Goal: Communication & Community: Answer question/provide support

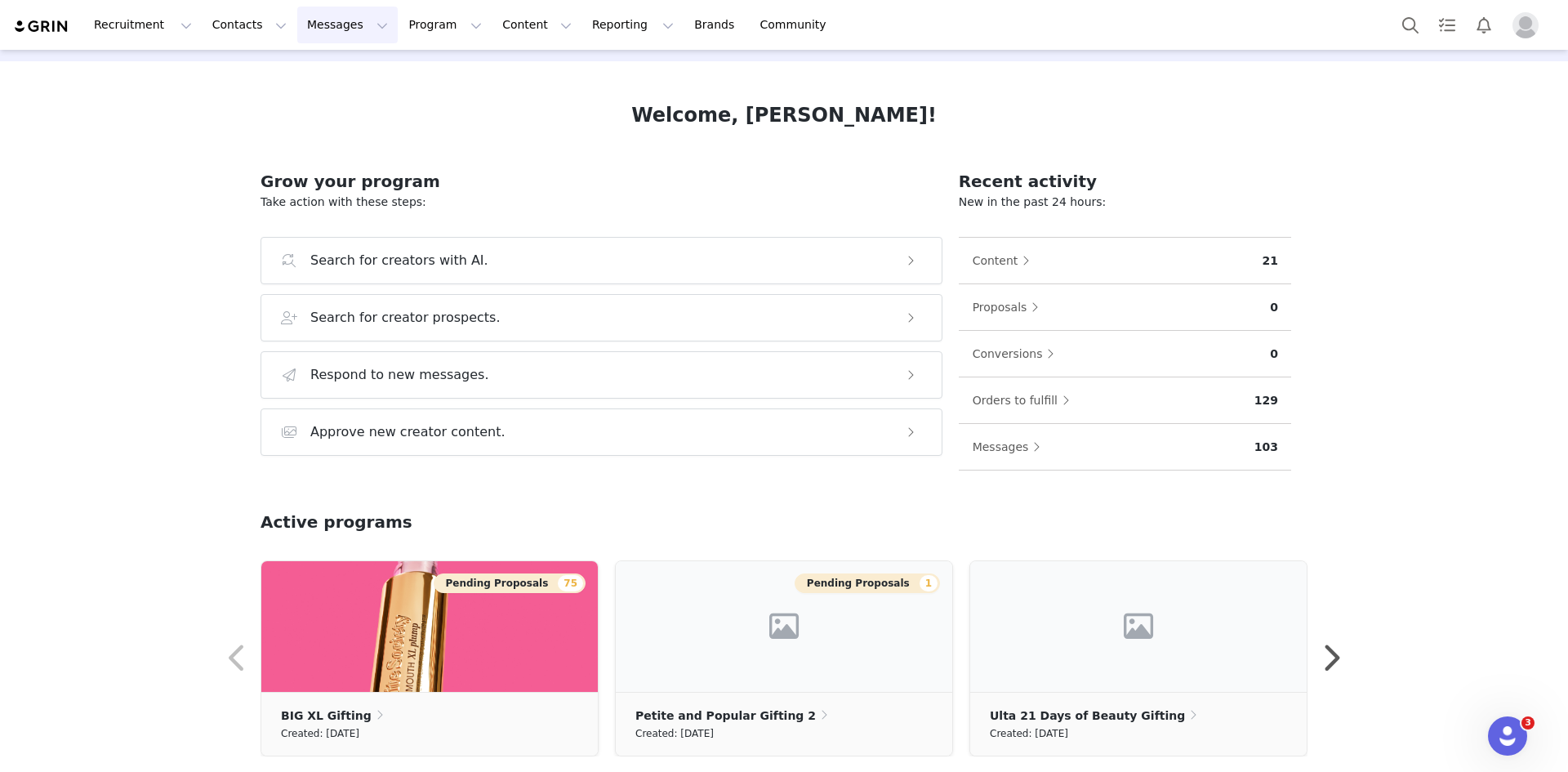
click at [312, 19] on button "Messages Messages" at bounding box center [347, 25] width 100 height 37
click at [351, 98] on div "Inbox" at bounding box center [334, 102] width 109 height 17
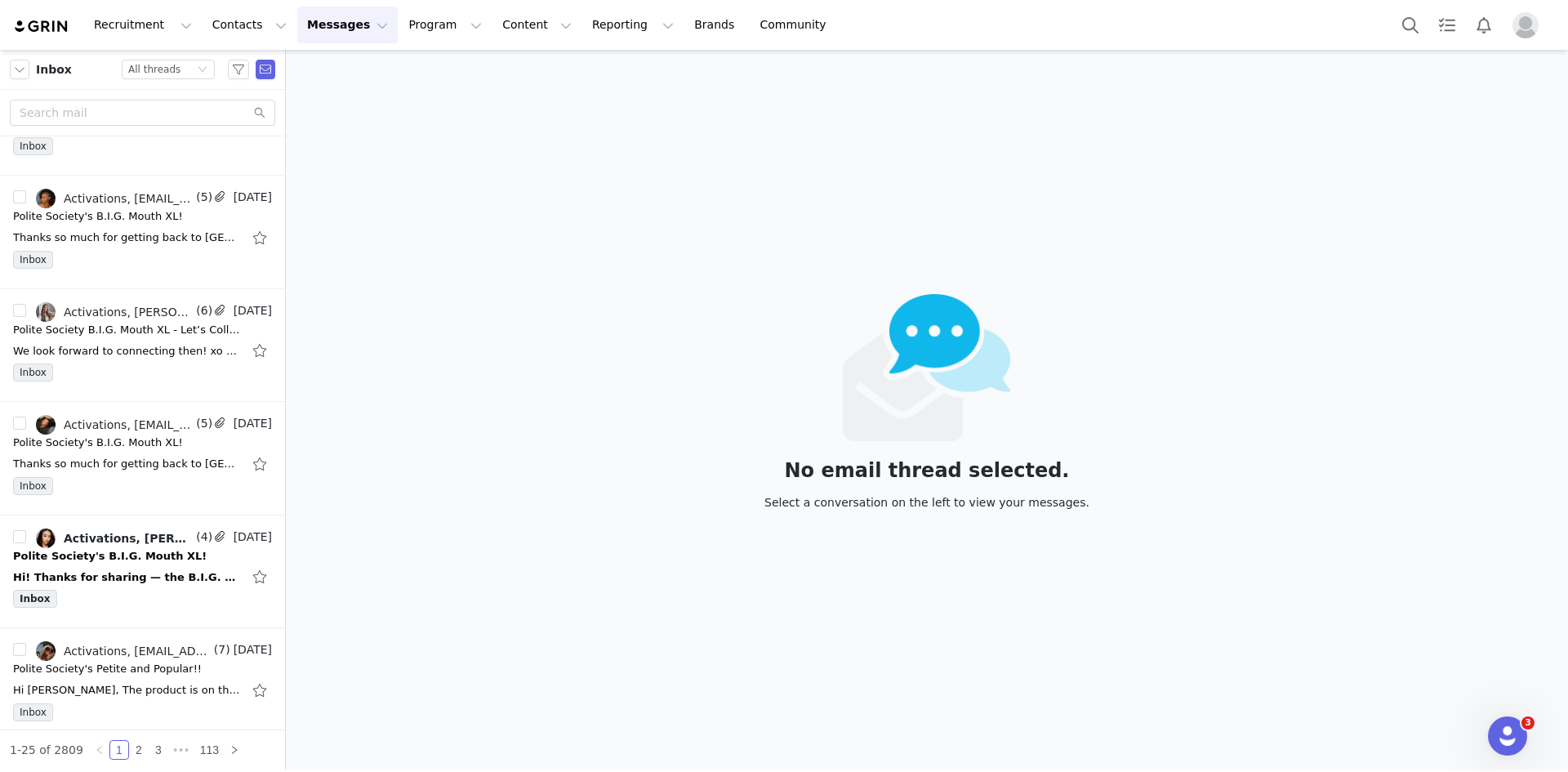
scroll to position [1771, 0]
drag, startPoint x: 118, startPoint y: 349, endPoint x: 105, endPoint y: 349, distance: 13.0
click at [105, 349] on div "We look forward to connecting then! xo Polite Society" at bounding box center [127, 350] width 229 height 16
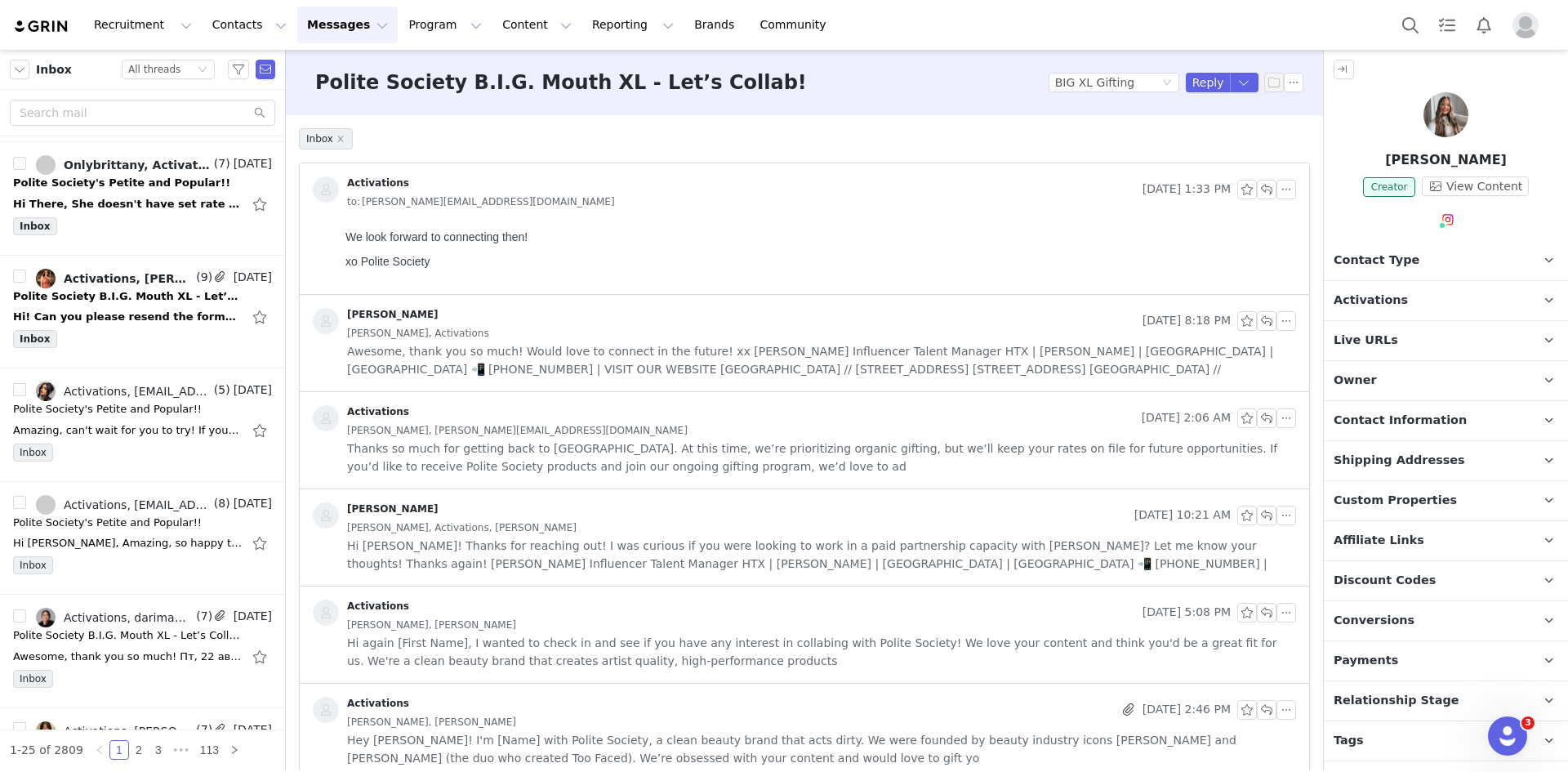
scroll to position [1124, 0]
click at [105, 336] on div "Inbox" at bounding box center [143, 344] width 259 height 25
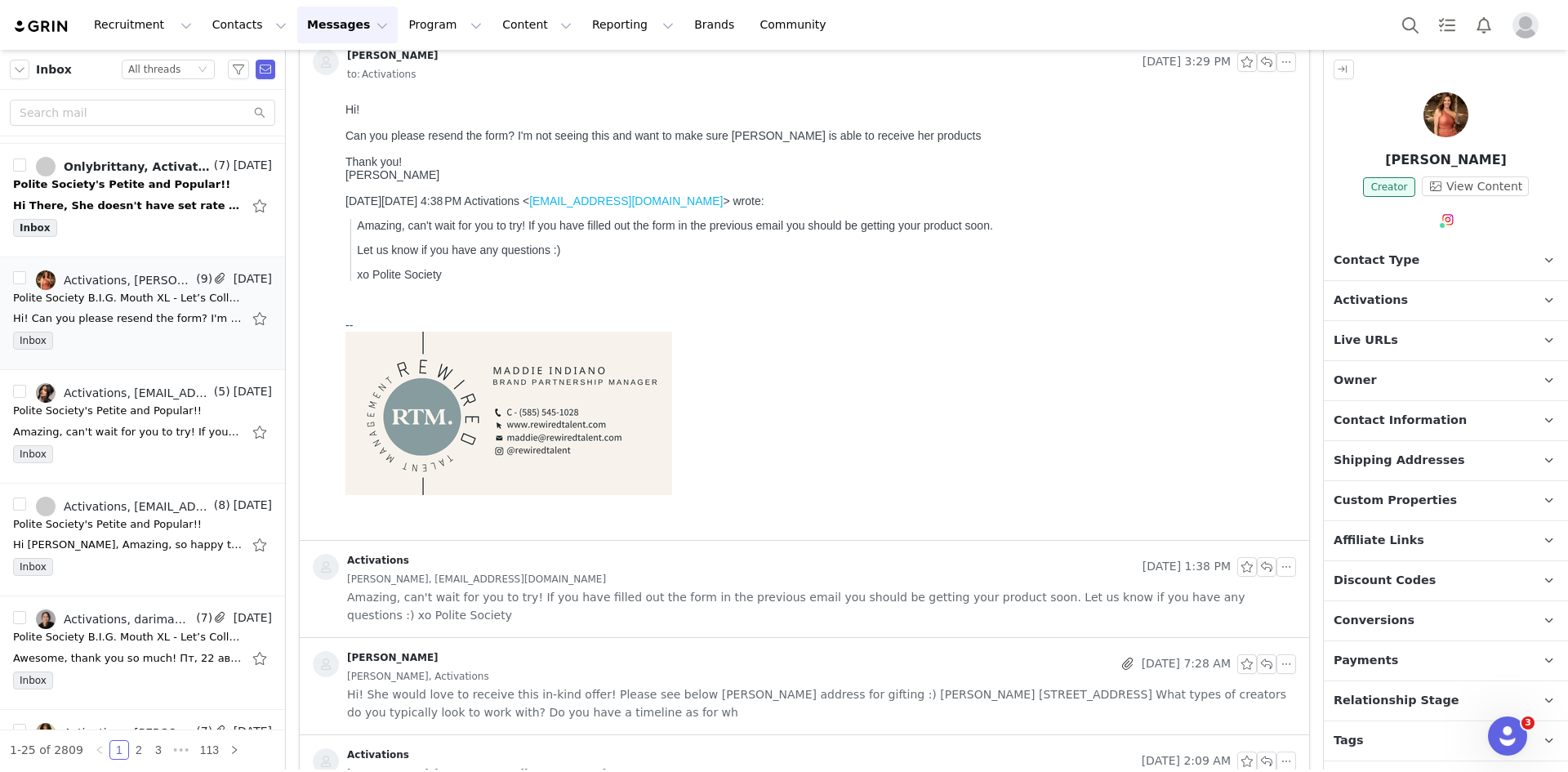
scroll to position [143, 0]
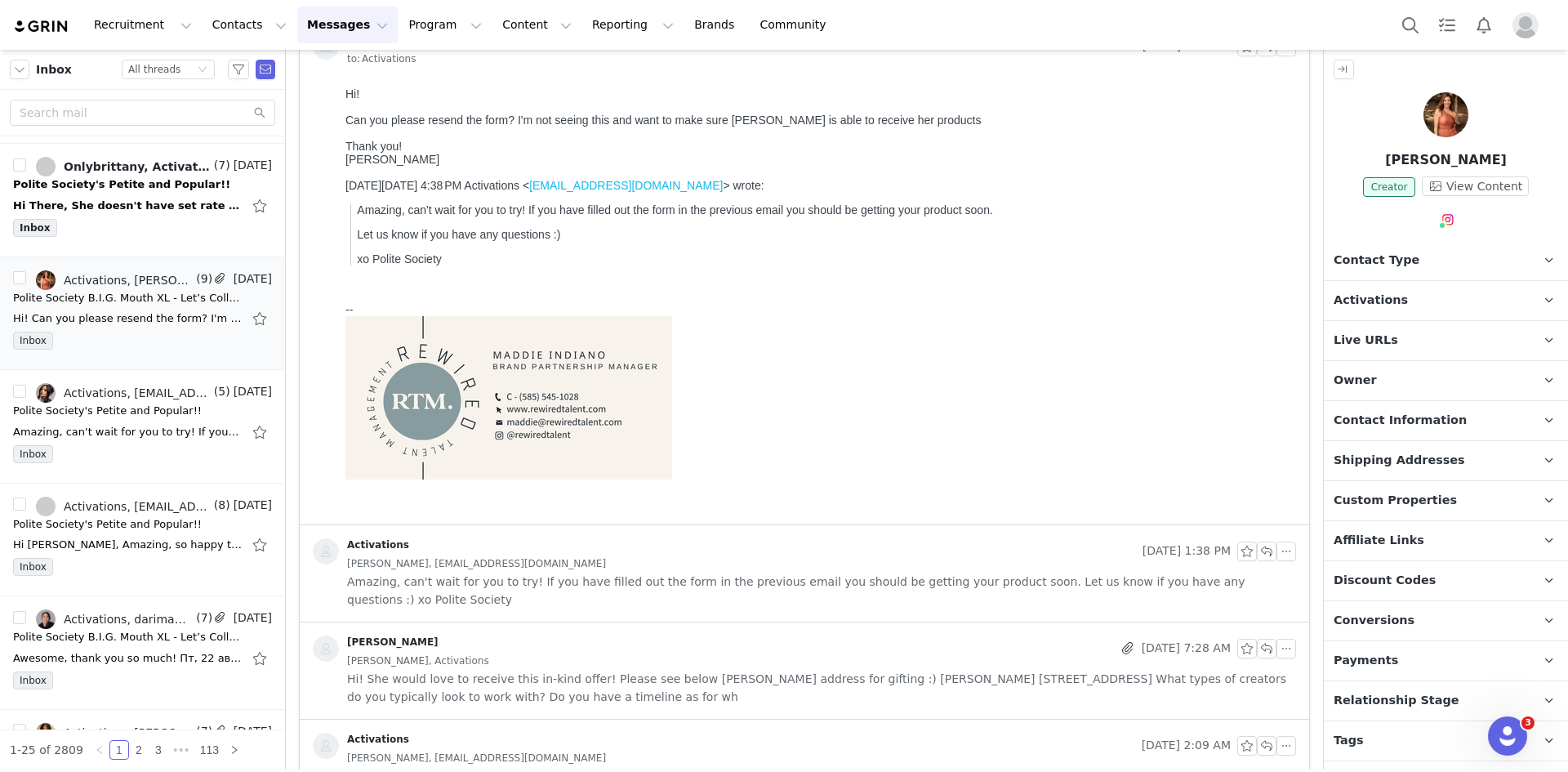
click at [777, 669] on span "Hi! She would love to receive this in-kind offer! Please see below [PERSON_NAME…" at bounding box center [821, 687] width 949 height 36
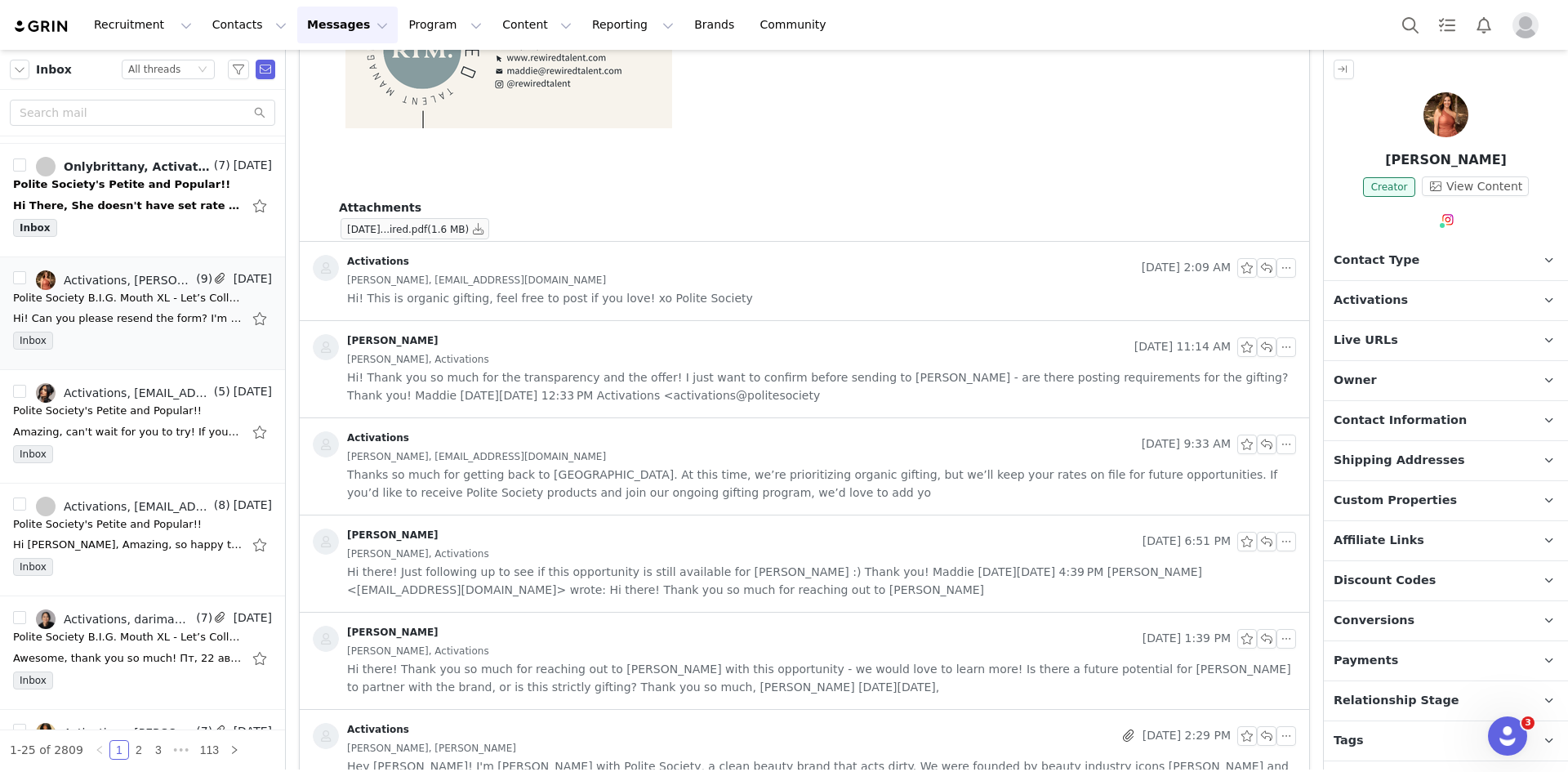
scroll to position [1235, 0]
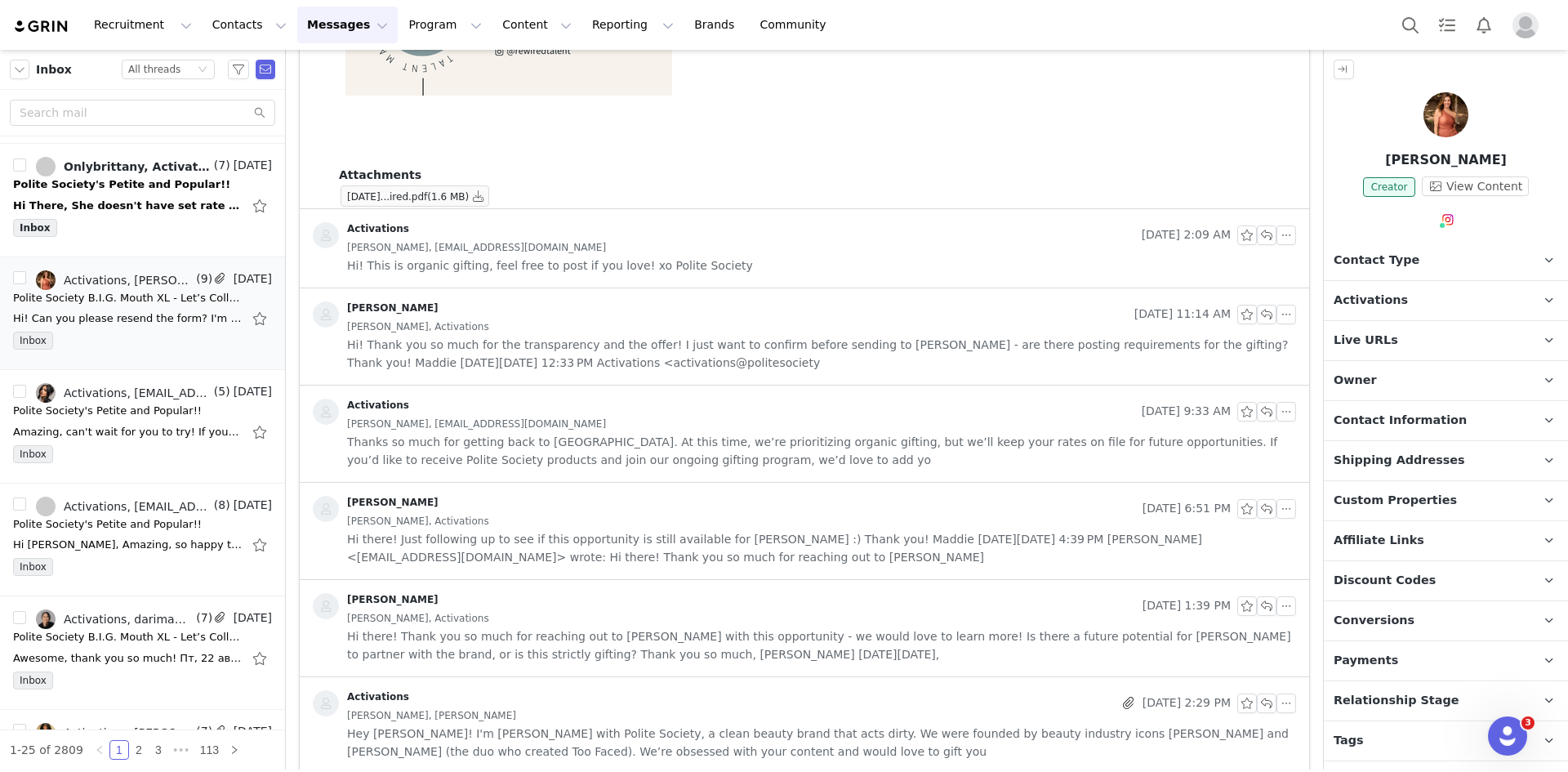
click at [666, 690] on div "Activations" at bounding box center [712, 703] width 800 height 26
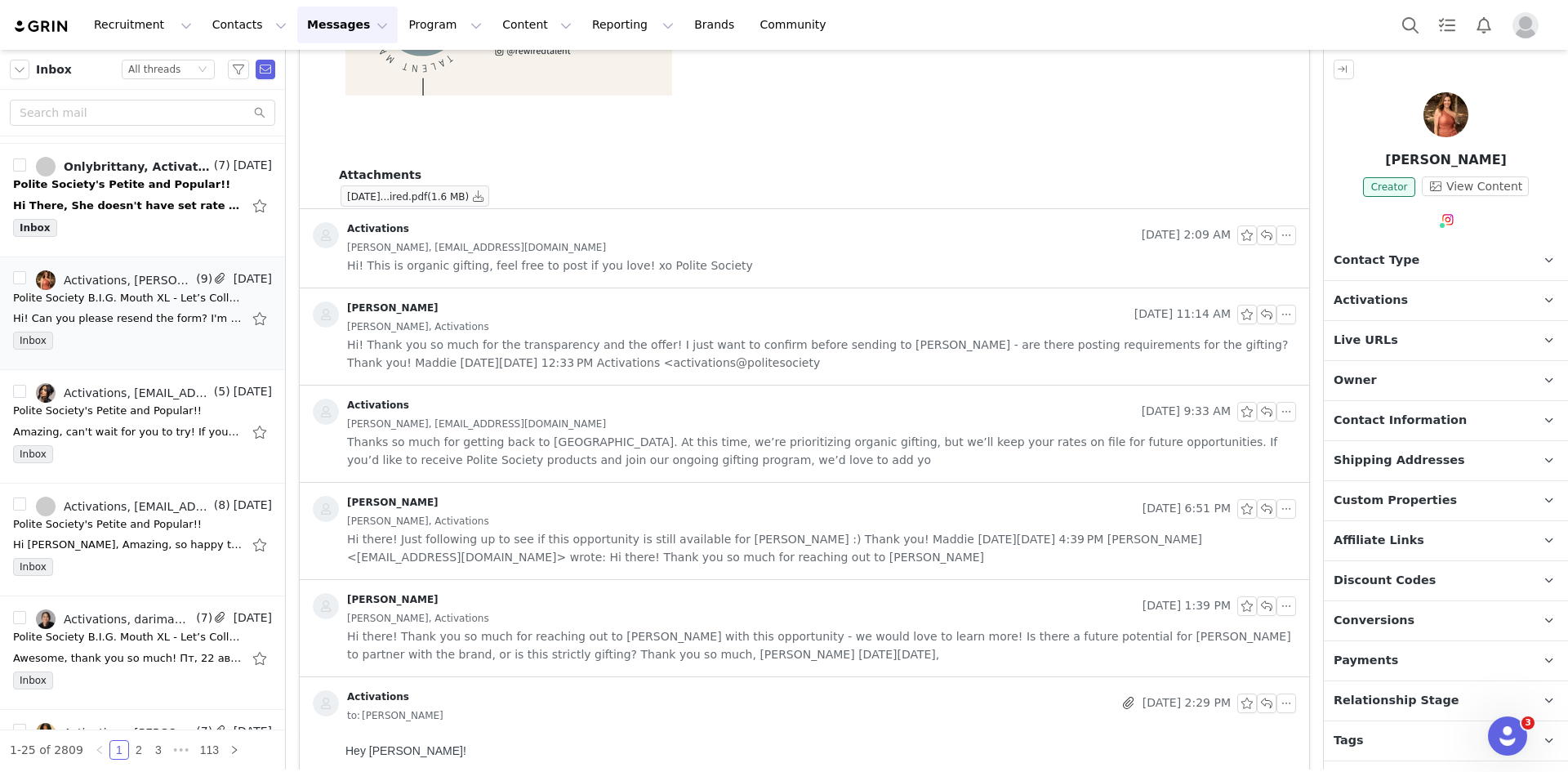
scroll to position [1451, 0]
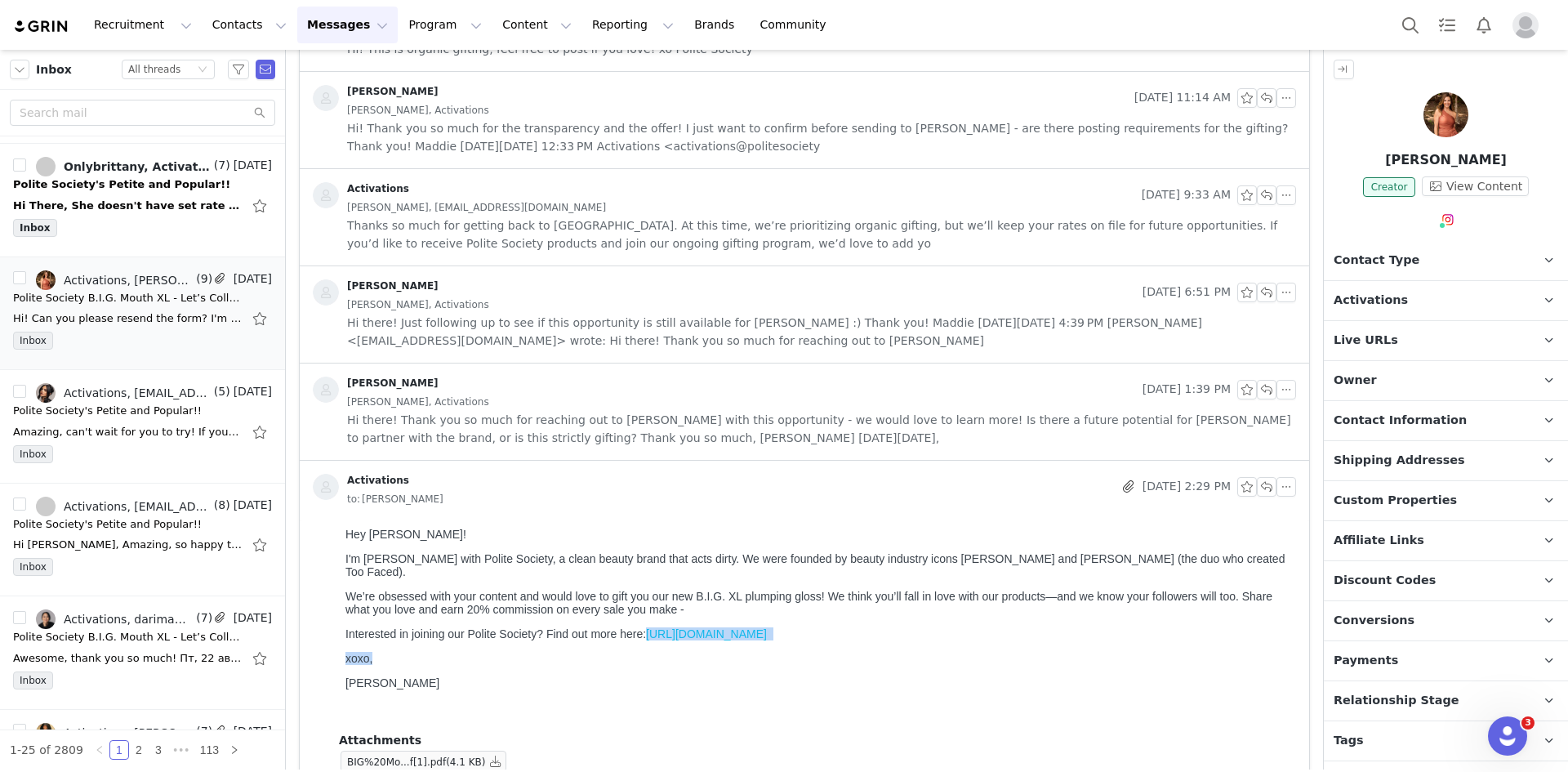
drag, startPoint x: 646, startPoint y: 633, endPoint x: 1060, endPoint y: 642, distance: 414.1
click at [1060, 642] on body "Hey [PERSON_NAME]! I'm [PERSON_NAME] with Polite Society, a clean beauty brand …" at bounding box center [817, 624] width 944 height 193
drag, startPoint x: 646, startPoint y: 630, endPoint x: 1007, endPoint y: 633, distance: 361.0
click at [1007, 633] on p "Interested in joining our Polite Society? Find out more here: [URL][DOMAIN_NAME]" at bounding box center [817, 633] width 944 height 13
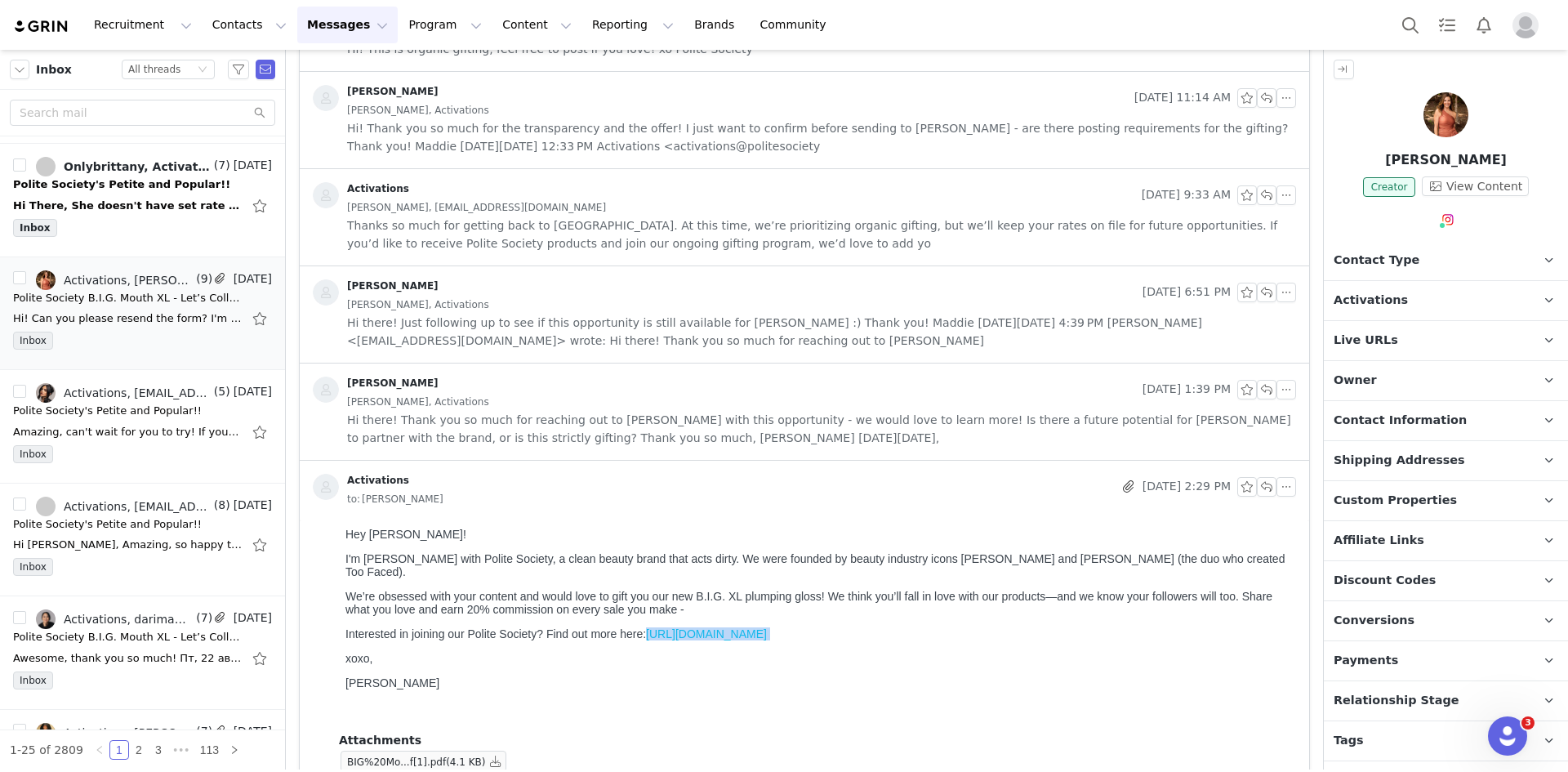
copy p "[URL][DOMAIN_NAME]"
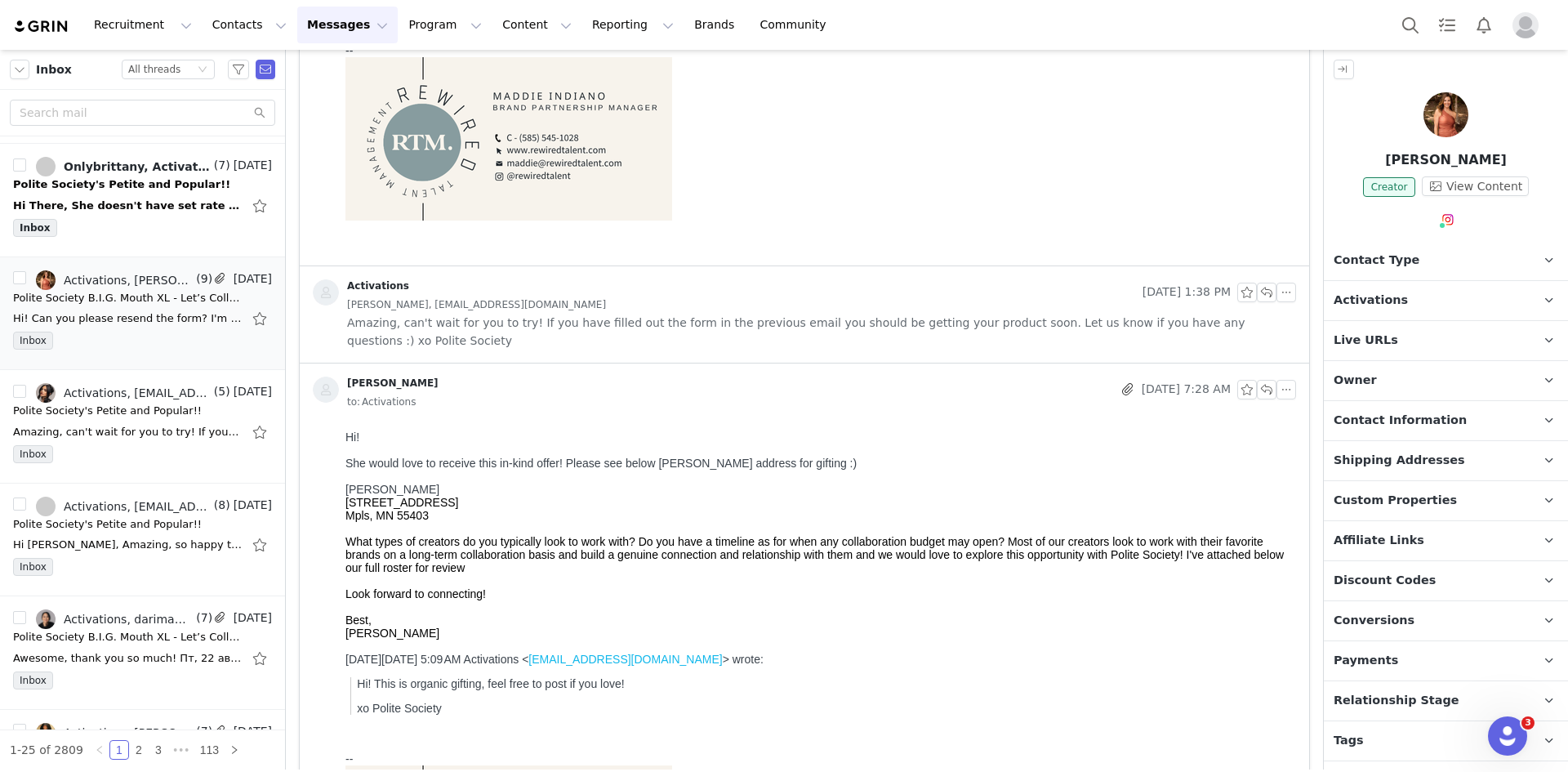
scroll to position [0, 0]
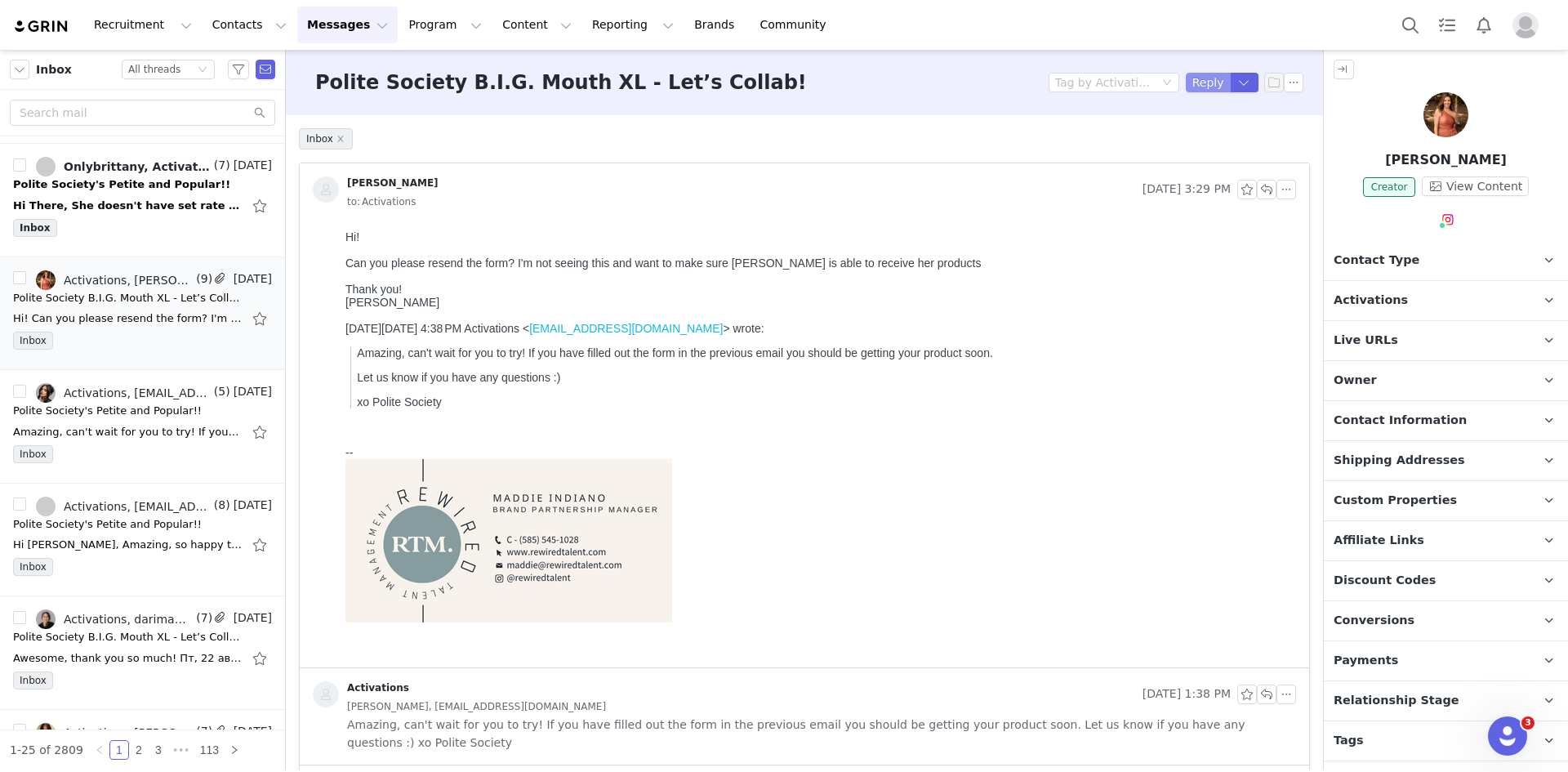
click at [1200, 82] on button "Reply" at bounding box center [1208, 83] width 45 height 20
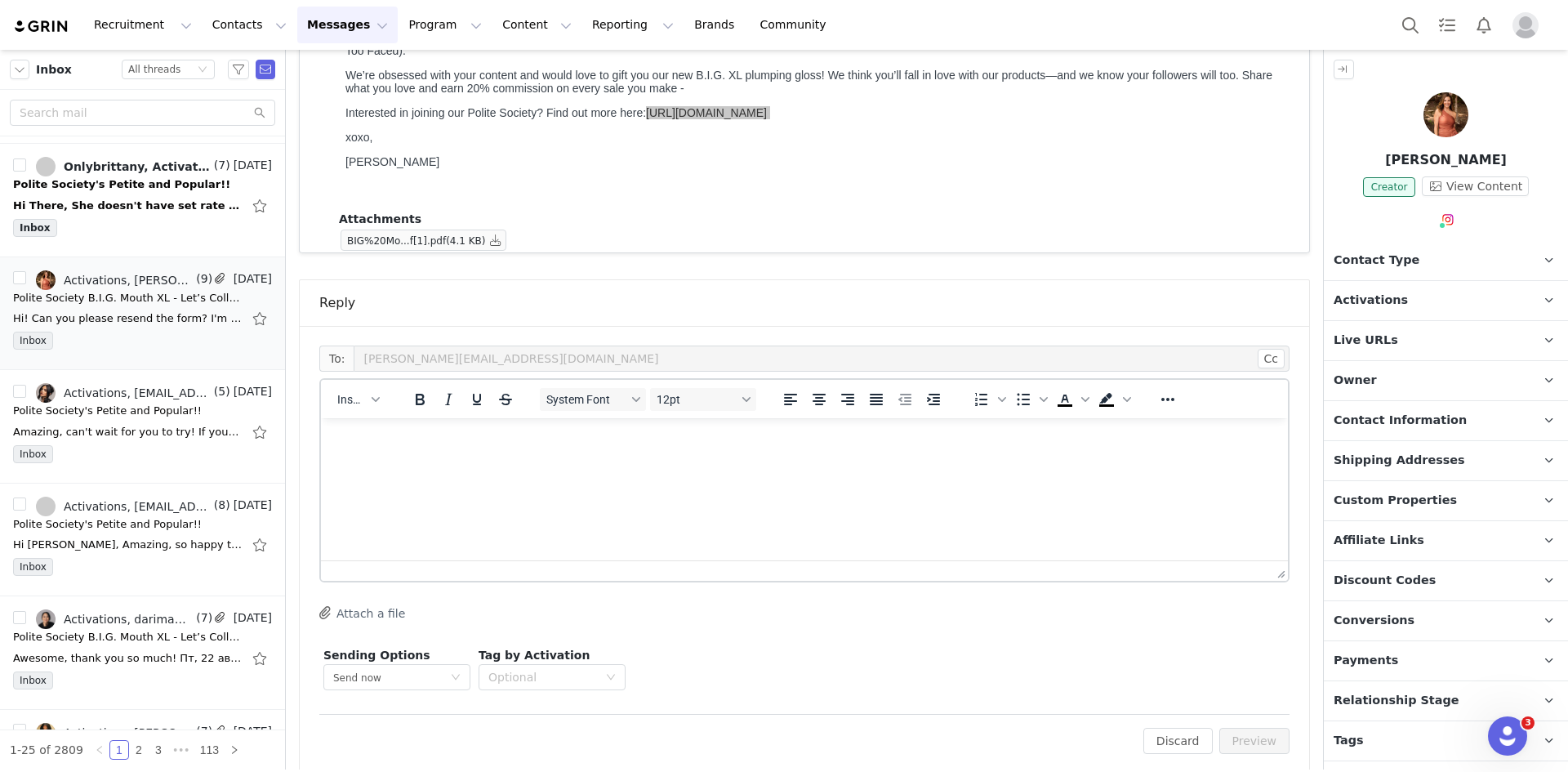
click at [623, 462] on html at bounding box center [804, 441] width 967 height 44
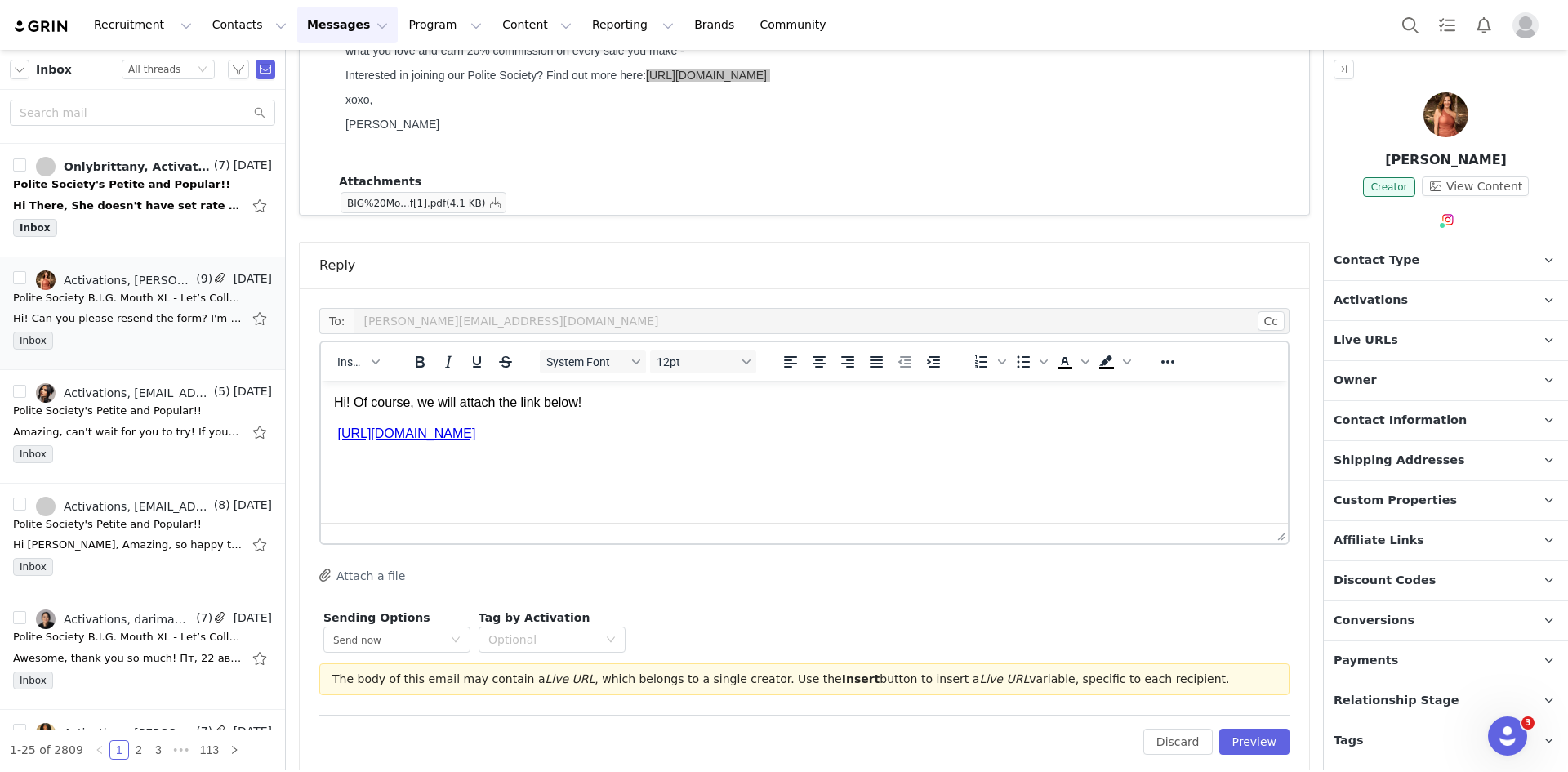
scroll to position [2010, 0]
click at [352, 351] on button "Insert" at bounding box center [358, 361] width 55 height 23
click at [646, 455] on html "Hi! Of course, we will attach the link below! [URL][DOMAIN_NAME]" at bounding box center [804, 418] width 967 height 76
click at [740, 455] on html "Hi! Of course, we will attach the link below! [URL][DOMAIN_NAME]" at bounding box center [804, 418] width 967 height 76
click at [596, 402] on p "Hi! Of course, we will attach the link below!" at bounding box center [804, 402] width 941 height 18
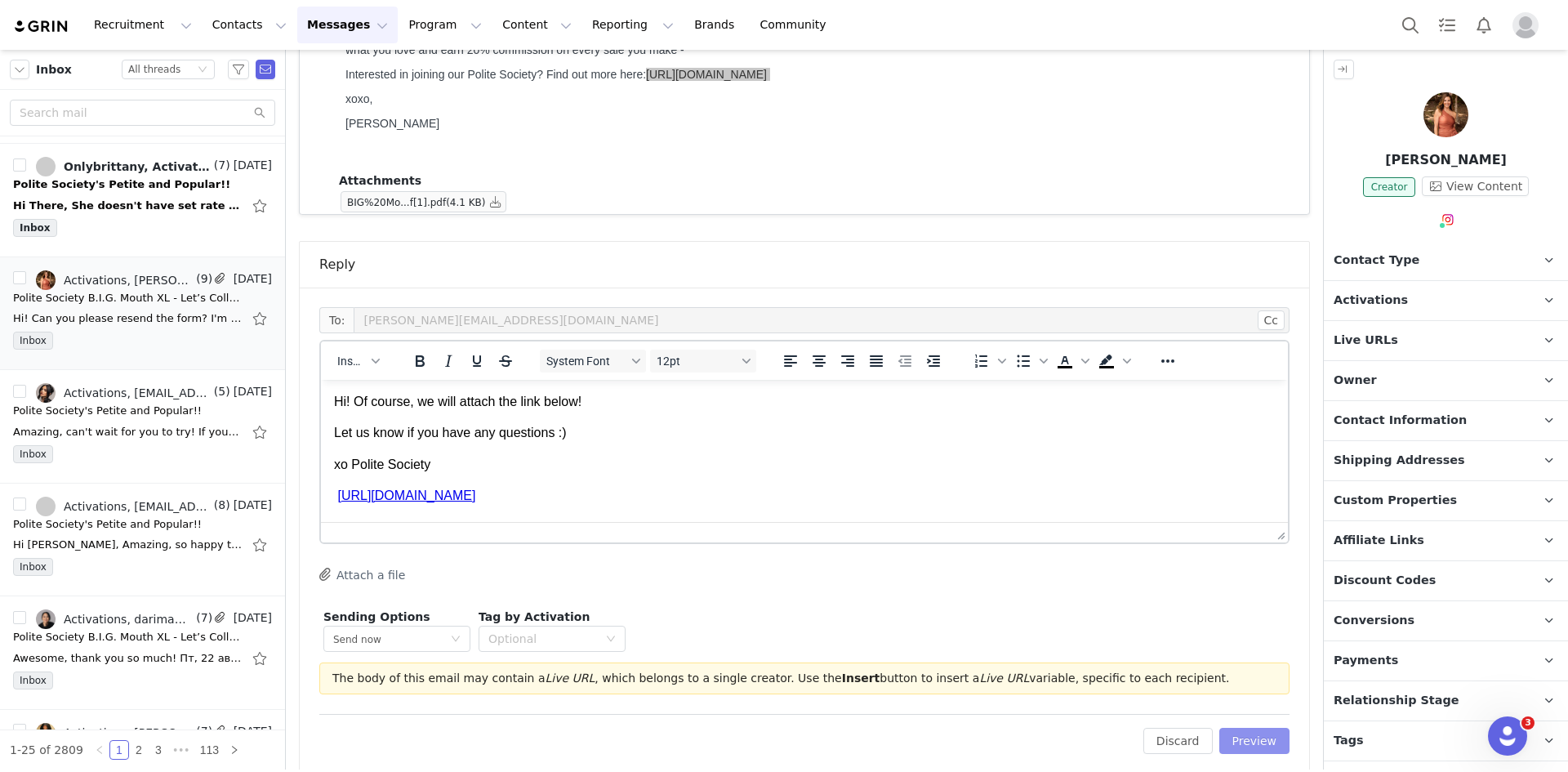
click at [1237, 728] on button "Preview" at bounding box center [1255, 741] width 71 height 26
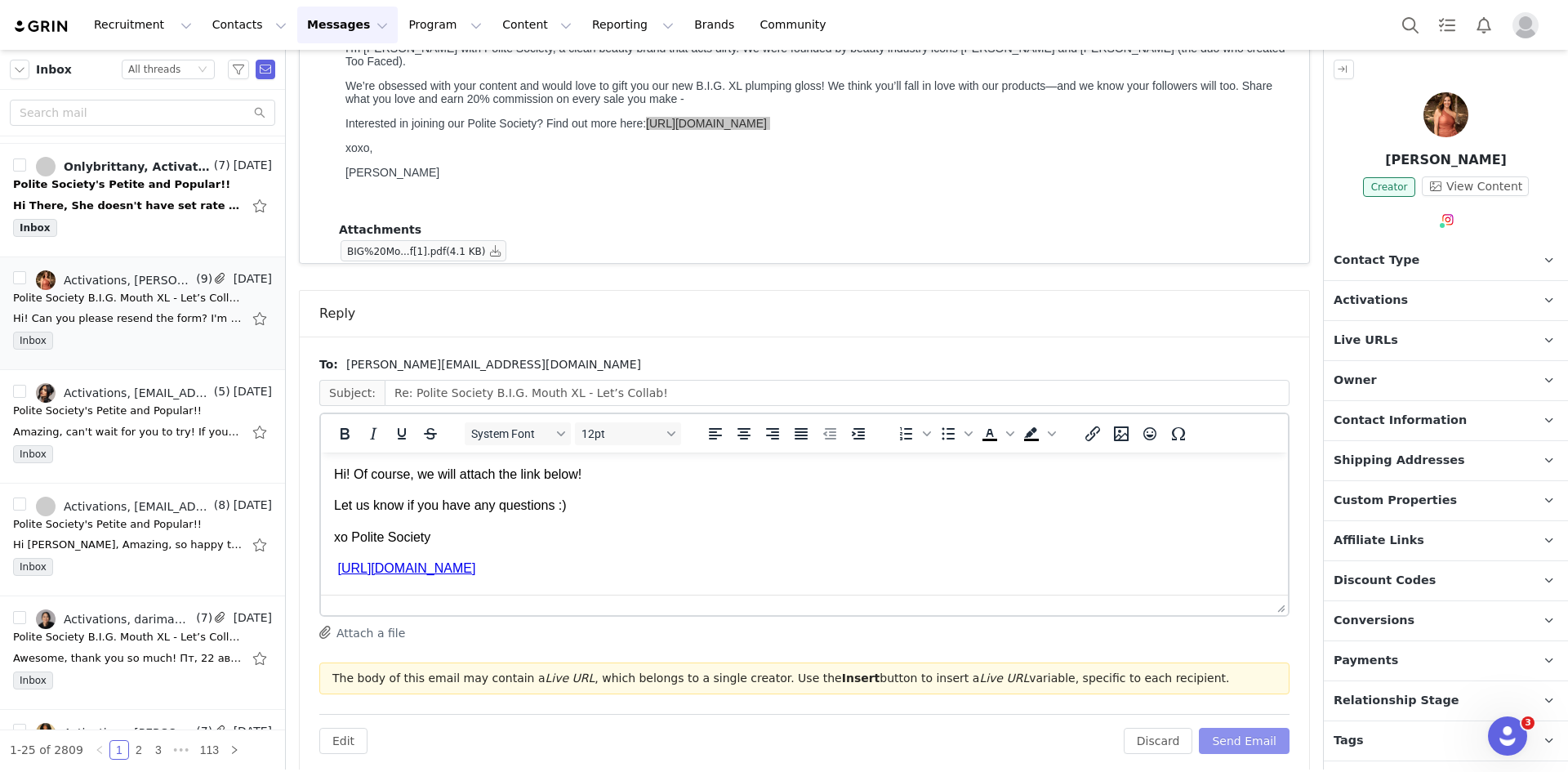
scroll to position [0, 0]
click at [1241, 728] on button "Send Email" at bounding box center [1244, 741] width 90 height 26
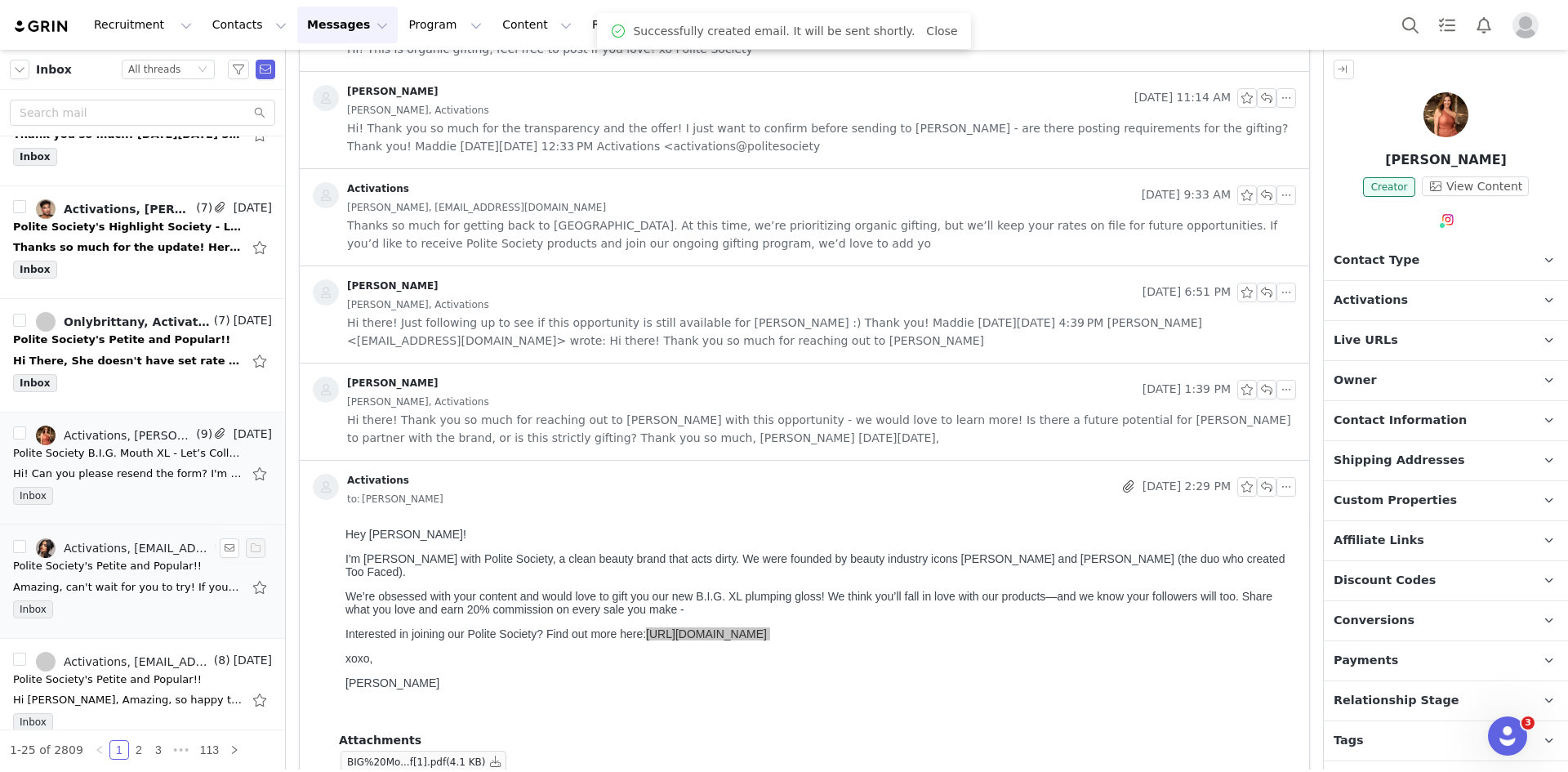
scroll to position [970, 0]
click at [192, 377] on div "Inbox" at bounding box center [143, 385] width 259 height 25
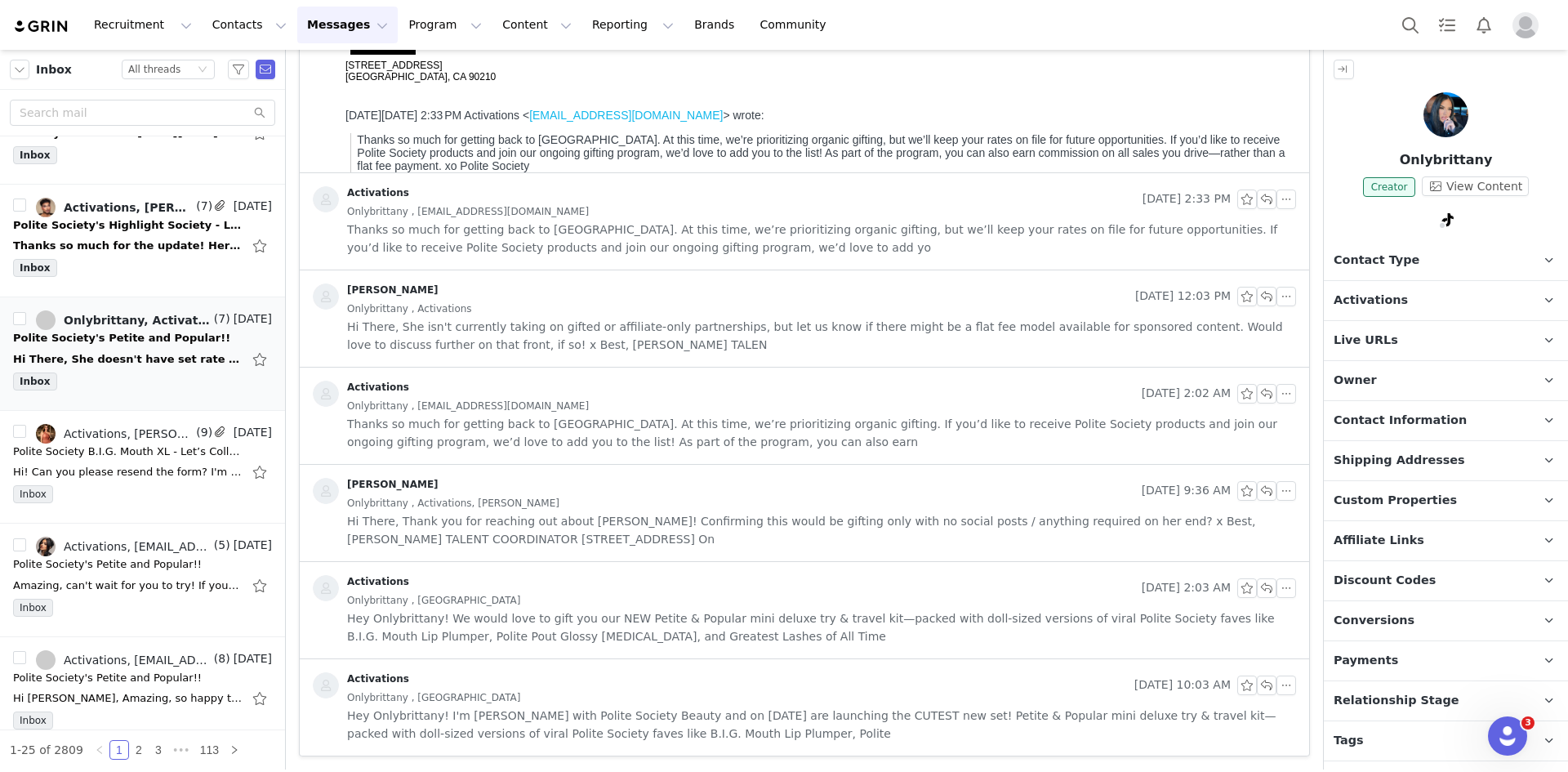
scroll to position [0, 0]
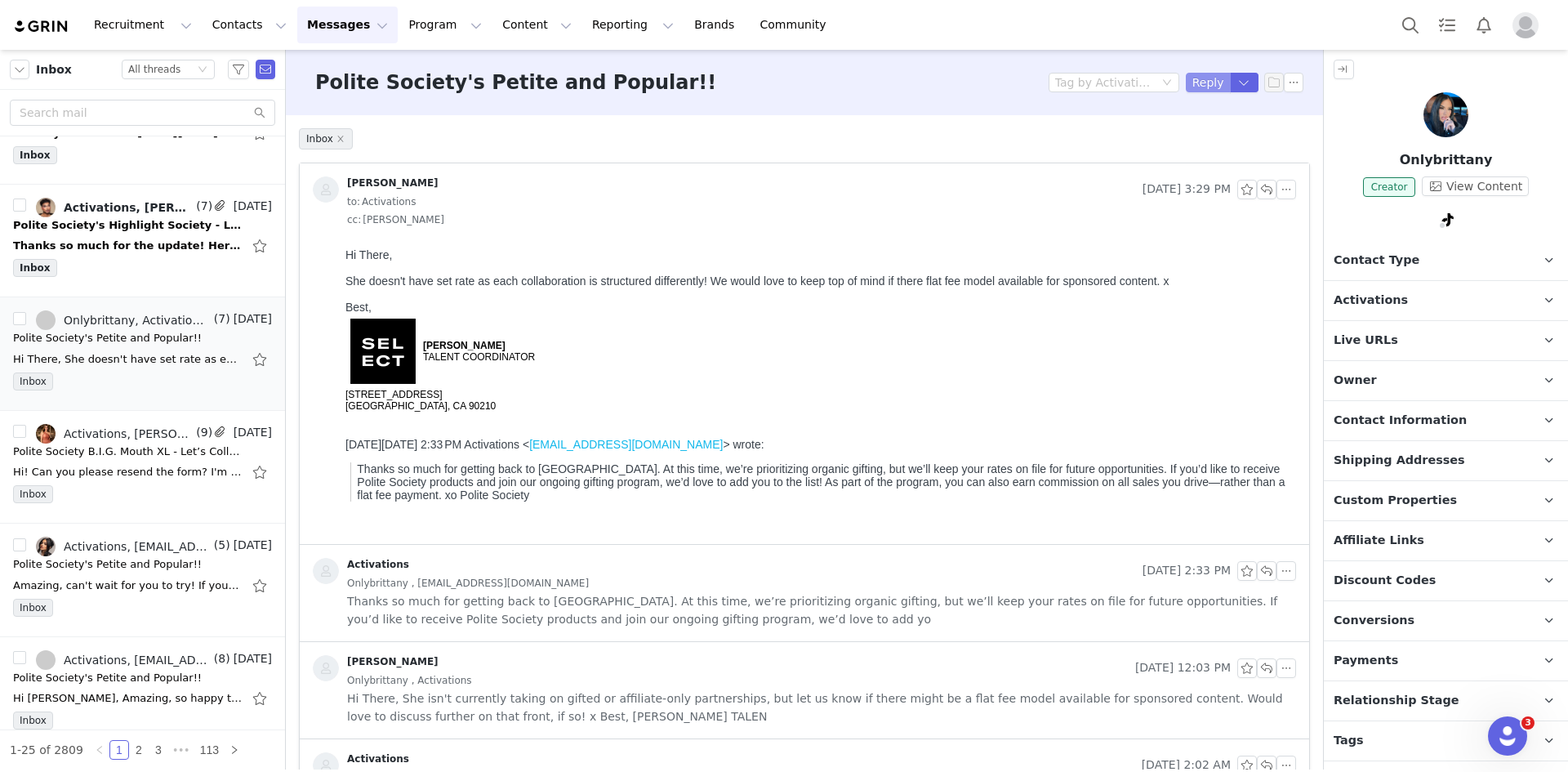
click at [1198, 83] on button "Reply" at bounding box center [1208, 83] width 45 height 20
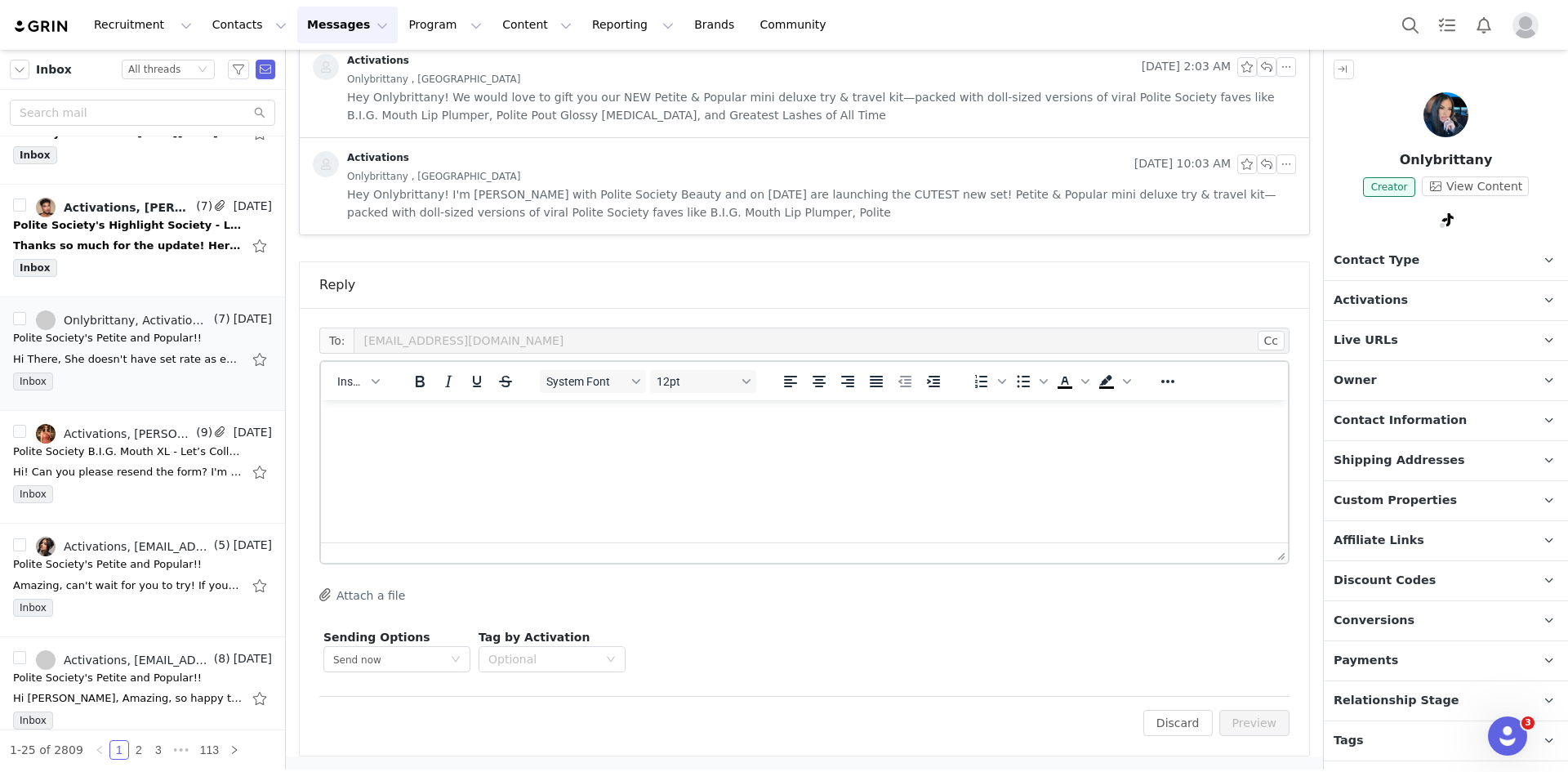
click at [711, 444] on html at bounding box center [804, 423] width 967 height 44
click at [349, 423] on p "Hi! Perfect We will keep you in mind for the future" at bounding box center [804, 423] width 941 height 18
click at [380, 456] on p "Perfect We will keep you in mind for the future" at bounding box center [804, 453] width 941 height 18
click at [367, 425] on p "Hi, We will keep you in mind for the future" at bounding box center [804, 423] width 941 height 18
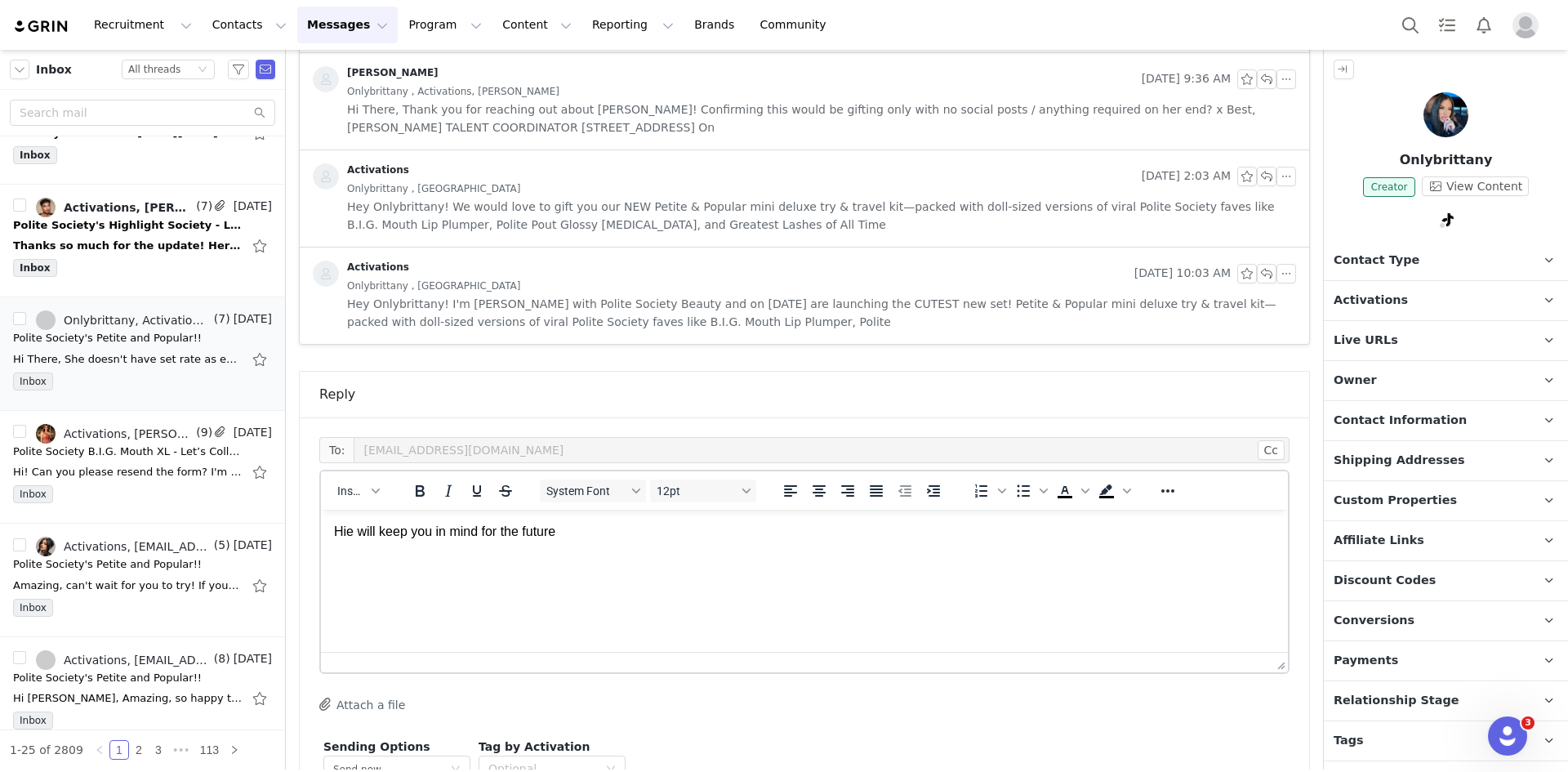
scroll to position [893, 0]
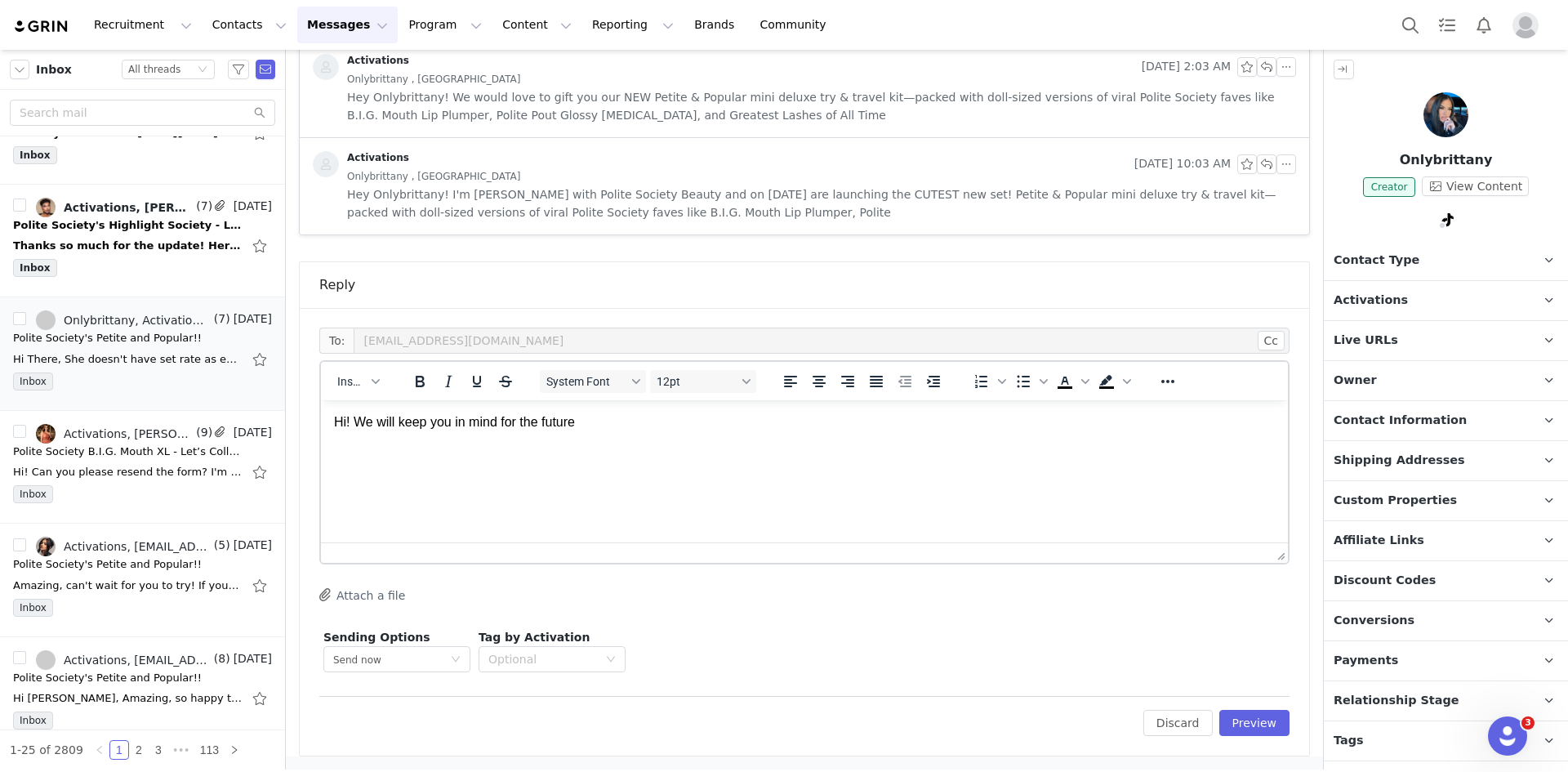
click at [600, 432] on p "Hi! W e will keep you in mind for the future" at bounding box center [804, 423] width 941 height 18
click at [1244, 730] on button "Preview" at bounding box center [1255, 723] width 71 height 26
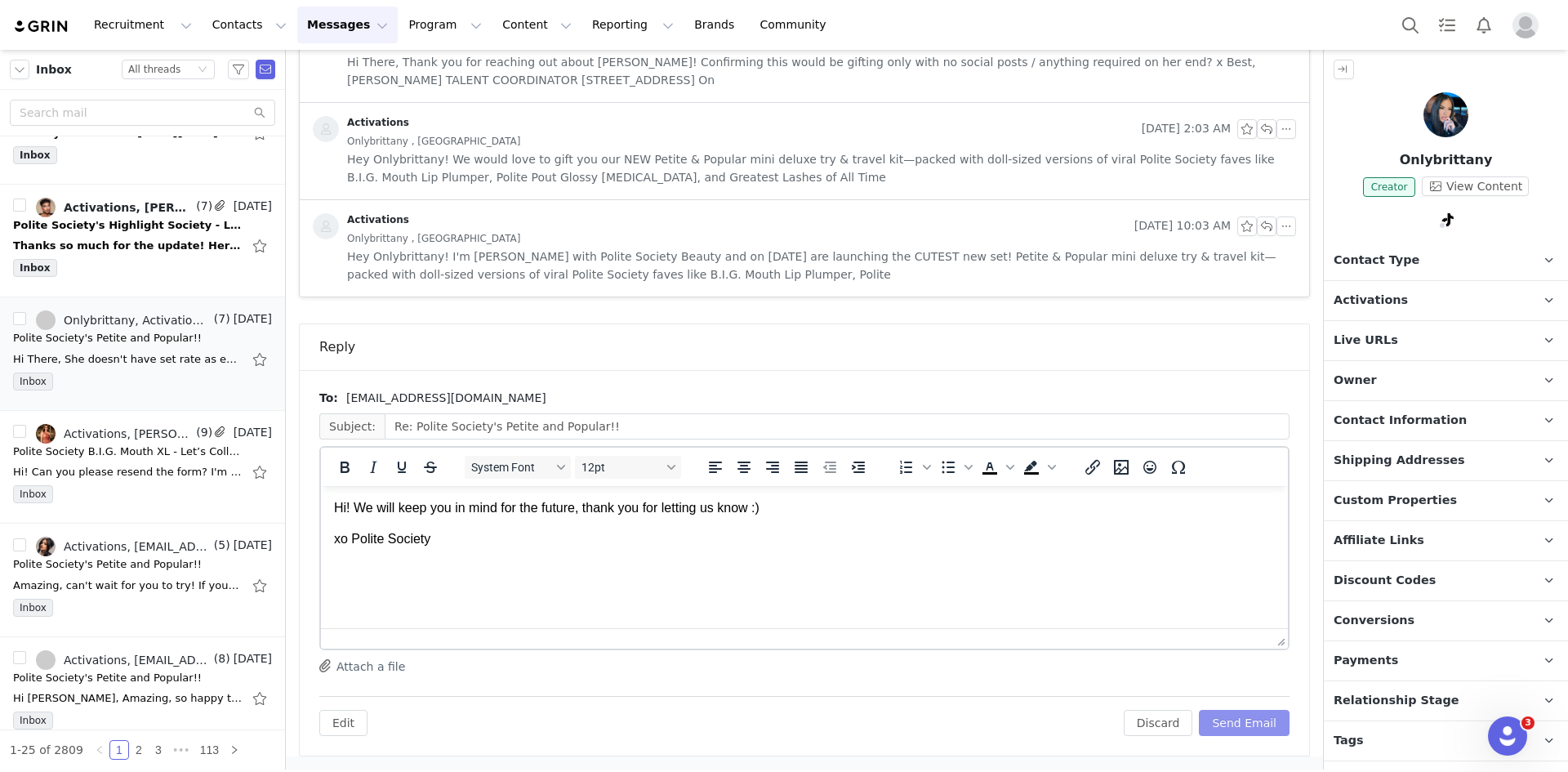
scroll to position [0, 0]
click at [1241, 721] on button "Send Email" at bounding box center [1244, 723] width 90 height 26
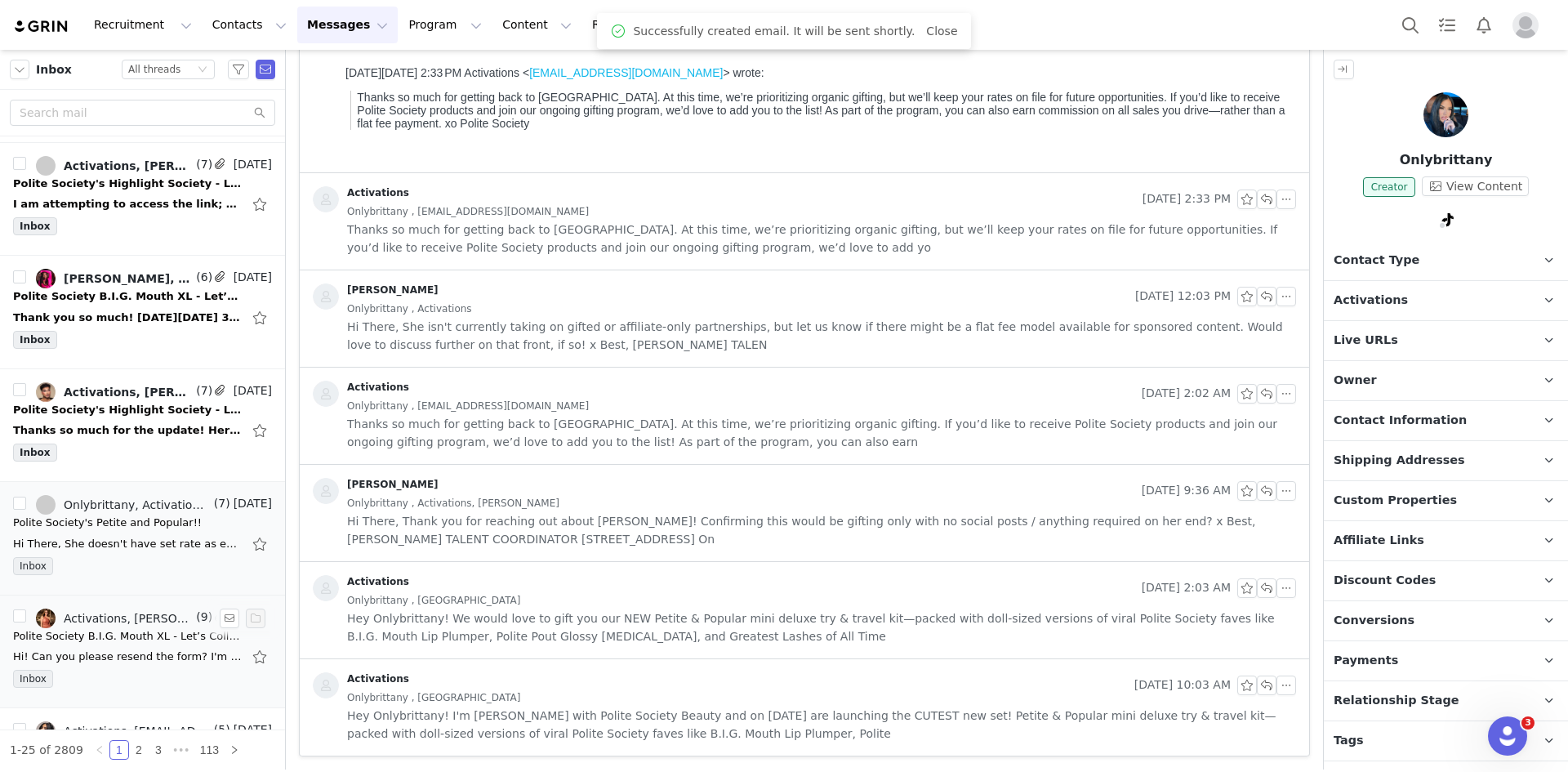
scroll to position [785, 0]
click at [124, 449] on div "Inbox" at bounding box center [143, 455] width 259 height 25
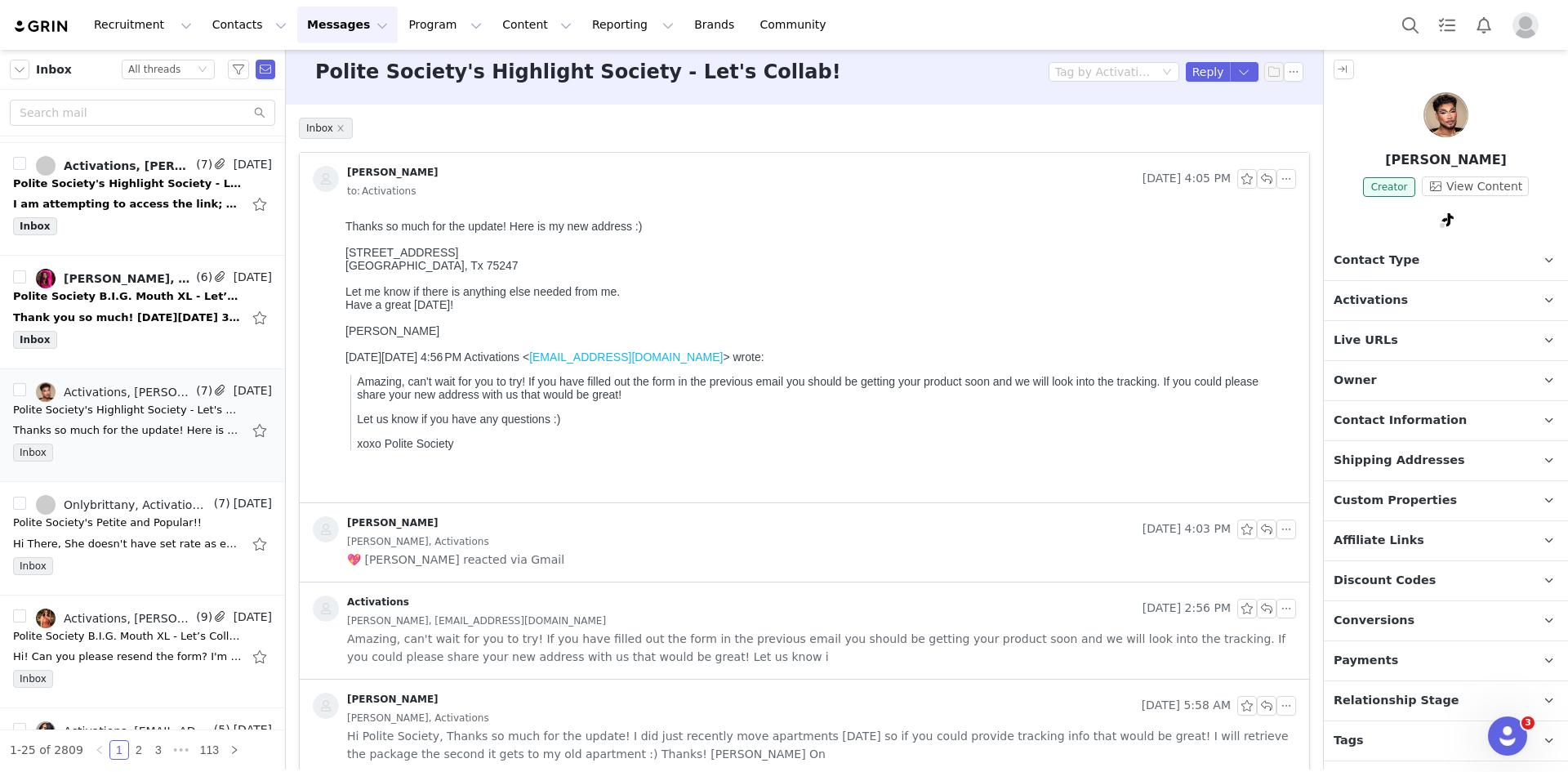
scroll to position [11, 0]
click at [1197, 67] on button "Reply" at bounding box center [1208, 71] width 45 height 20
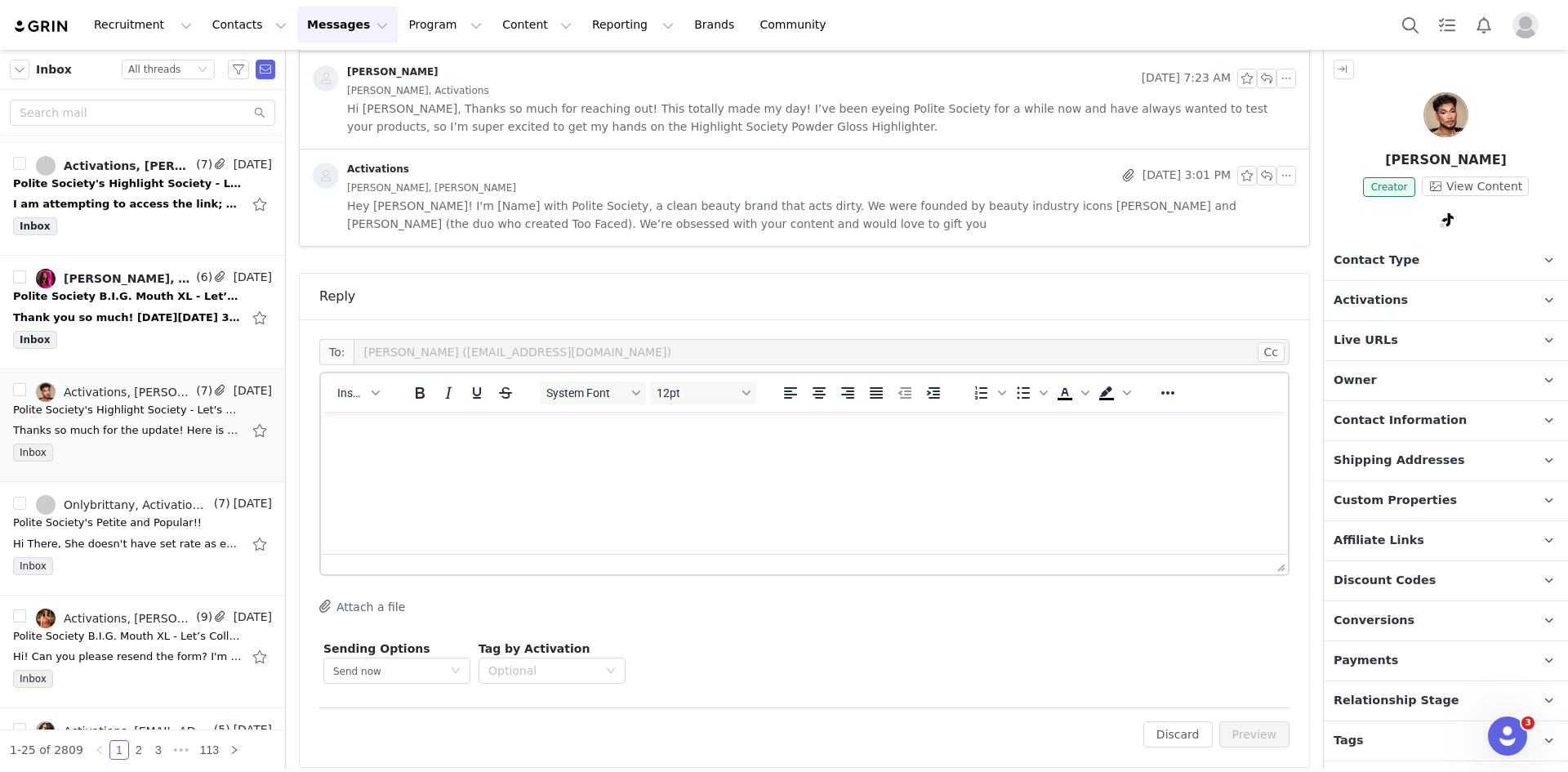
scroll to position [825, 0]
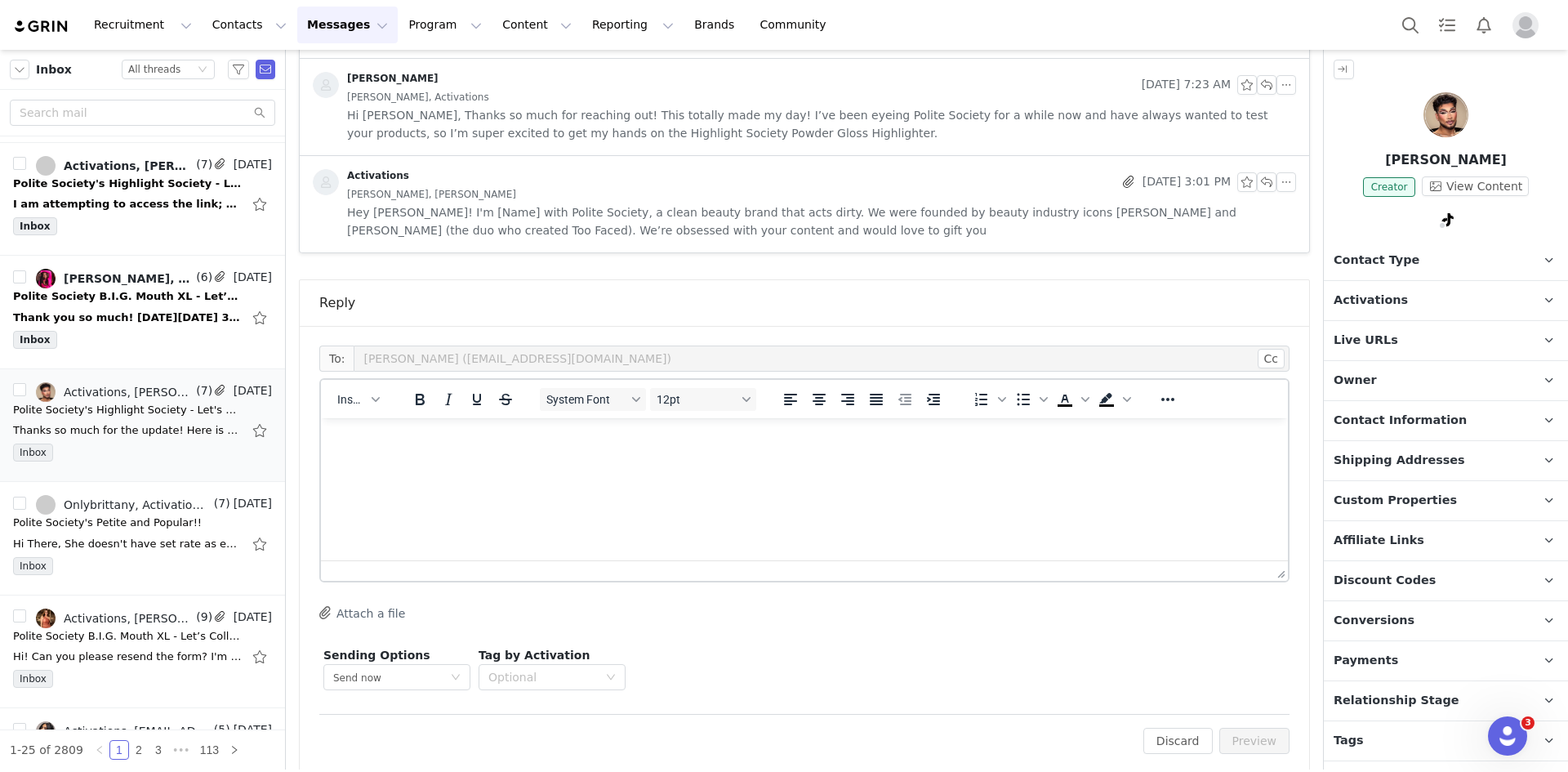
click at [476, 462] on html at bounding box center [804, 441] width 967 height 44
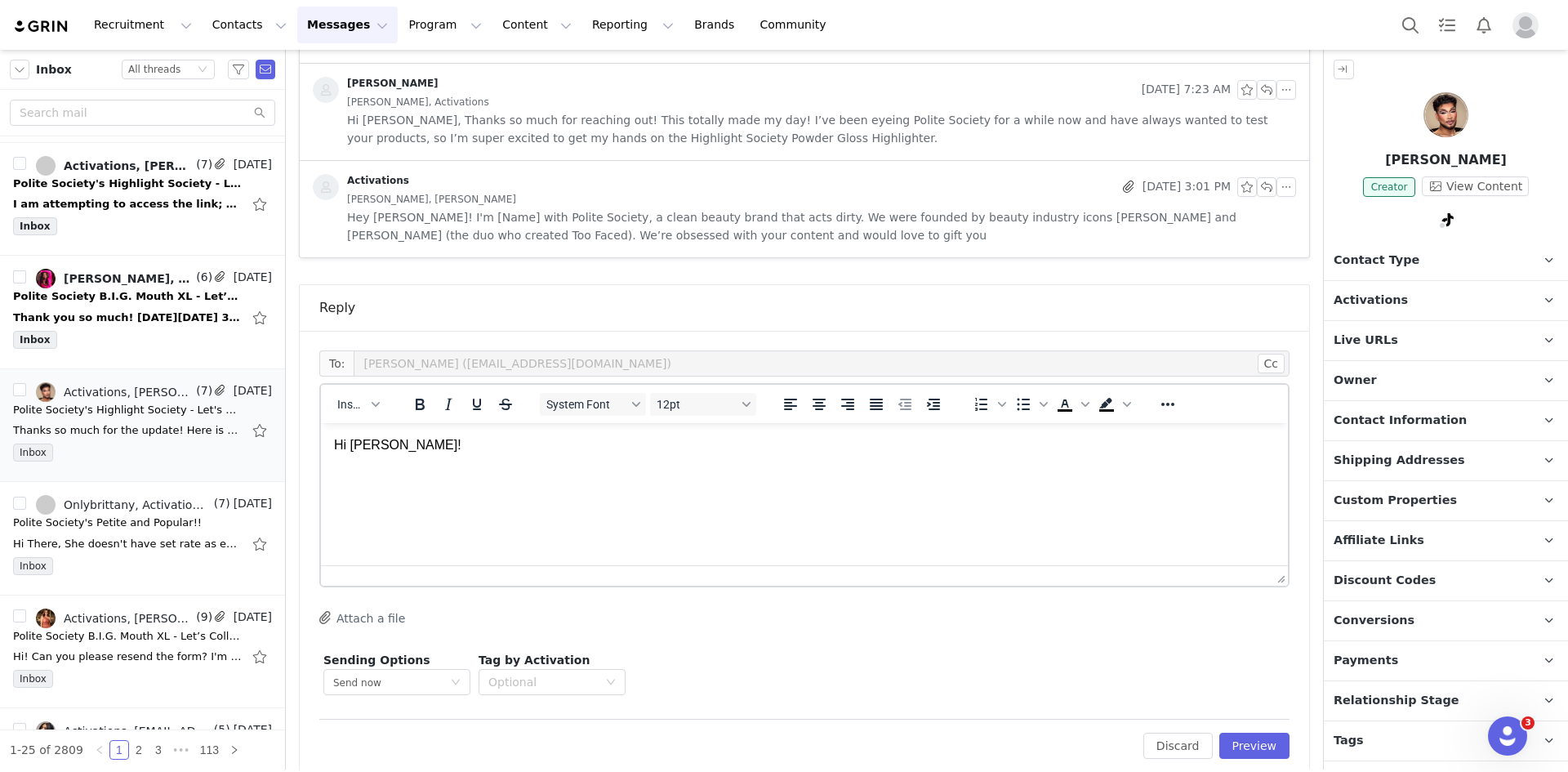
scroll to position [821, 0]
click at [529, 208] on span "Hey [PERSON_NAME]! I'm [Name] with Polite Society, a clean beauty brand that ac…" at bounding box center [821, 226] width 949 height 36
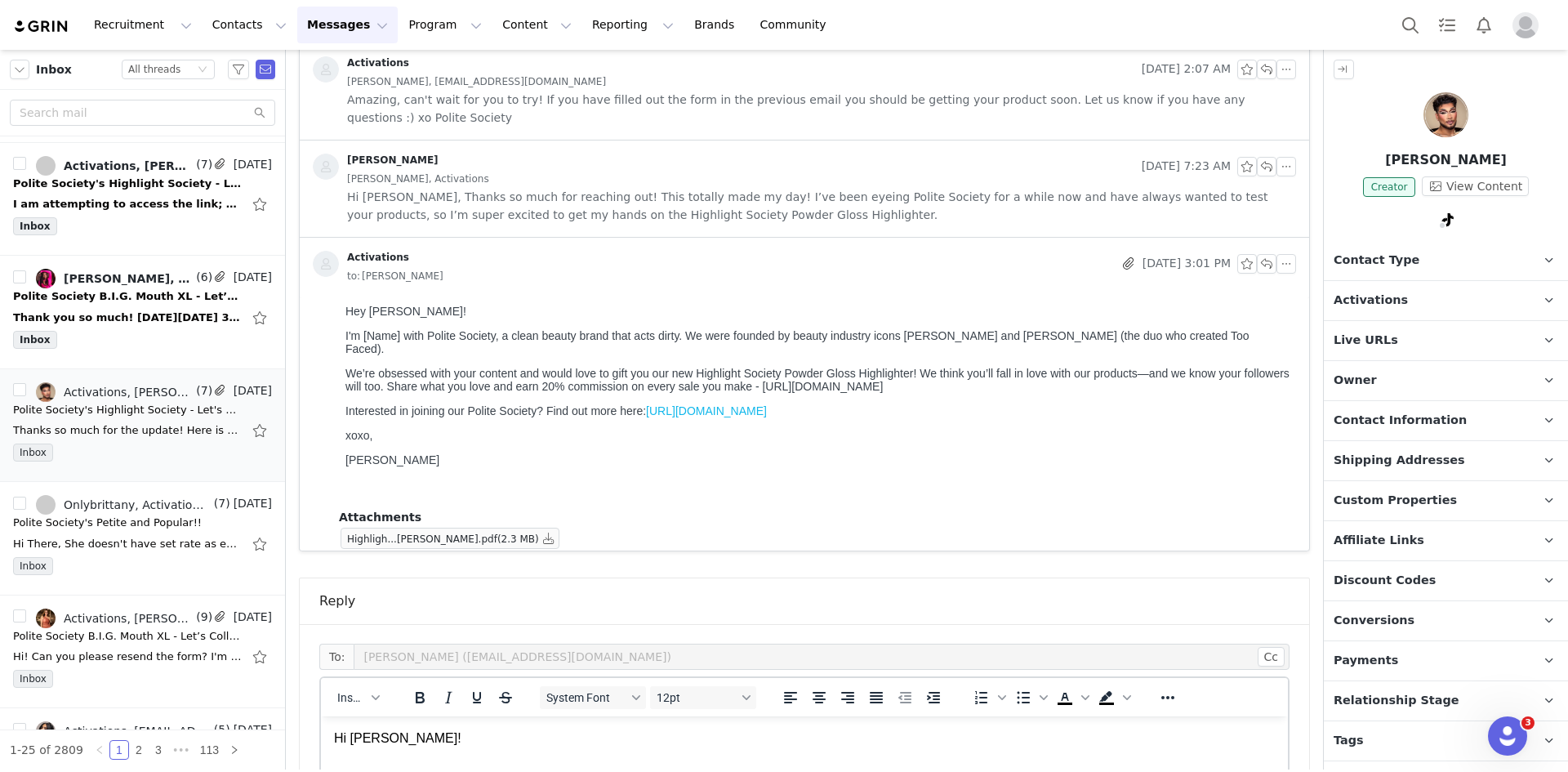
scroll to position [1042, 0]
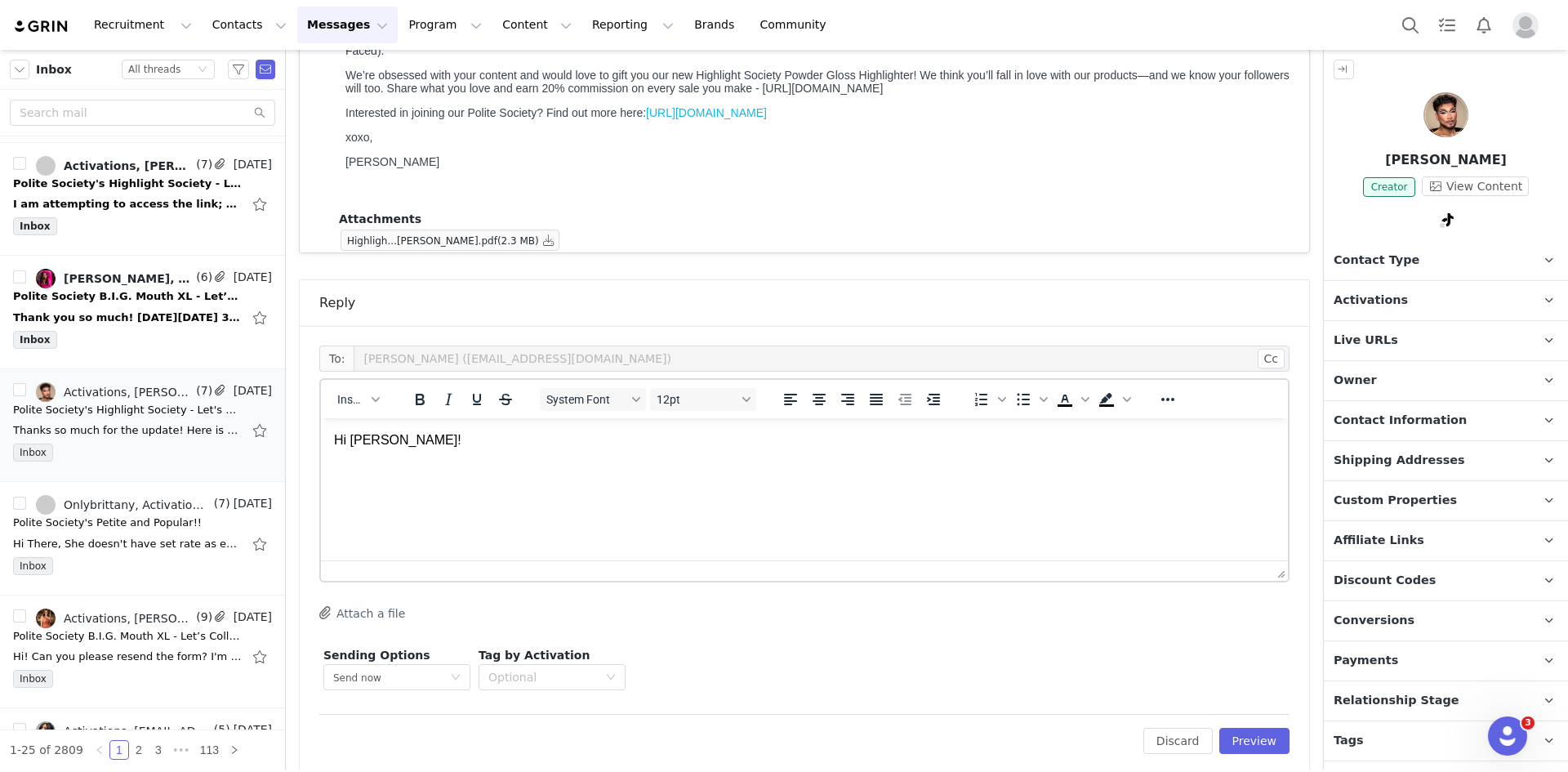
click at [510, 437] on p "Hi [PERSON_NAME]!" at bounding box center [804, 441] width 941 height 18
click at [767, 112] on link "[URL][DOMAIN_NAME]" at bounding box center [706, 112] width 121 height 13
click at [764, 435] on p "Hi [PERSON_NAME]! If you filled the form out in the" at bounding box center [804, 441] width 941 height 18
click at [251, 432] on button "button" at bounding box center [262, 431] width 21 height 26
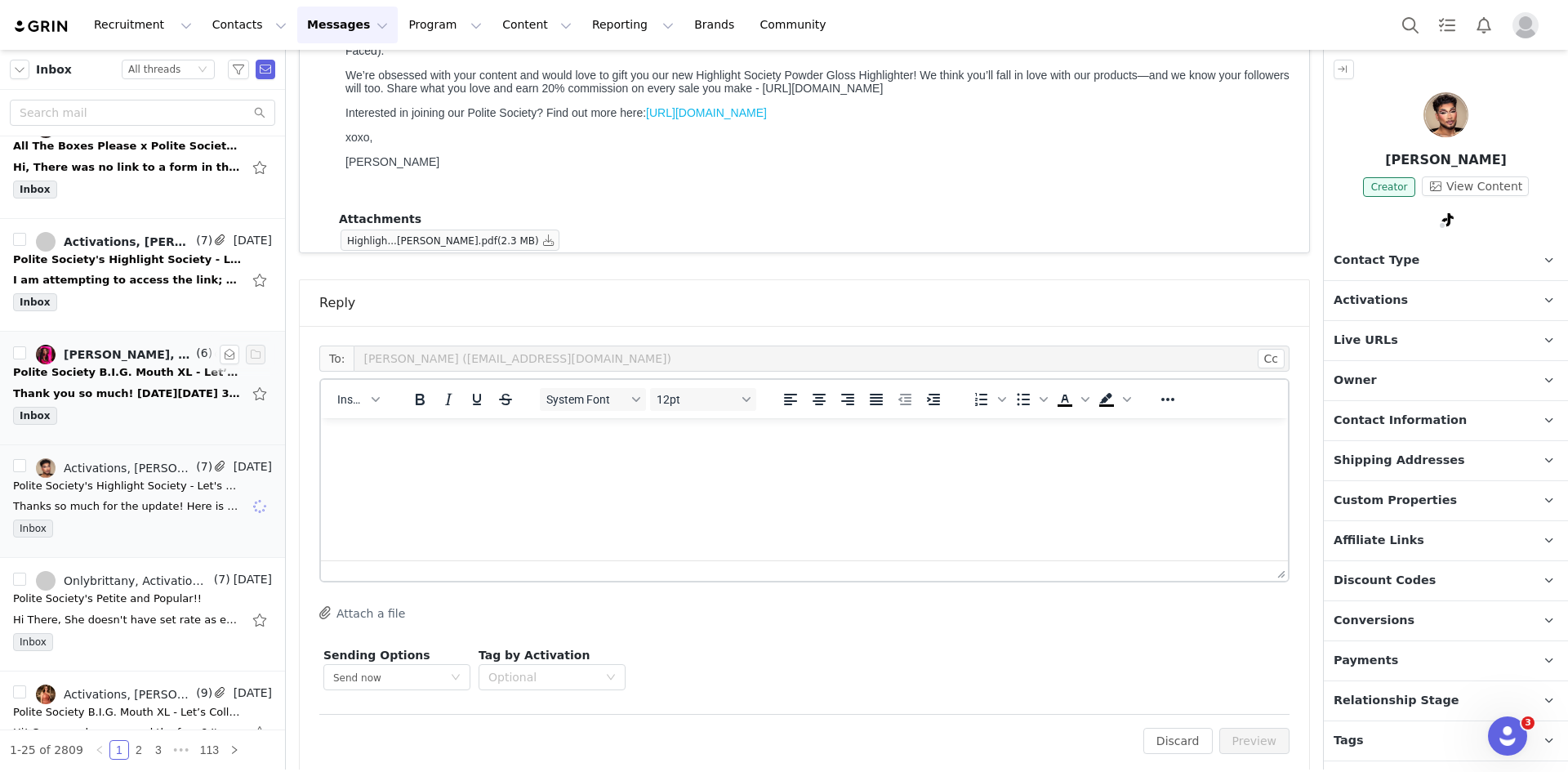
scroll to position [698, 0]
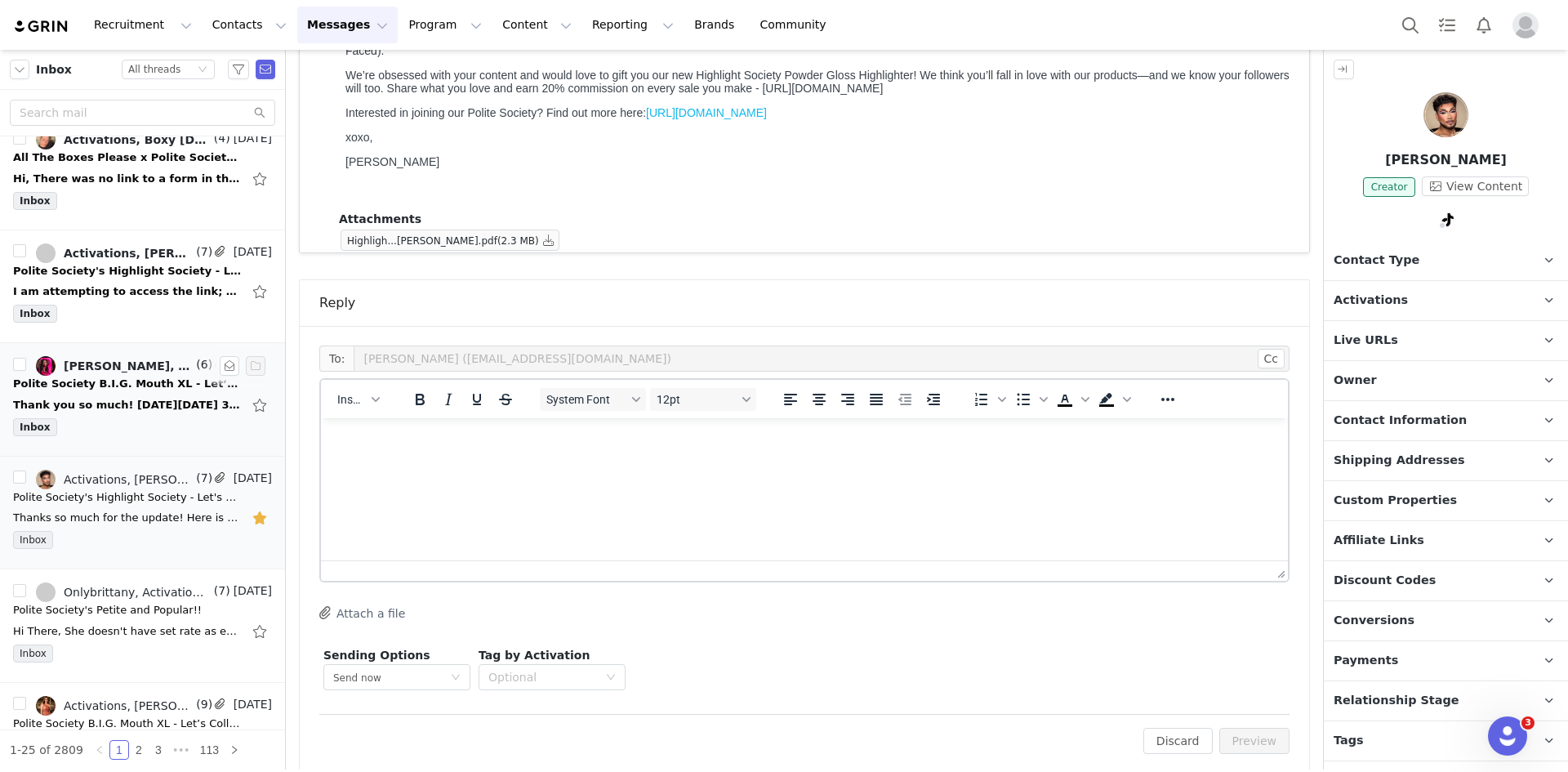
click at [181, 409] on div "Thank you so much! [DATE][DATE] 3:10 PM Activations <[EMAIL_ADDRESS][DOMAIN_NAM…" at bounding box center [127, 405] width 229 height 16
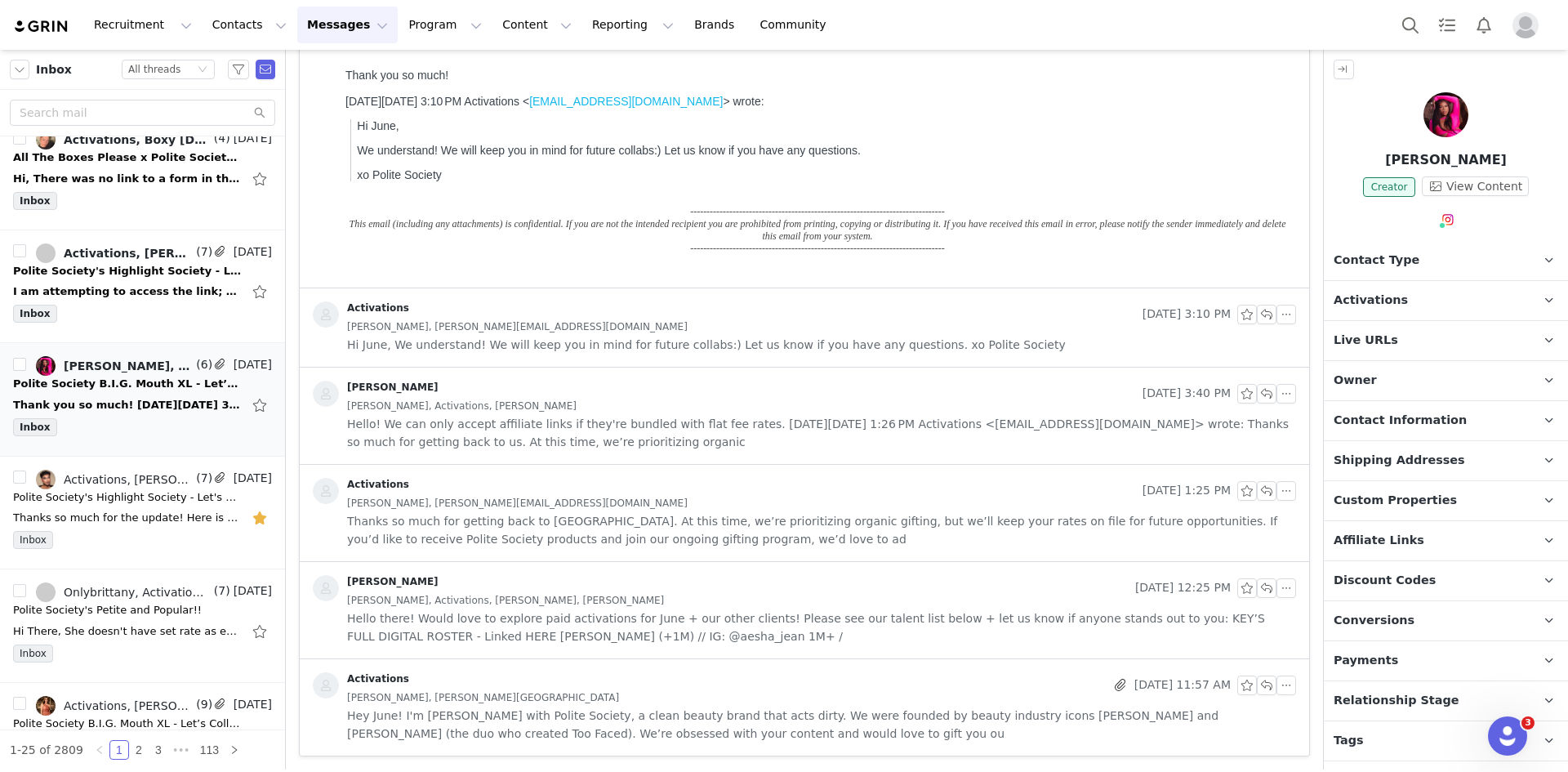
scroll to position [0, 0]
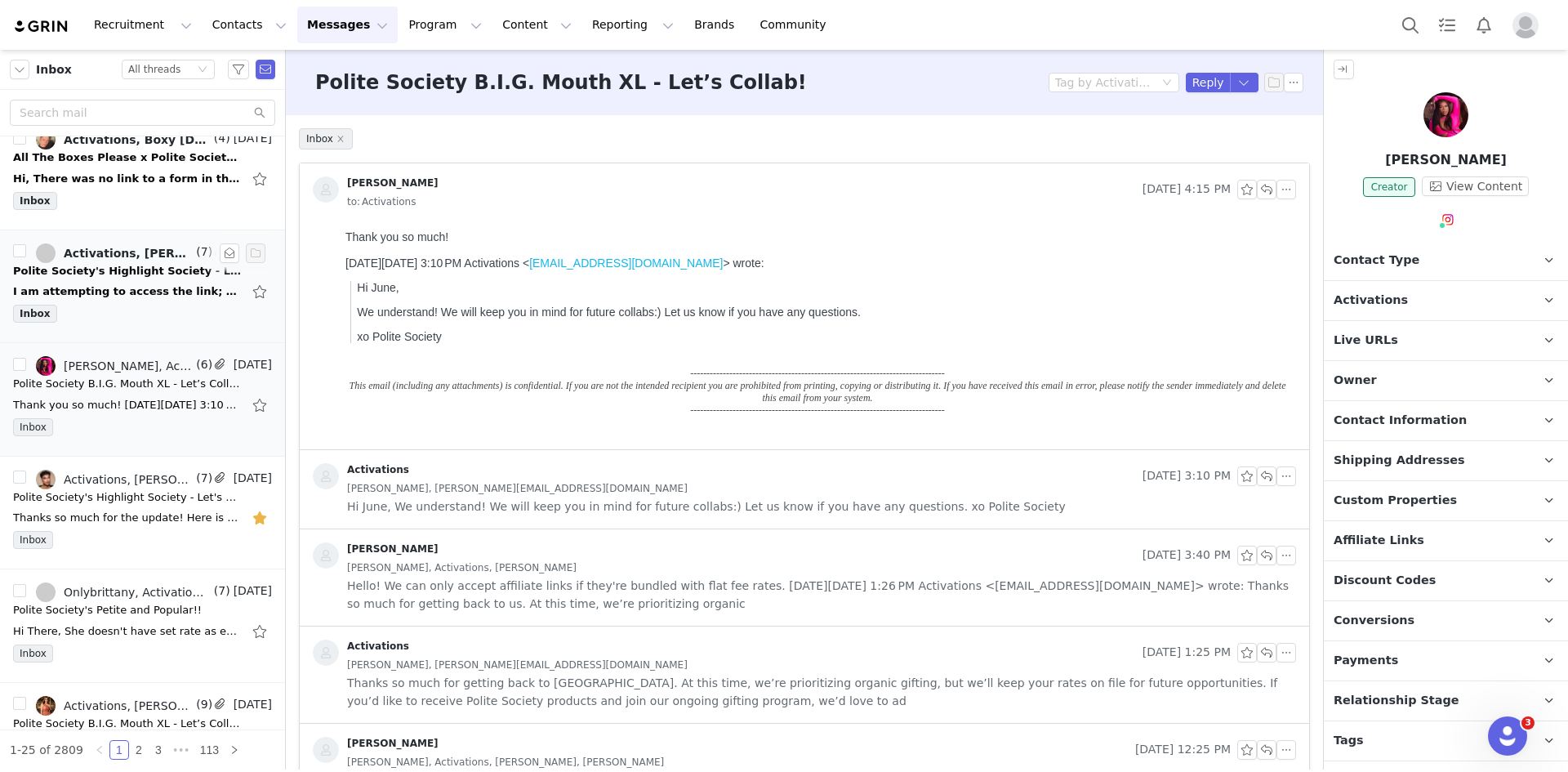
click at [153, 295] on div "I am attempting to access the link; however, it directs me to a page indicating…" at bounding box center [127, 291] width 229 height 16
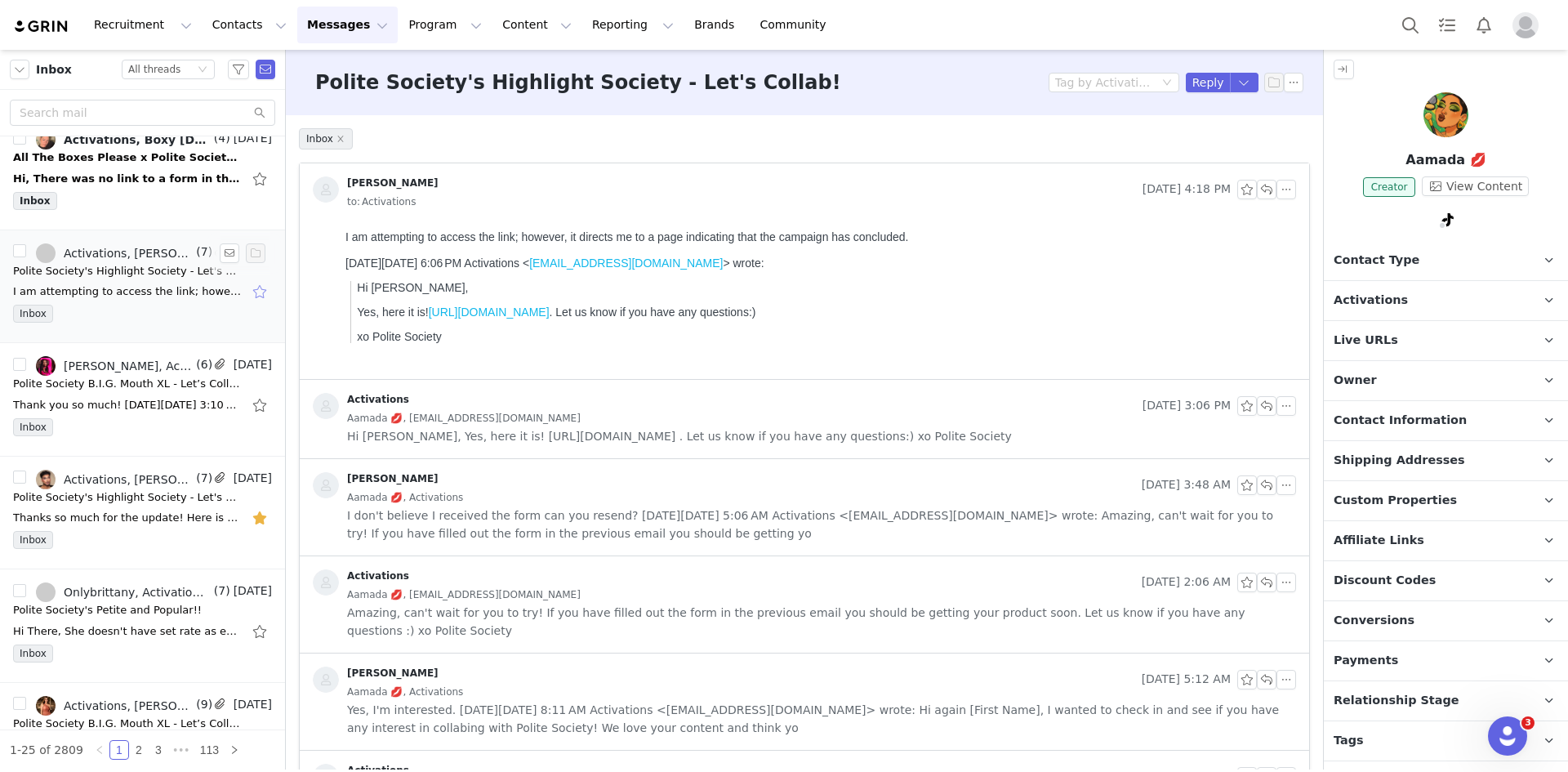
click at [251, 295] on button "button" at bounding box center [262, 291] width 21 height 26
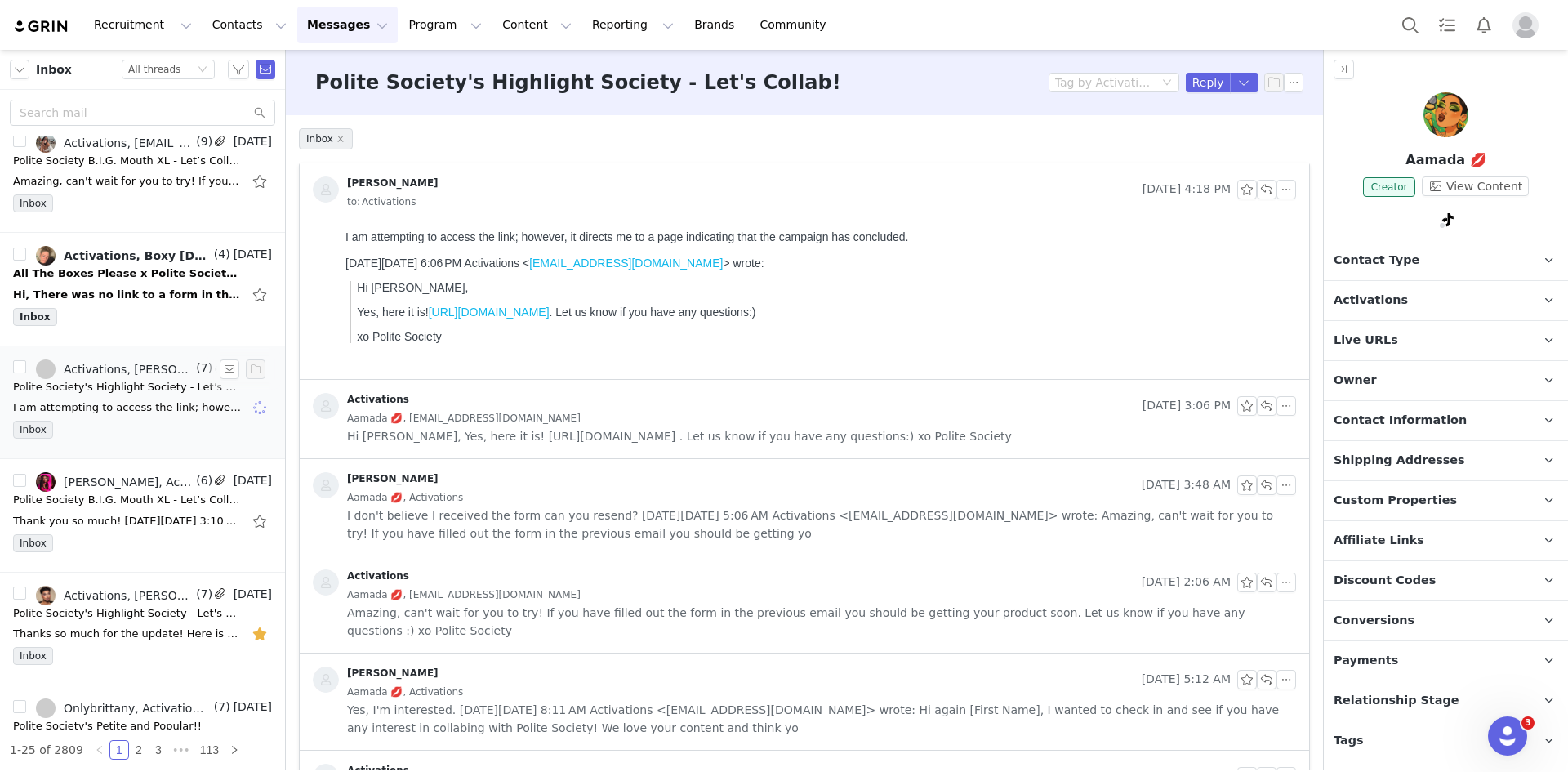
scroll to position [582, 0]
click at [127, 295] on div "Hi, There was no link to a form in the prior email. I just double checked to be…" at bounding box center [127, 295] width 229 height 16
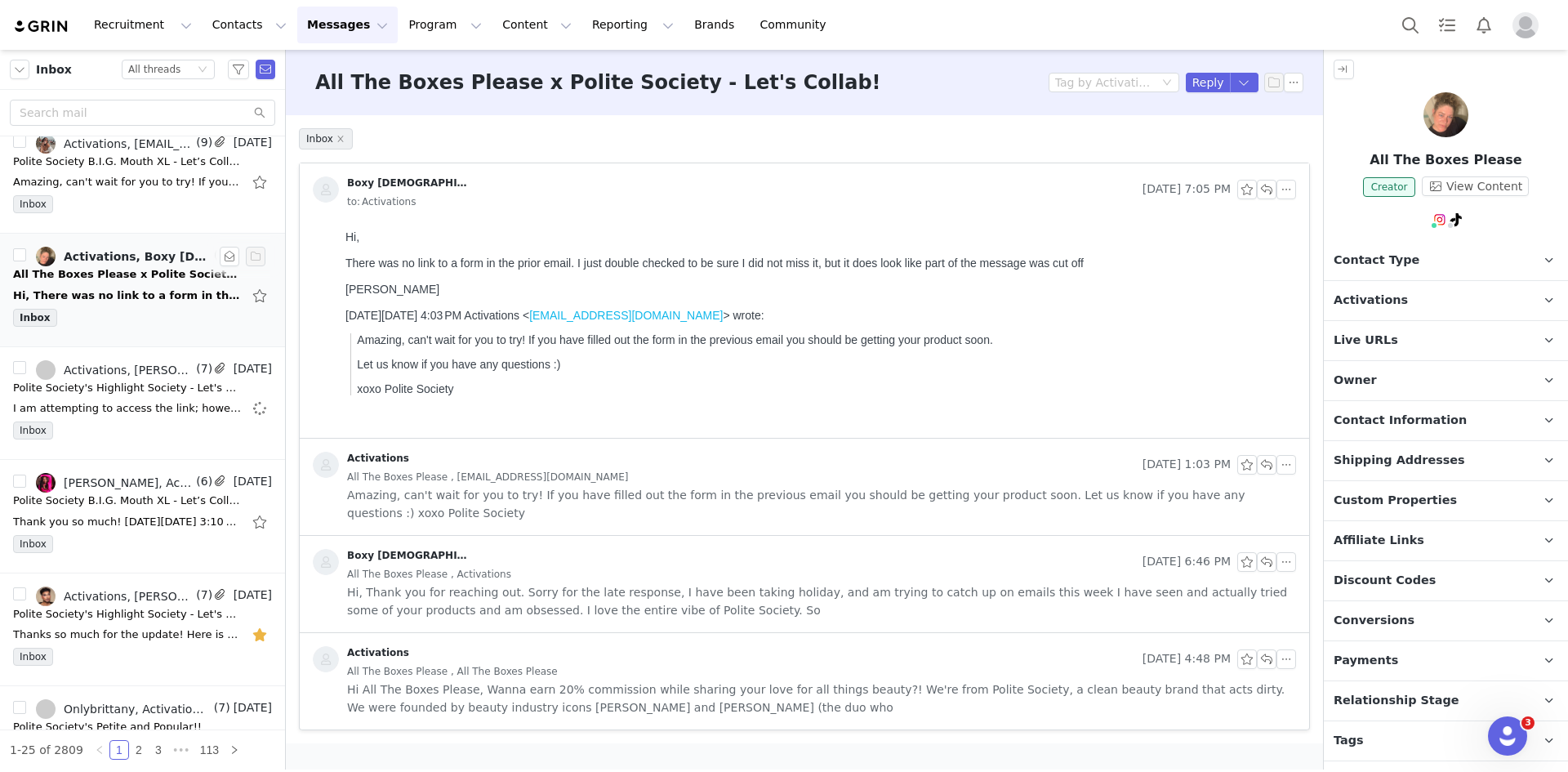
scroll to position [0, 0]
click at [423, 646] on div "Activations" at bounding box center [724, 659] width 823 height 26
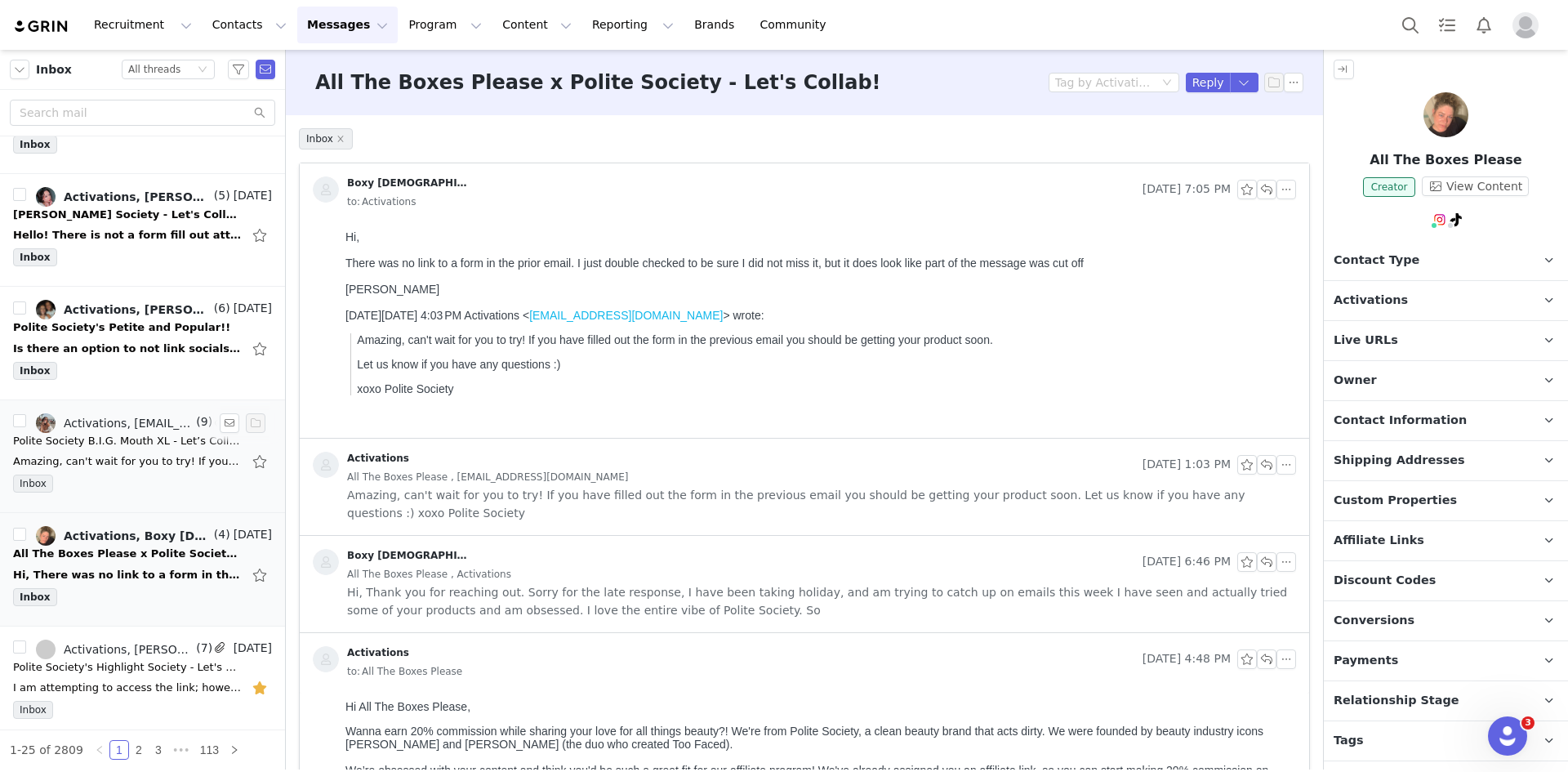
scroll to position [301, 0]
click at [141, 474] on div "Amazing, can't wait for you to try! If you have filled out the form in the prev…" at bounding box center [143, 462] width 259 height 26
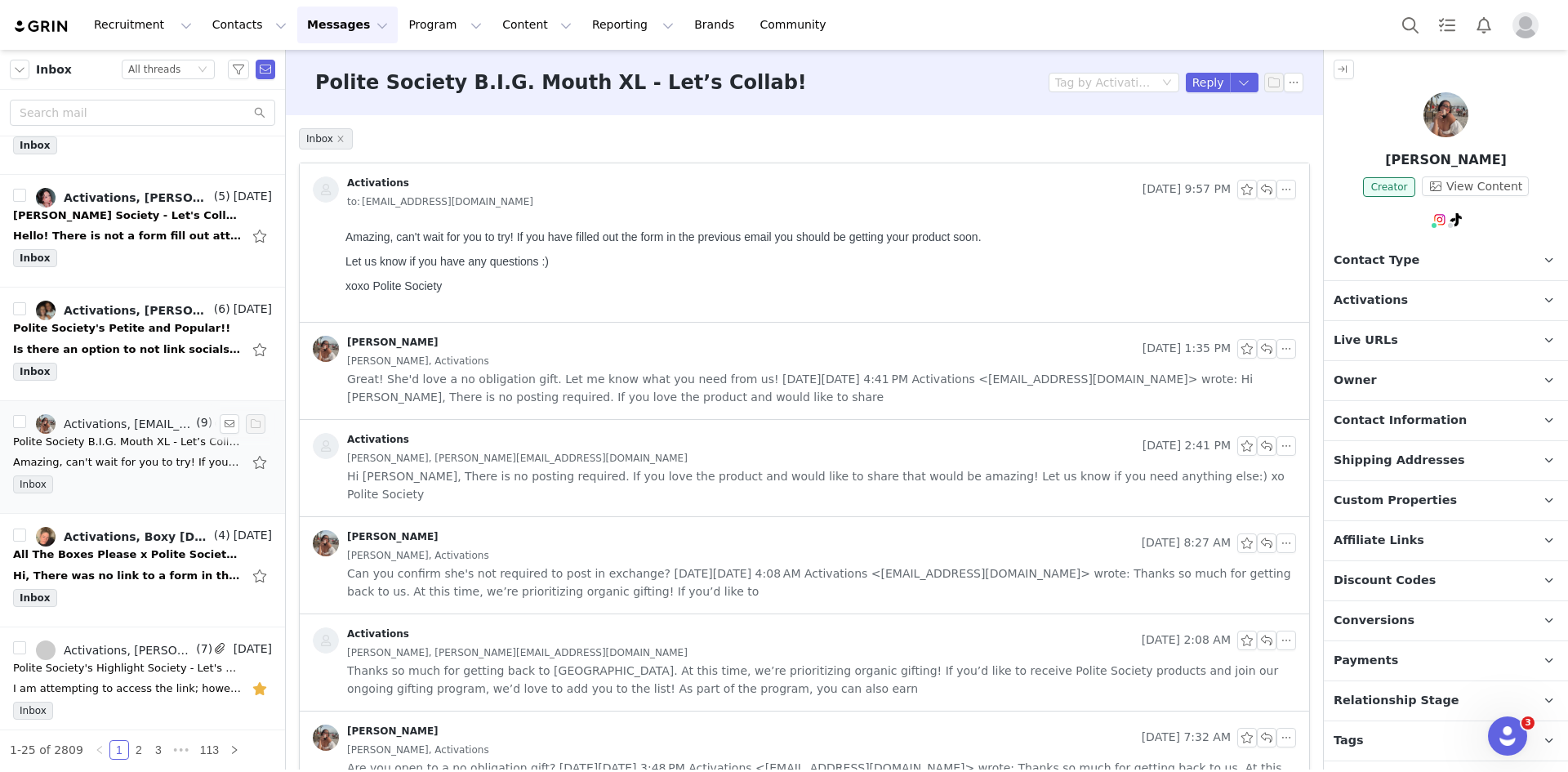
scroll to position [0, 0]
click at [142, 569] on div "Hi, There was no link to a form in the prior email. I just double checked to be…" at bounding box center [127, 576] width 229 height 16
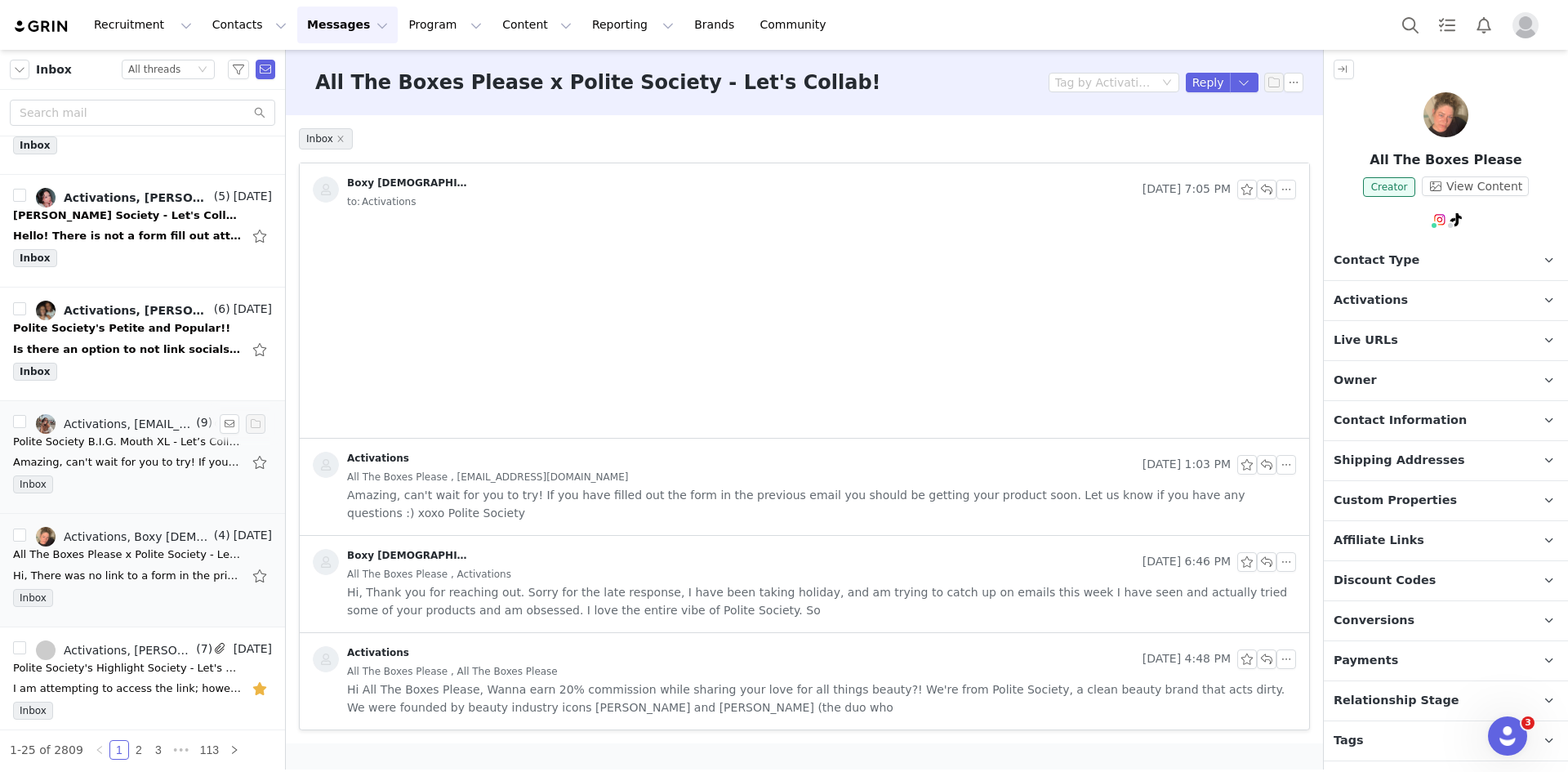
click at [158, 469] on div "Amazing, can't wait for you to try! If you have filled out the form in the prev…" at bounding box center [127, 462] width 229 height 16
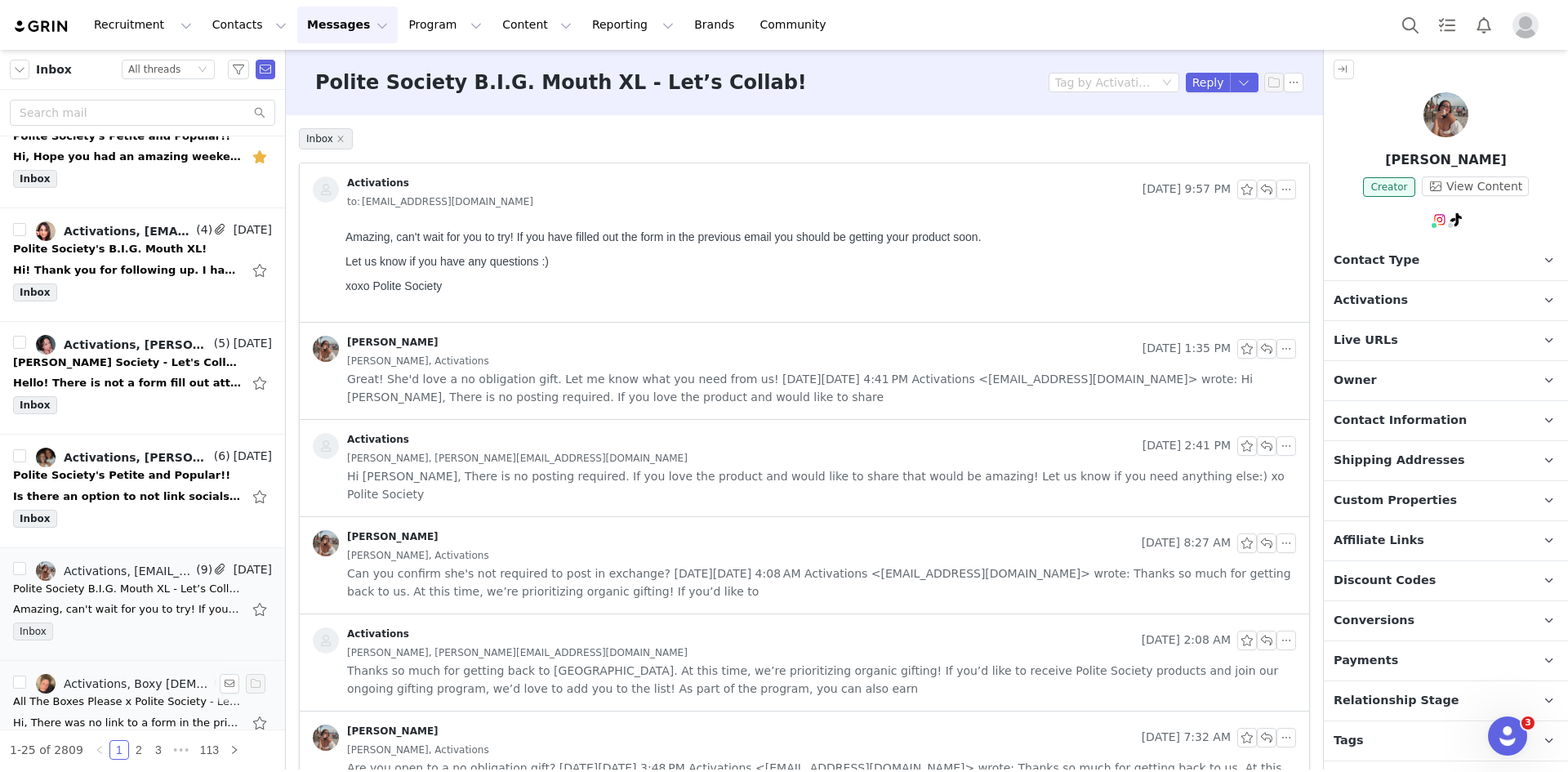
scroll to position [154, 0]
click at [122, 511] on div "Inbox" at bounding box center [143, 522] width 259 height 25
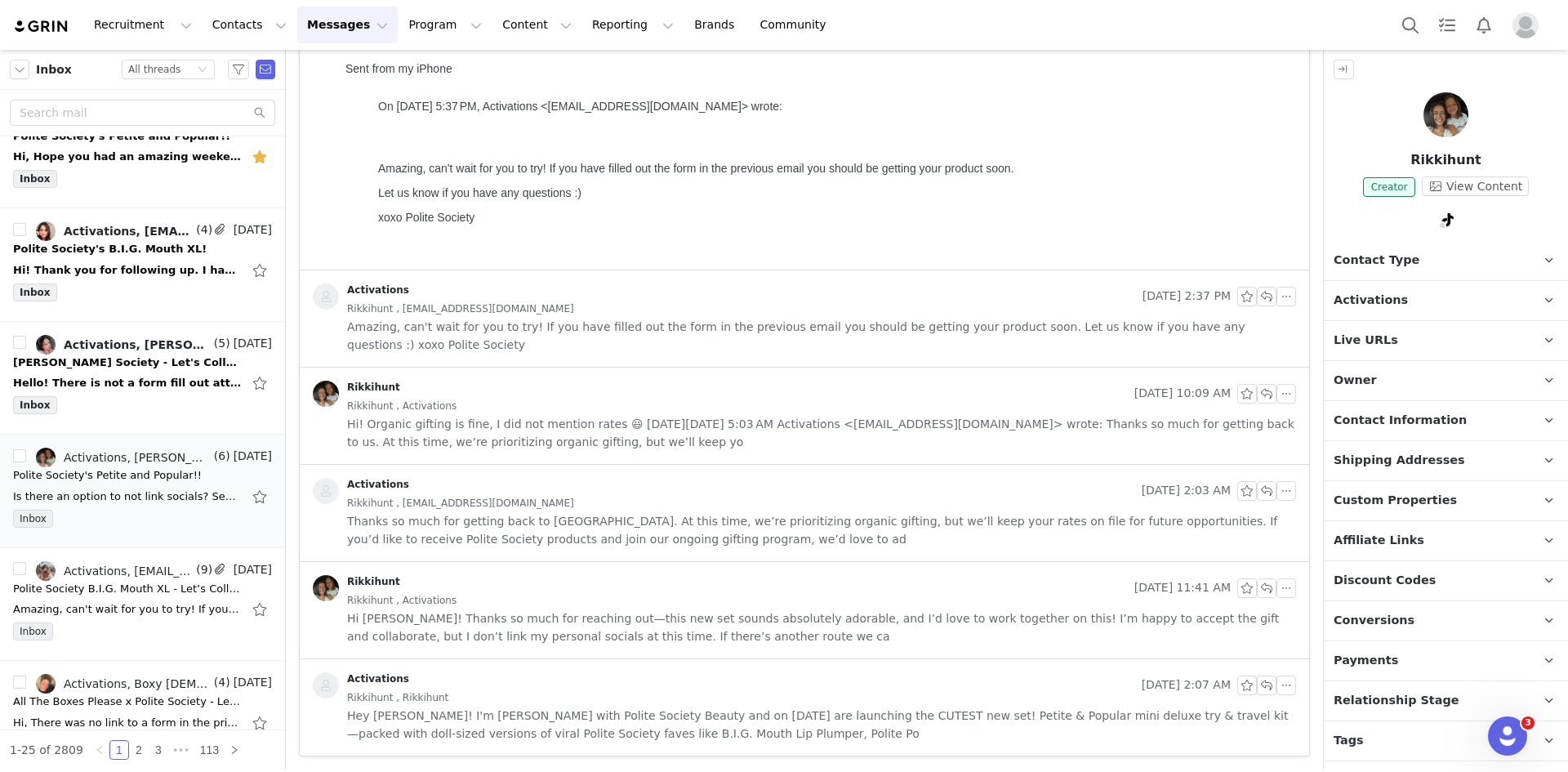
scroll to position [189, 0]
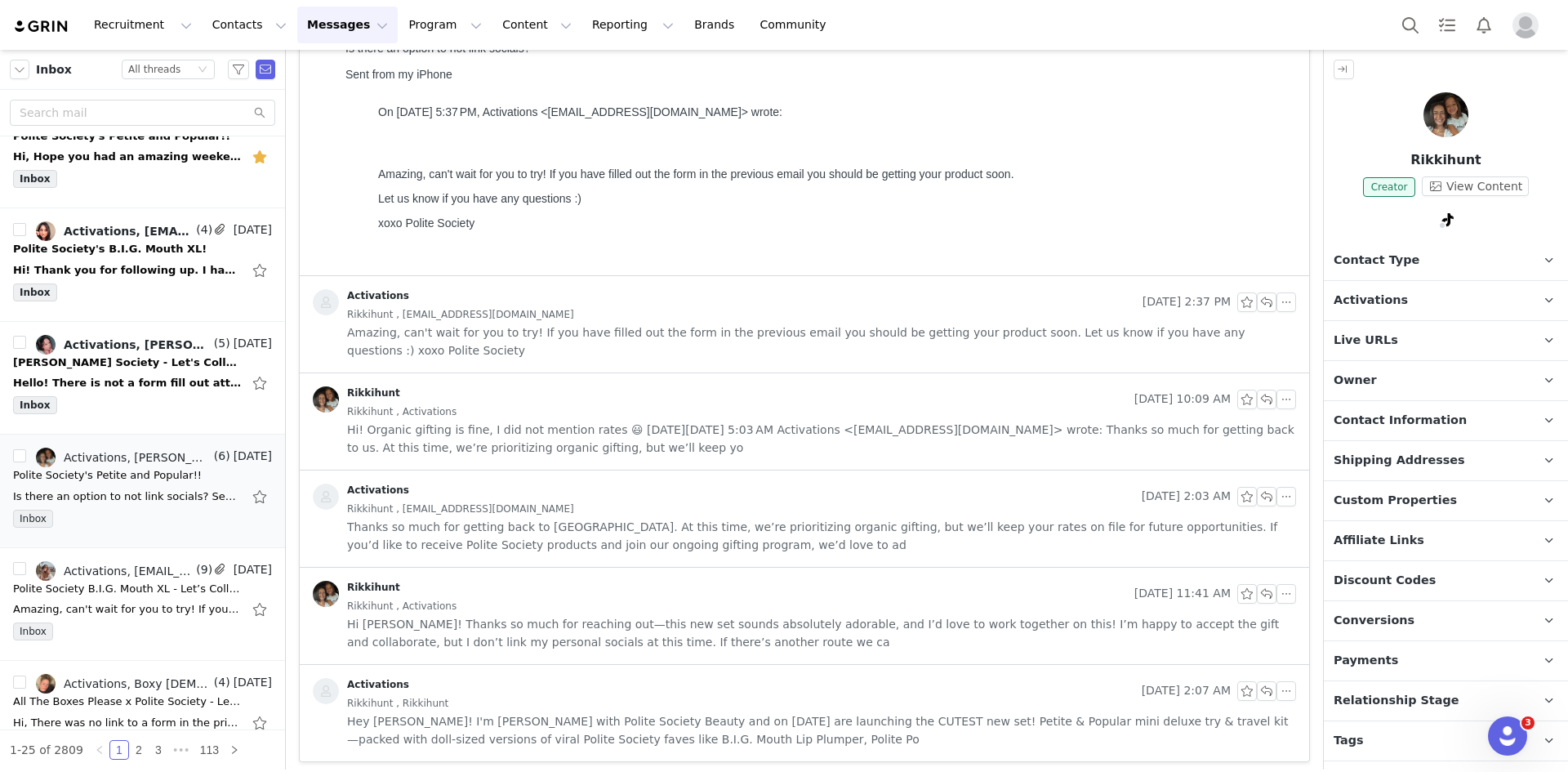
click at [450, 700] on div "Rikkihunt , Rikkihunt" at bounding box center [821, 703] width 949 height 18
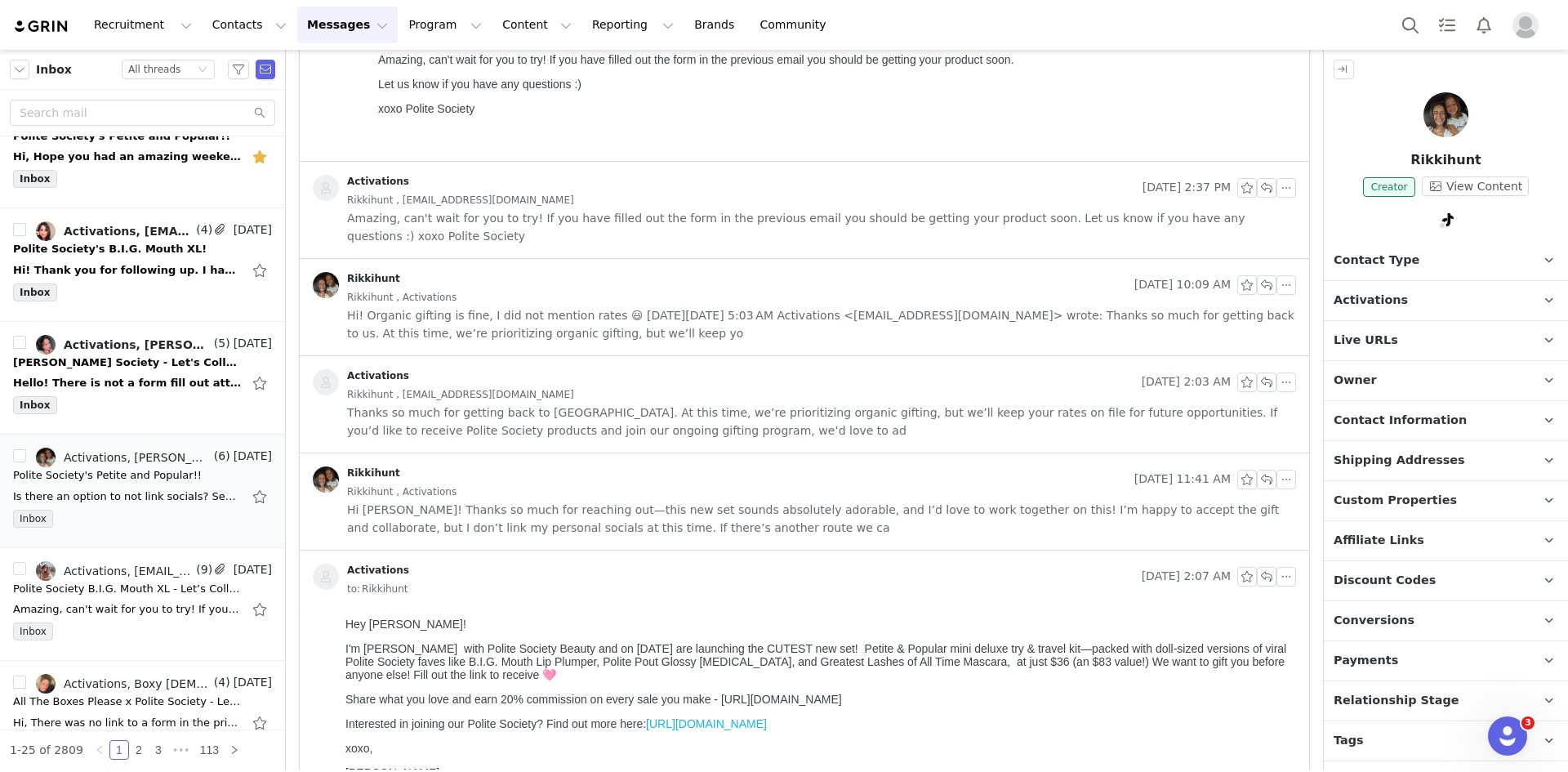
scroll to position [306, 0]
click at [251, 499] on button "button" at bounding box center [262, 496] width 21 height 26
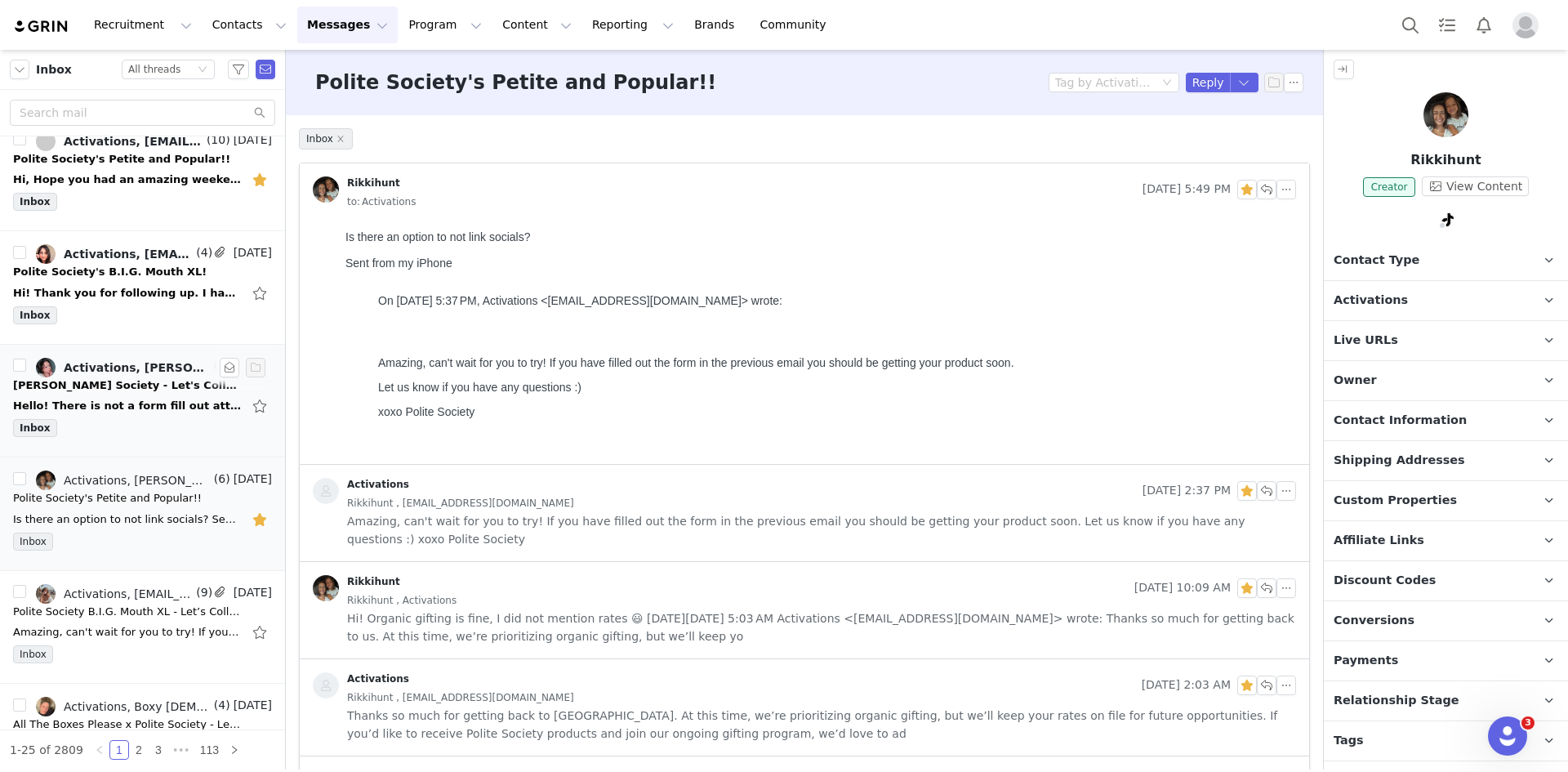
scroll to position [132, 0]
click at [171, 396] on div "Hello! There is not a form fill out attached in the previous email [PERSON_NAME…" at bounding box center [143, 405] width 259 height 26
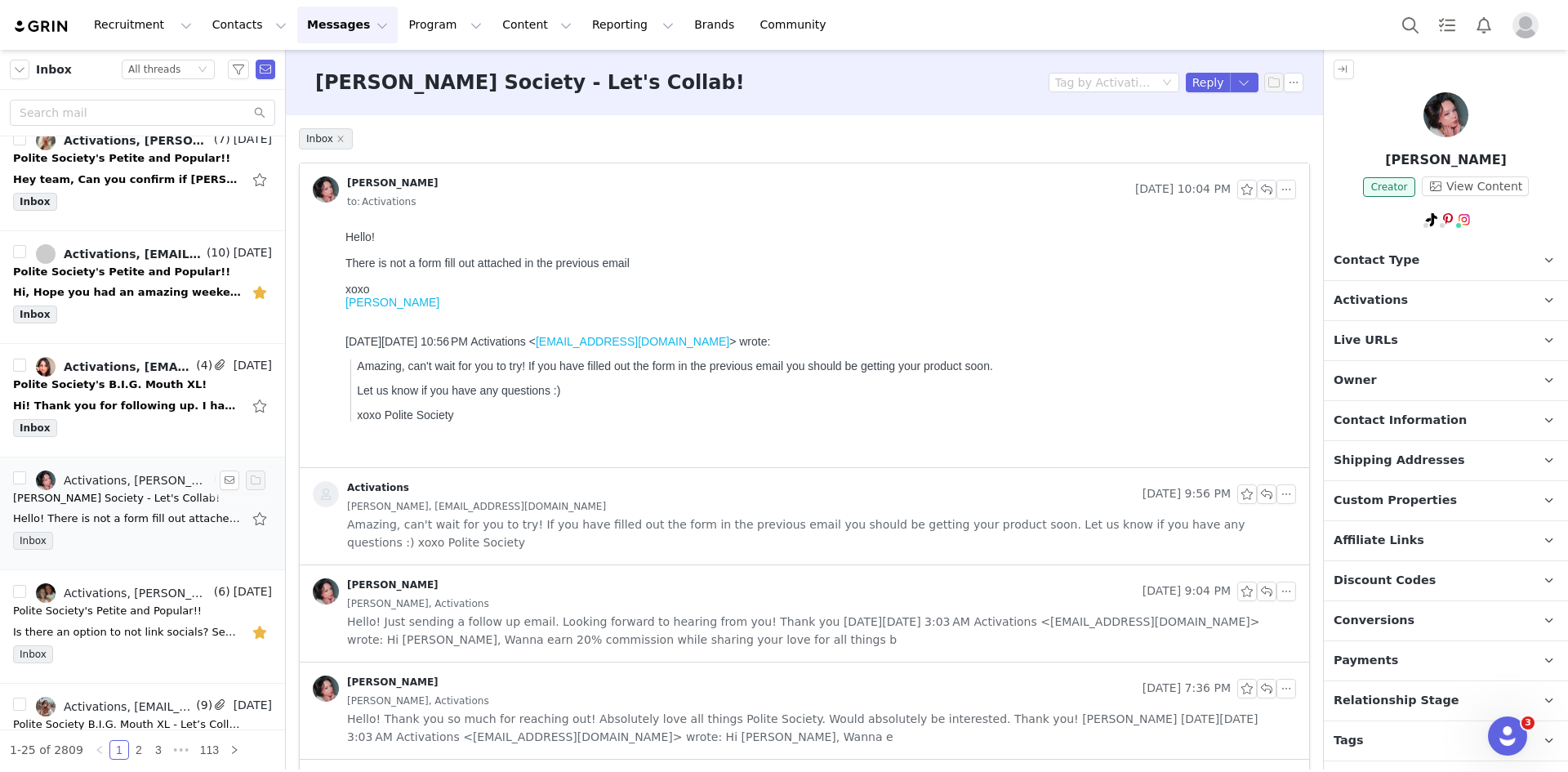
scroll to position [18, 0]
click at [146, 411] on div "Hi! Thank you for following up. I have completed the Grin form. I just checked …" at bounding box center [127, 407] width 229 height 16
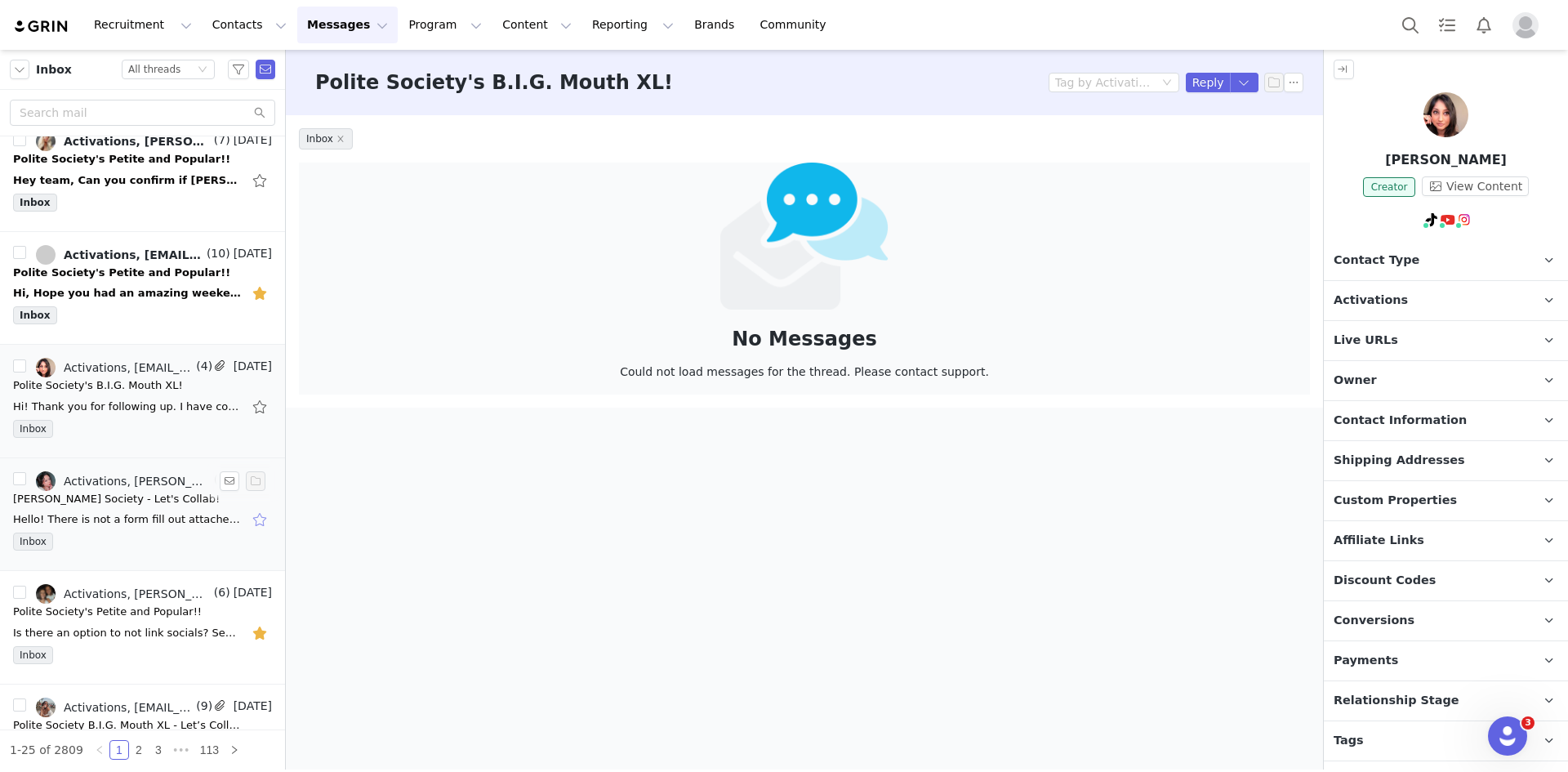
click at [254, 523] on button "button" at bounding box center [262, 519] width 21 height 26
click at [156, 312] on div "Inbox" at bounding box center [143, 318] width 259 height 25
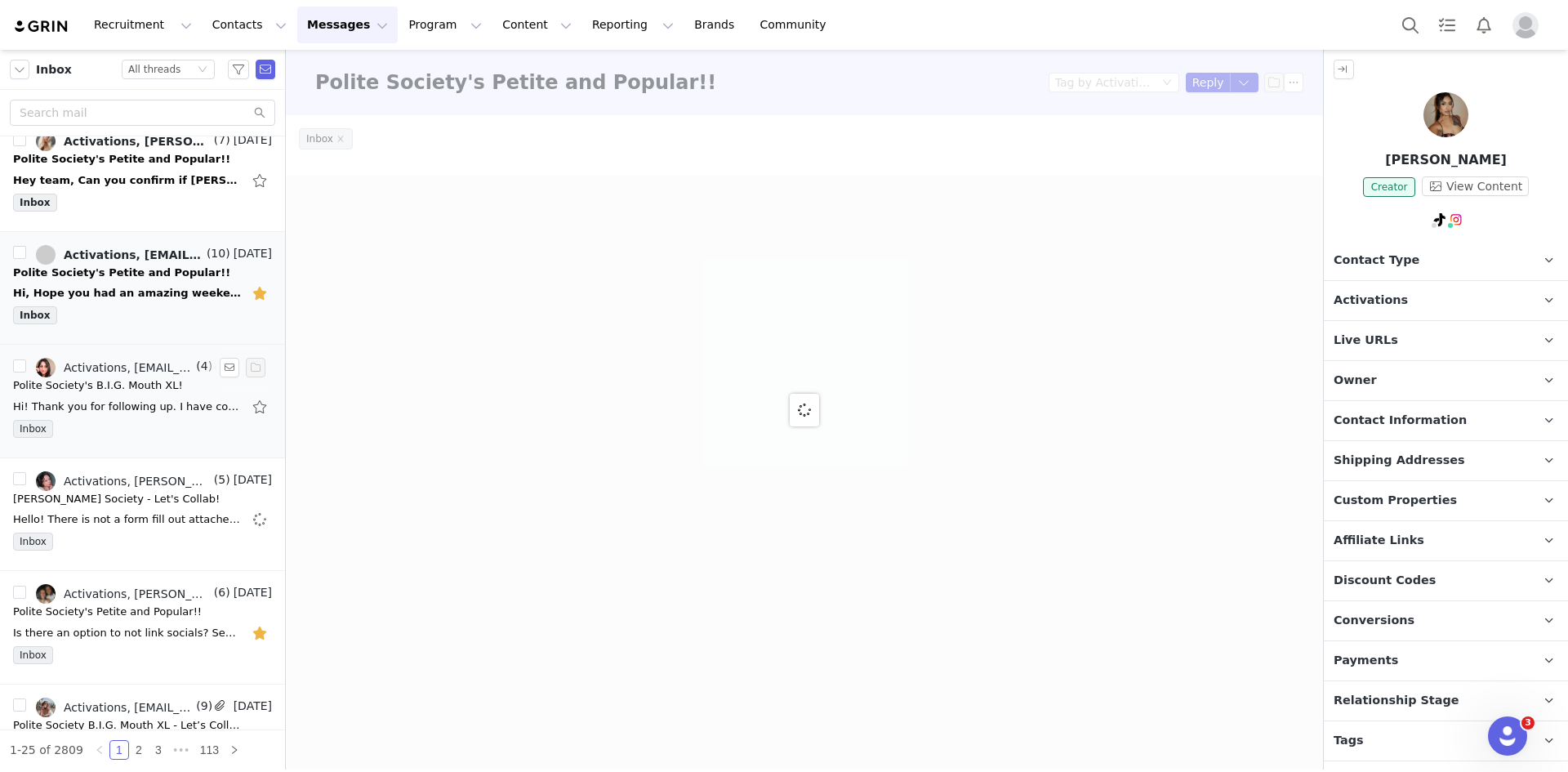
click at [153, 428] on div "Inbox" at bounding box center [143, 432] width 259 height 25
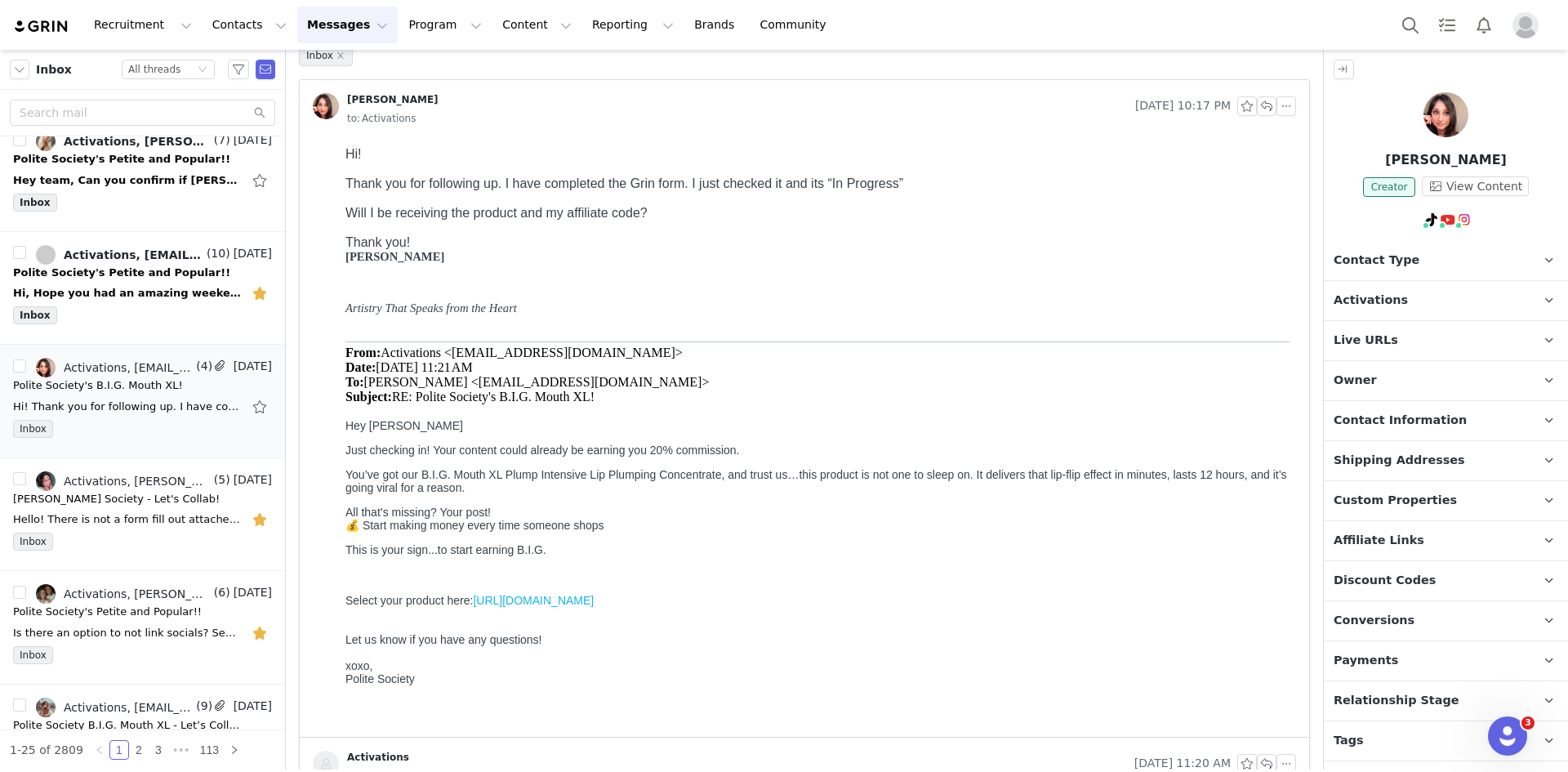
scroll to position [0, 0]
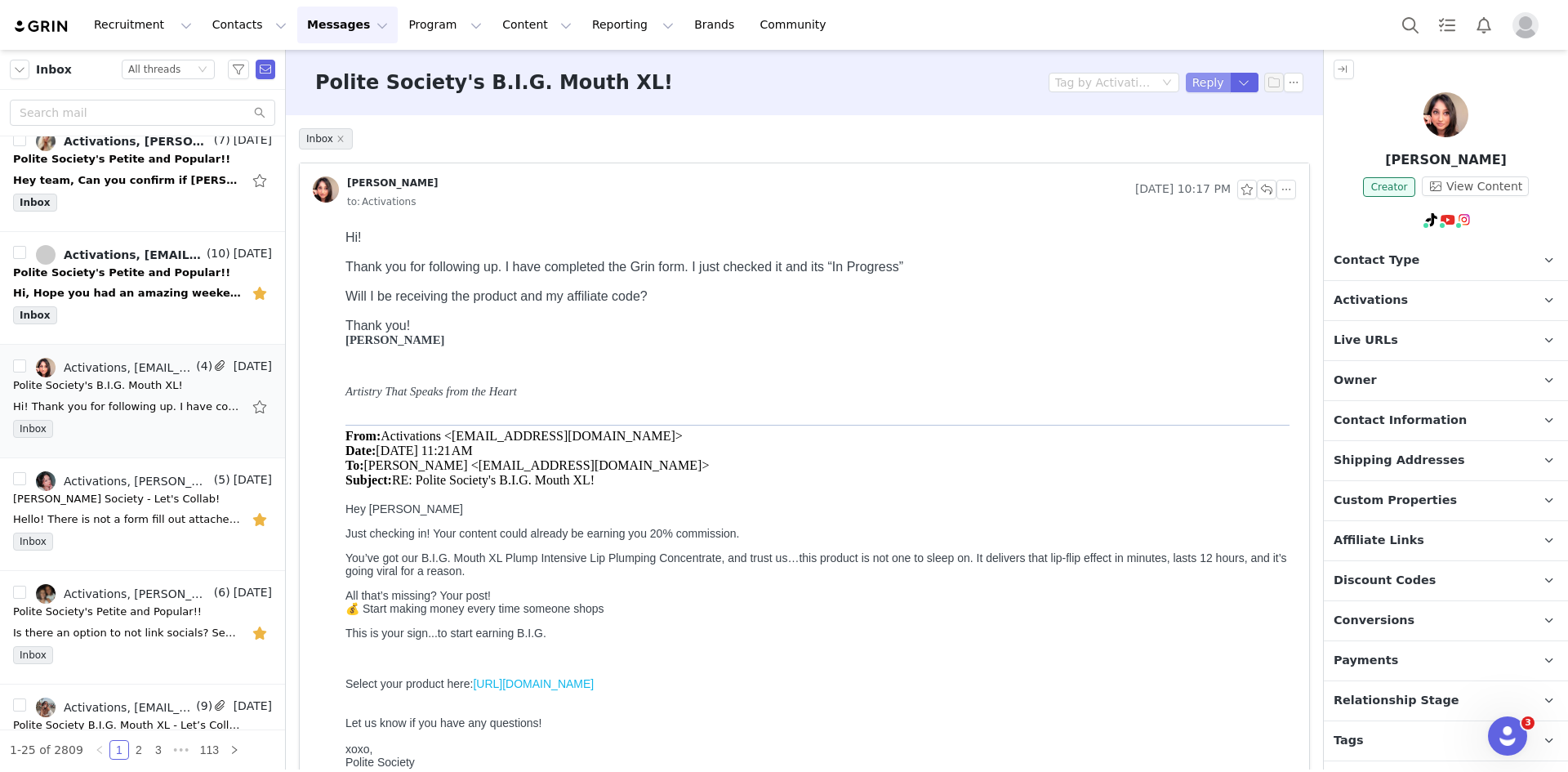
click at [1195, 86] on button "Reply" at bounding box center [1208, 83] width 45 height 20
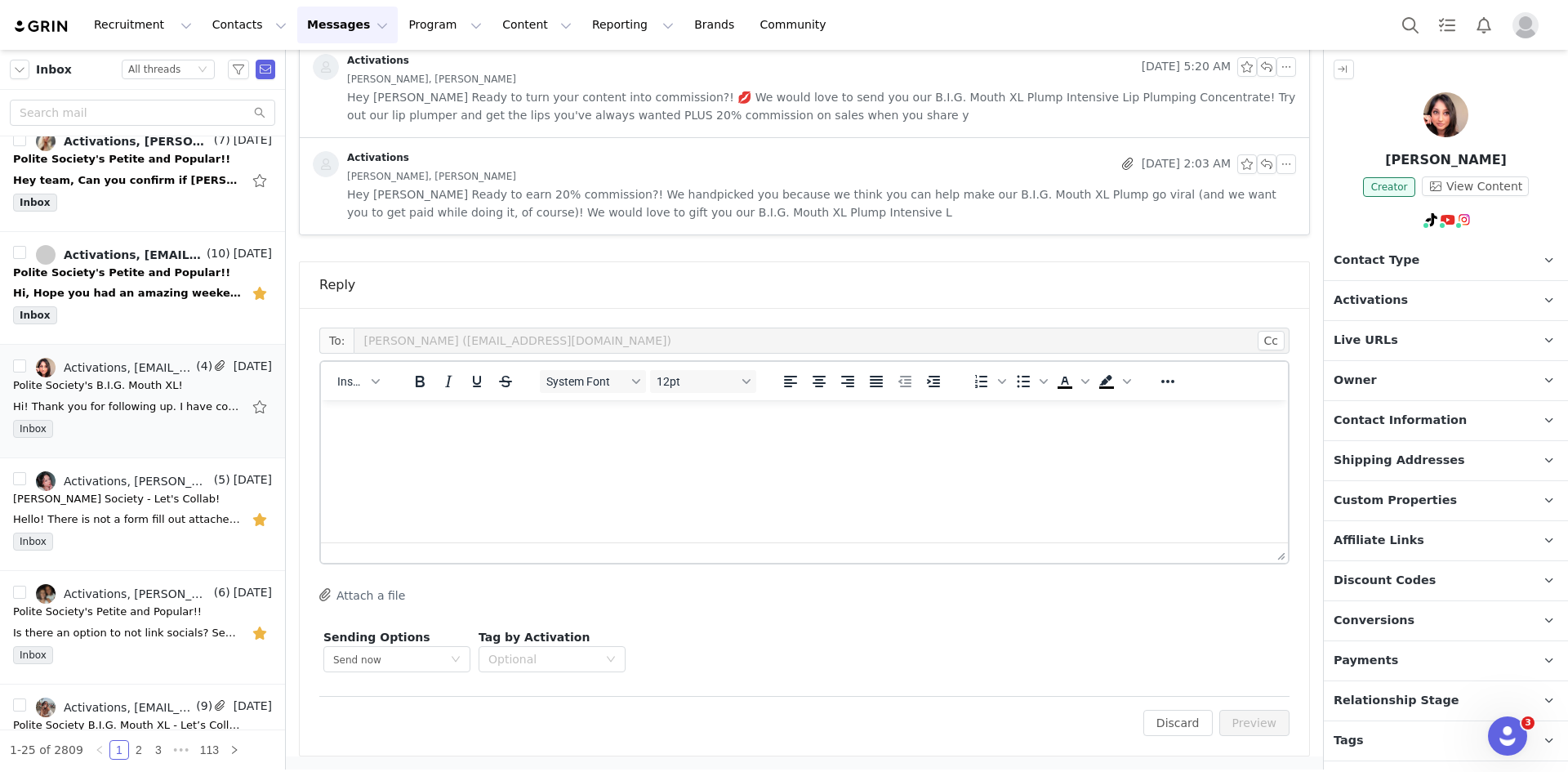
click at [738, 443] on html at bounding box center [804, 423] width 967 height 44
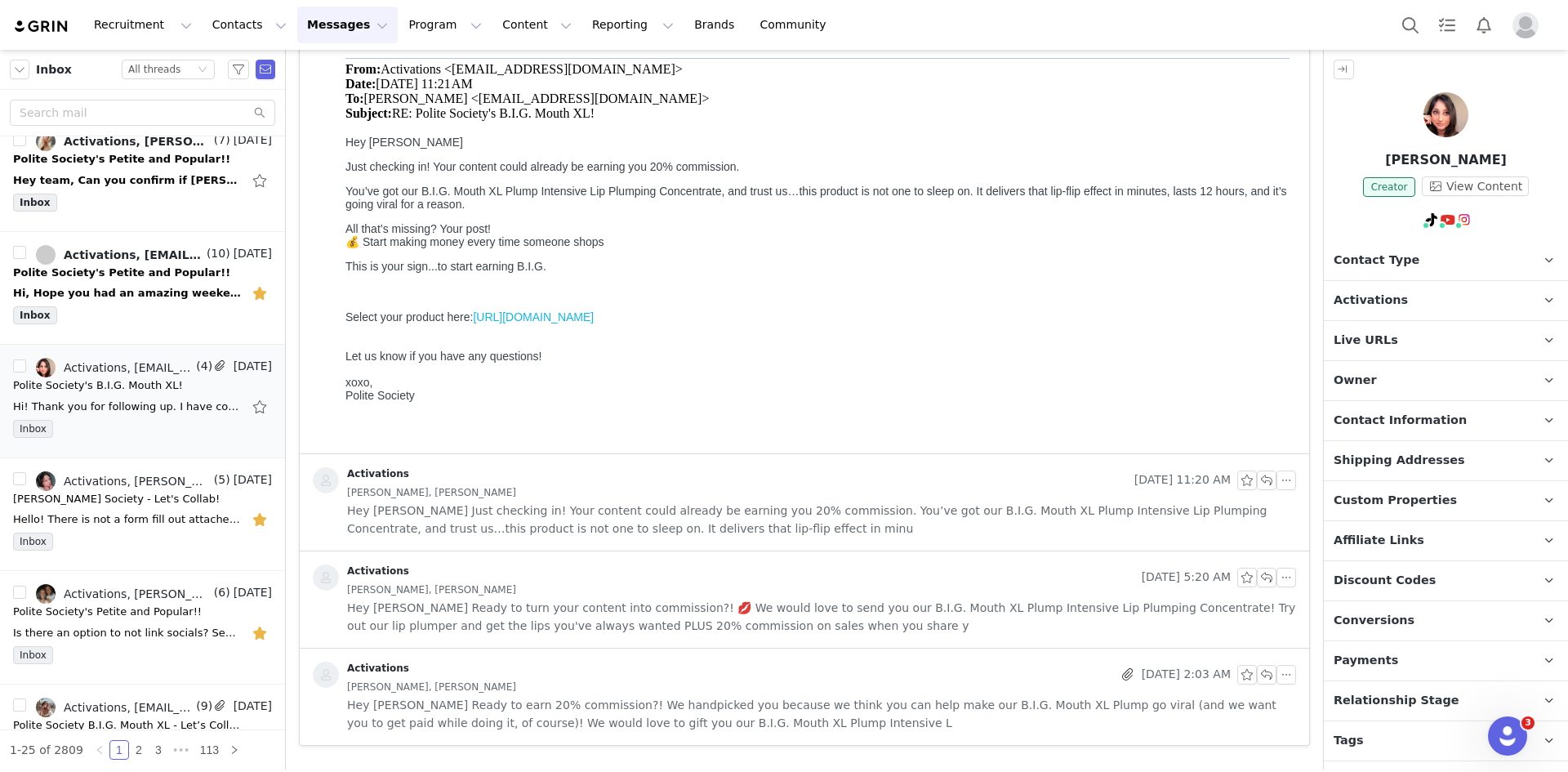
scroll to position [877, 0]
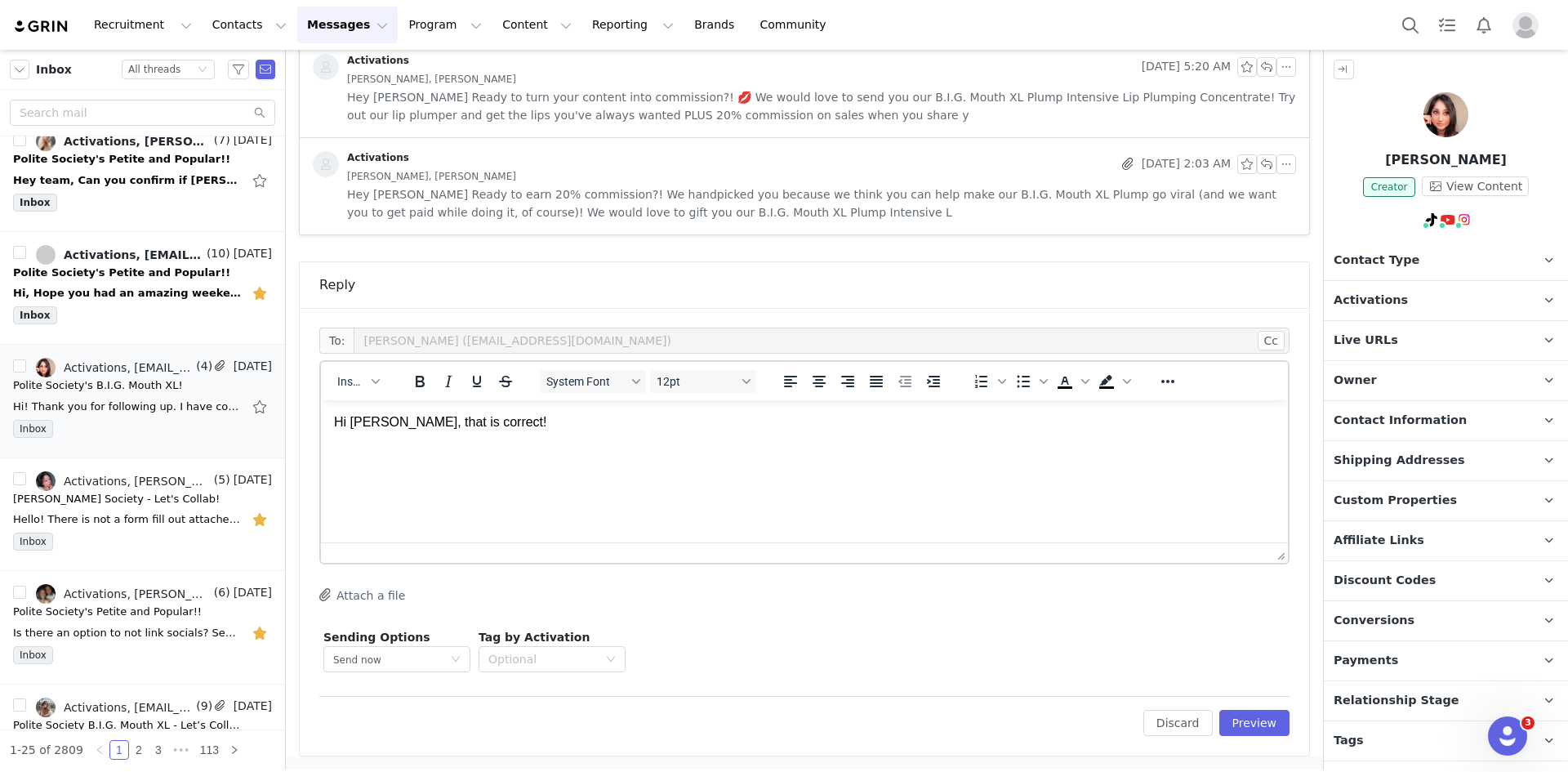
click at [790, 270] on div "Reply" at bounding box center [804, 285] width 970 height 46
click at [592, 426] on p "Hi [PERSON_NAME], that is correct!" at bounding box center [804, 423] width 941 height 18
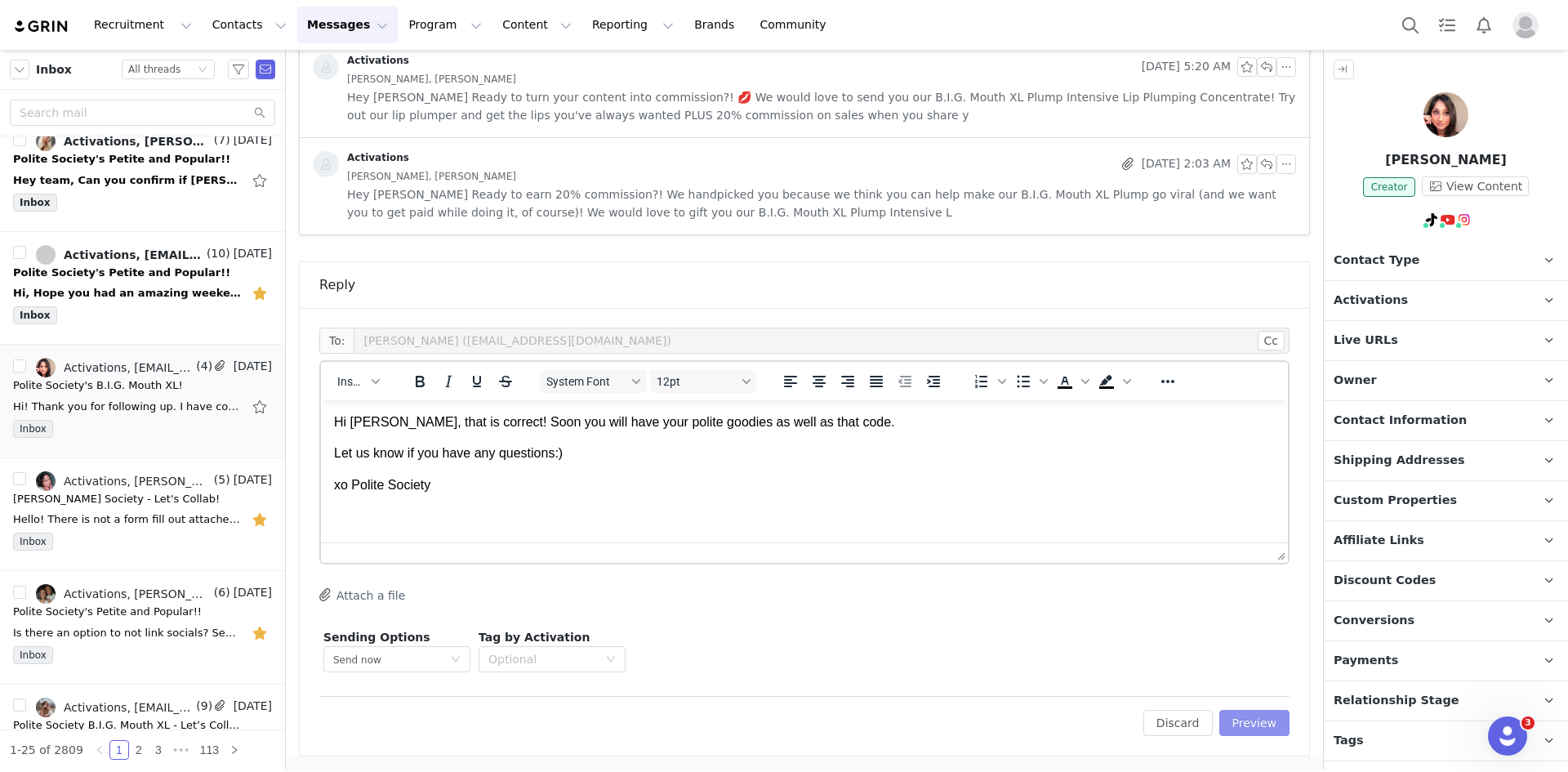
click at [1235, 716] on button "Preview" at bounding box center [1255, 723] width 71 height 26
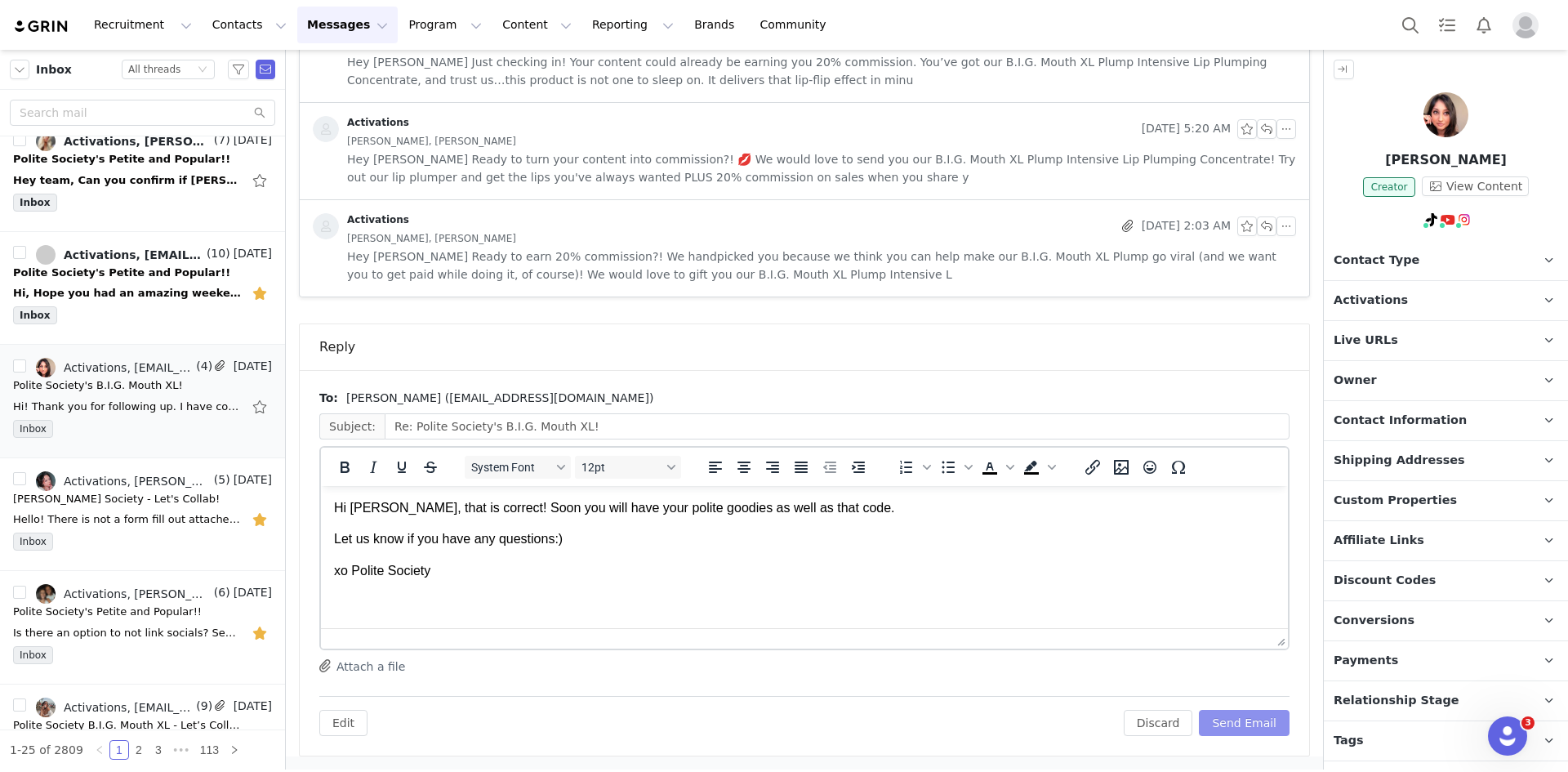
scroll to position [0, 0]
click at [1247, 716] on button "Send Email" at bounding box center [1244, 723] width 90 height 26
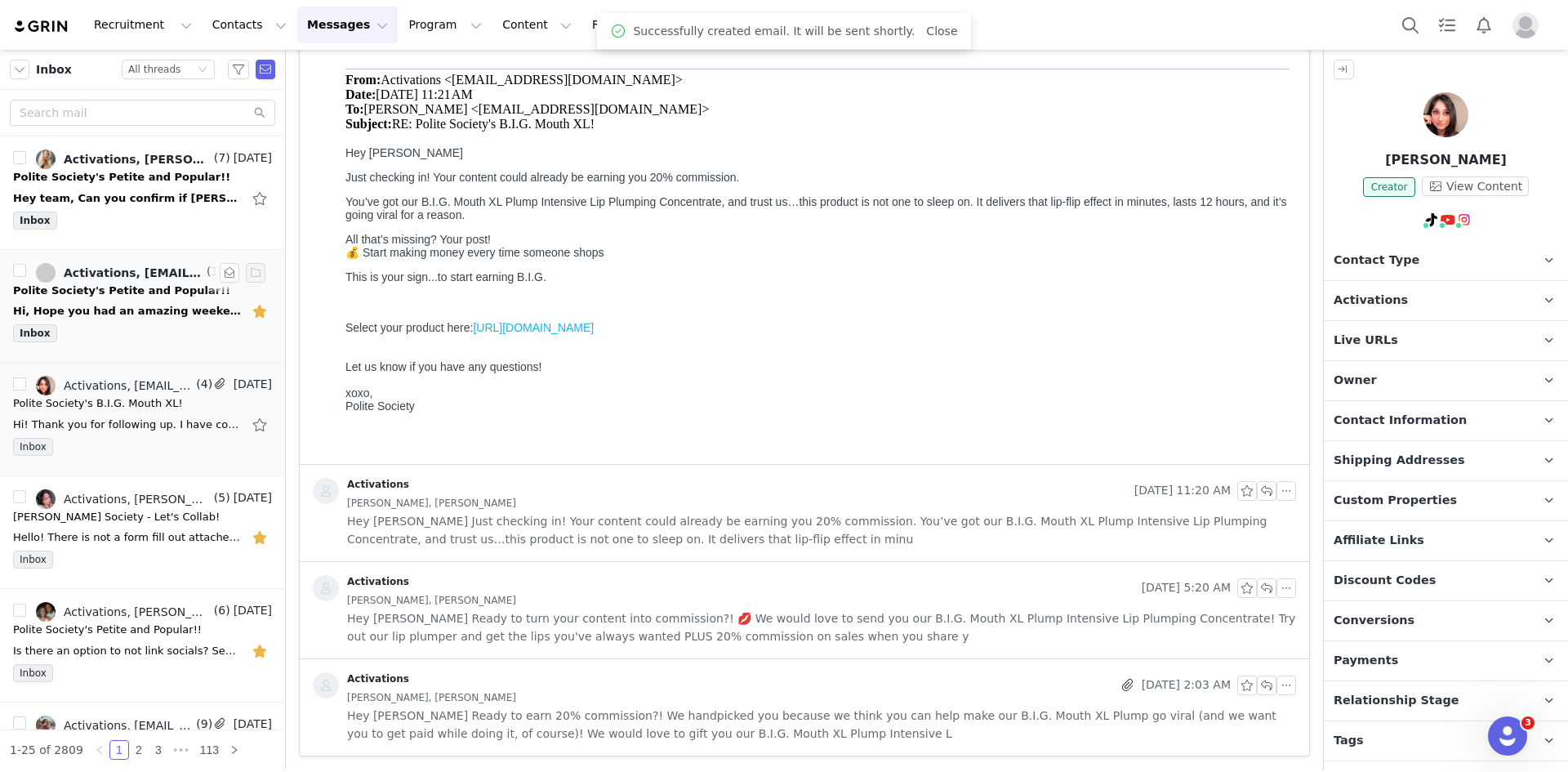
click at [172, 330] on div "Inbox" at bounding box center [143, 336] width 259 height 25
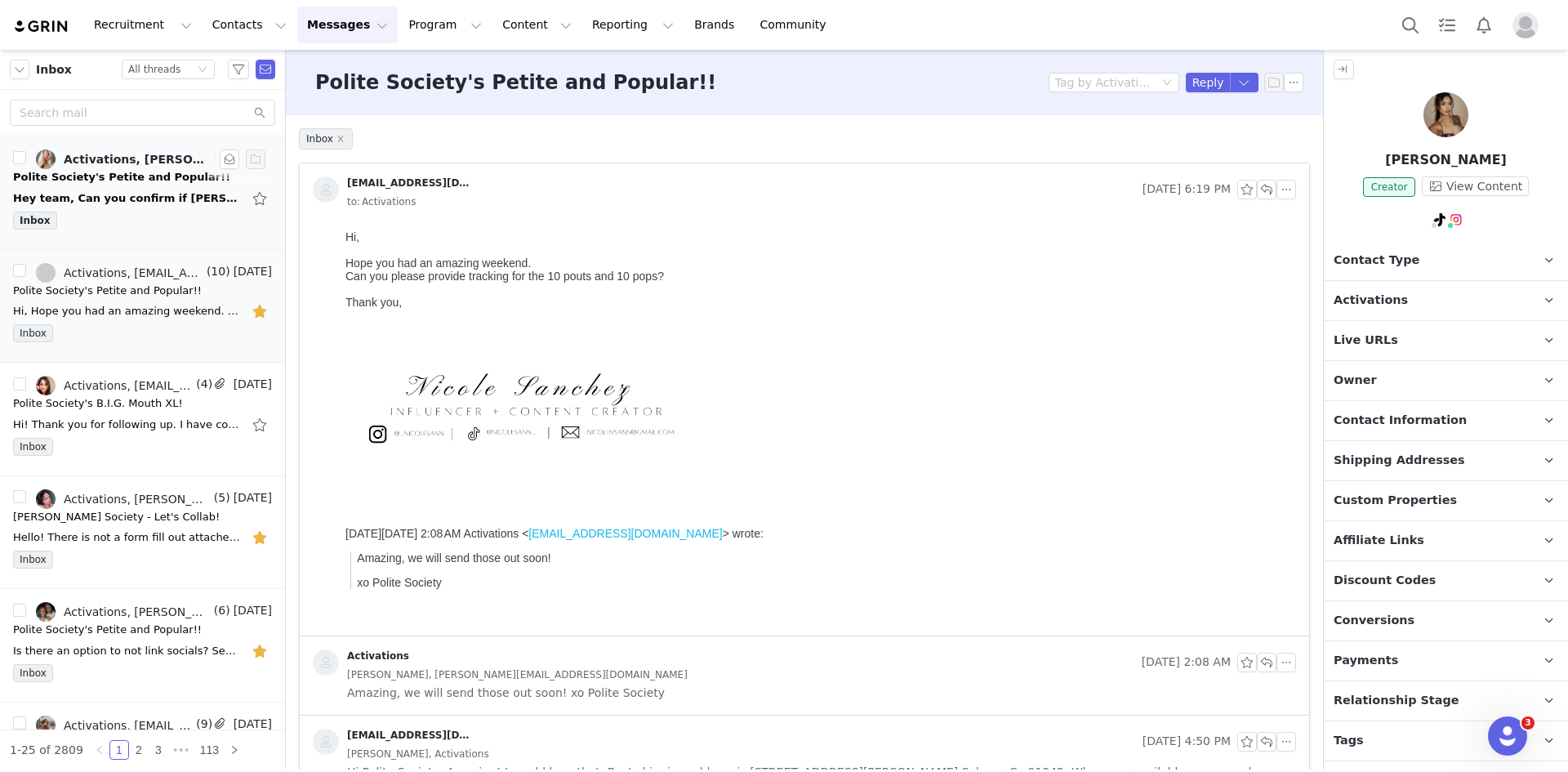
click at [141, 200] on div "Hey team, Can you confirm if [PERSON_NAME] is still able to receive this giftin…" at bounding box center [127, 199] width 229 height 16
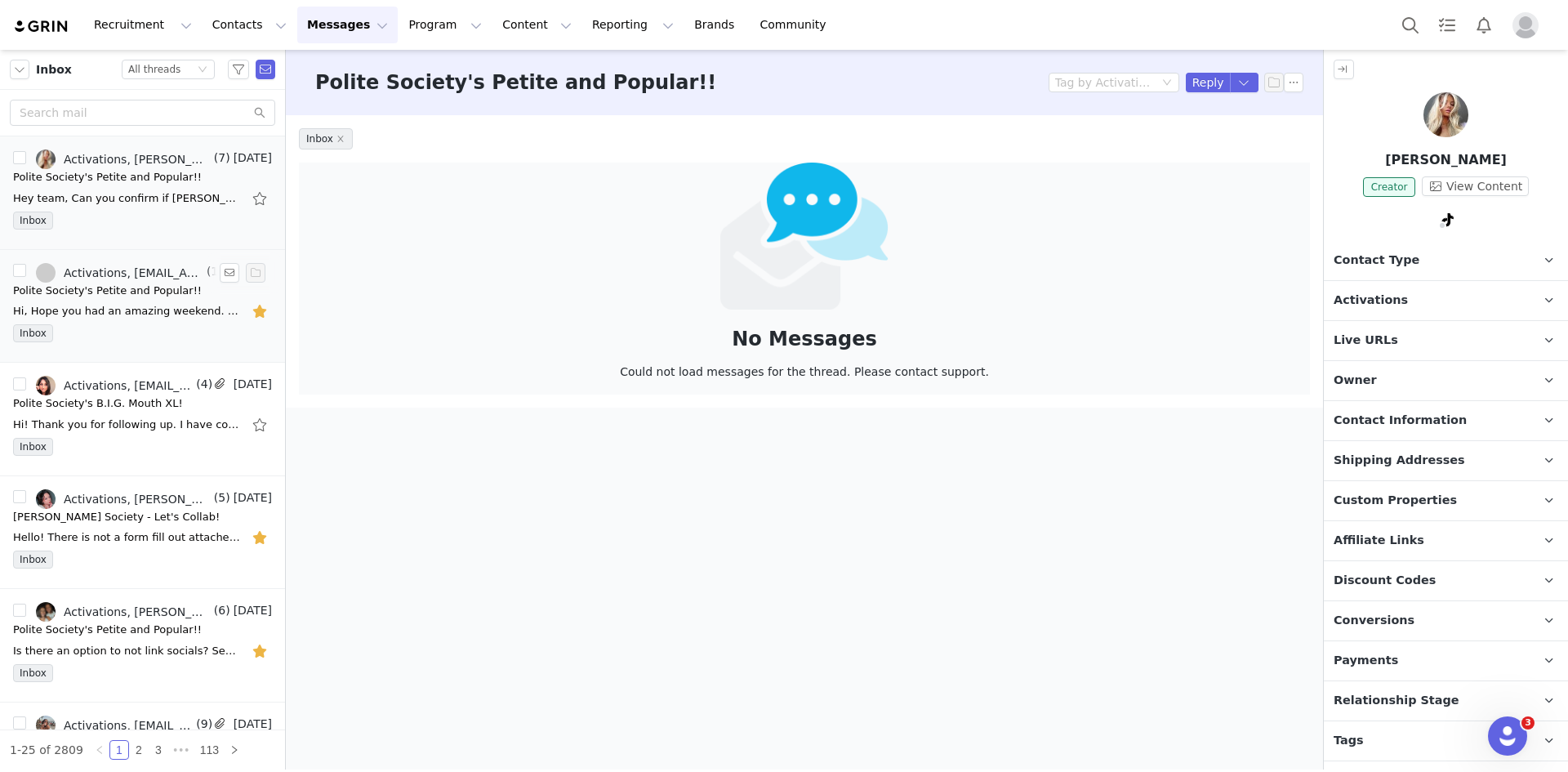
click at [175, 290] on div "Polite Society's Petite and Popular!!" at bounding box center [107, 290] width 189 height 16
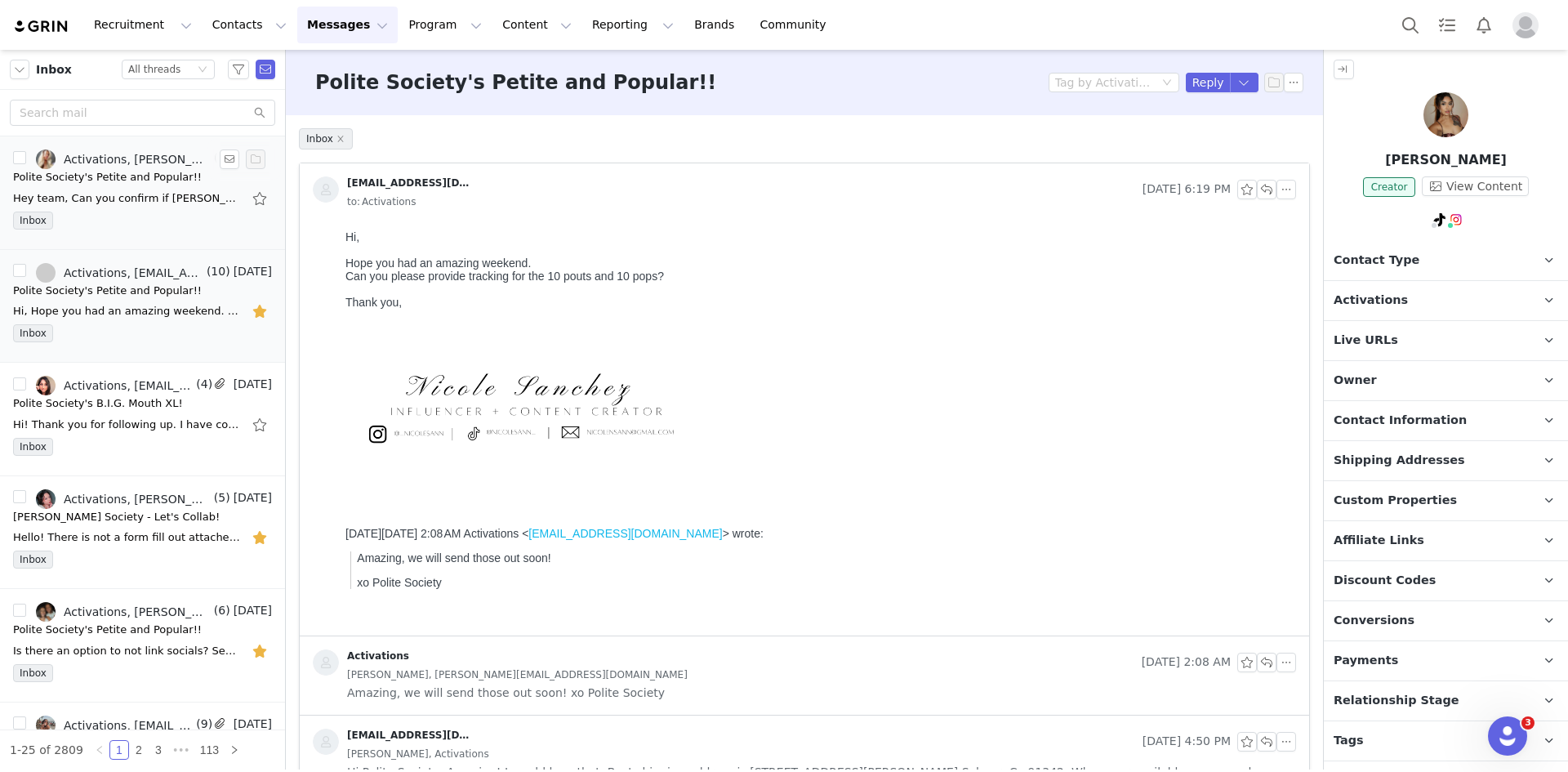
click at [194, 209] on div "Hey team, Can you confirm if [PERSON_NAME] is still able to receive this giftin…" at bounding box center [143, 199] width 259 height 26
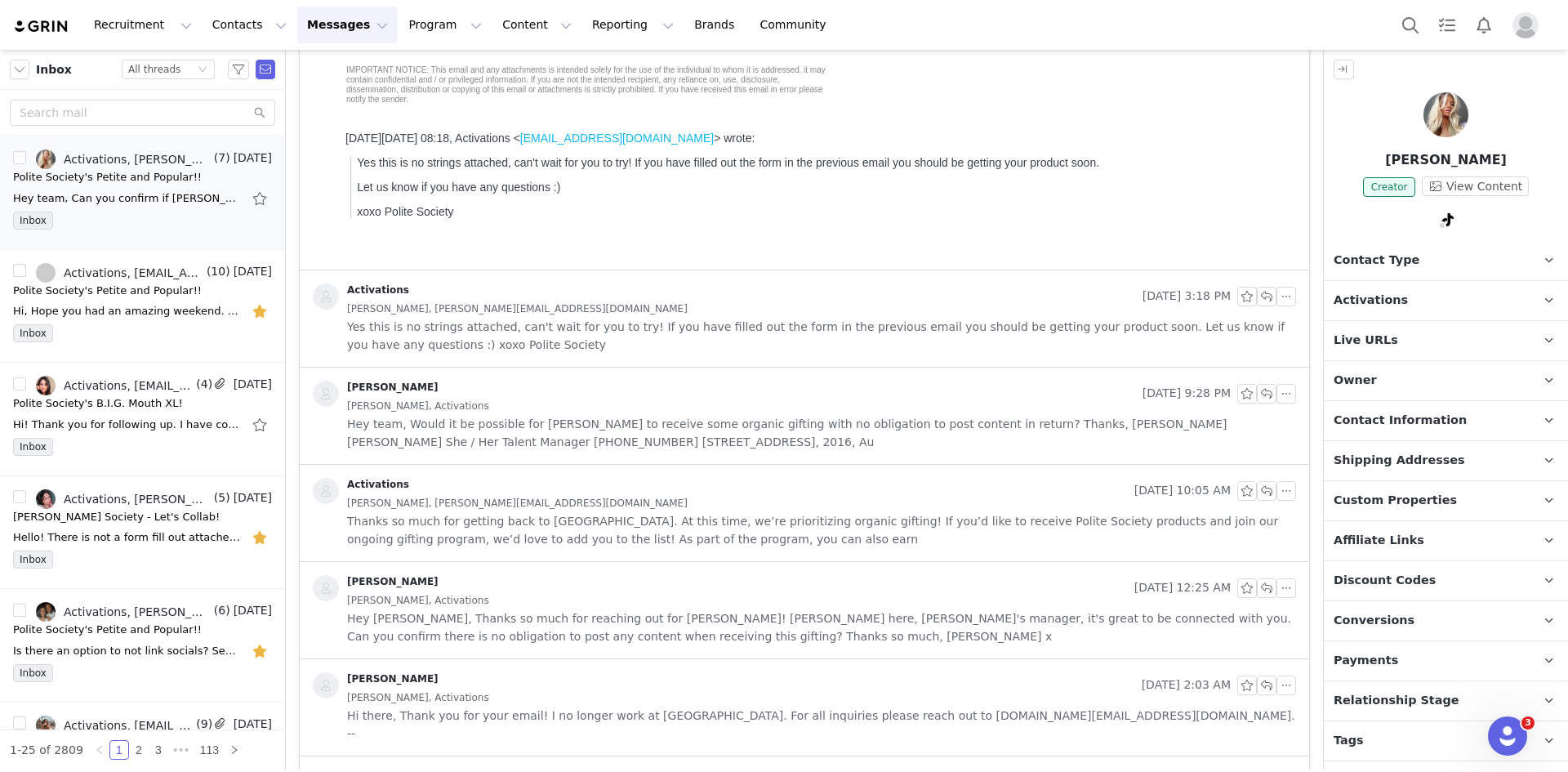
scroll to position [581, 0]
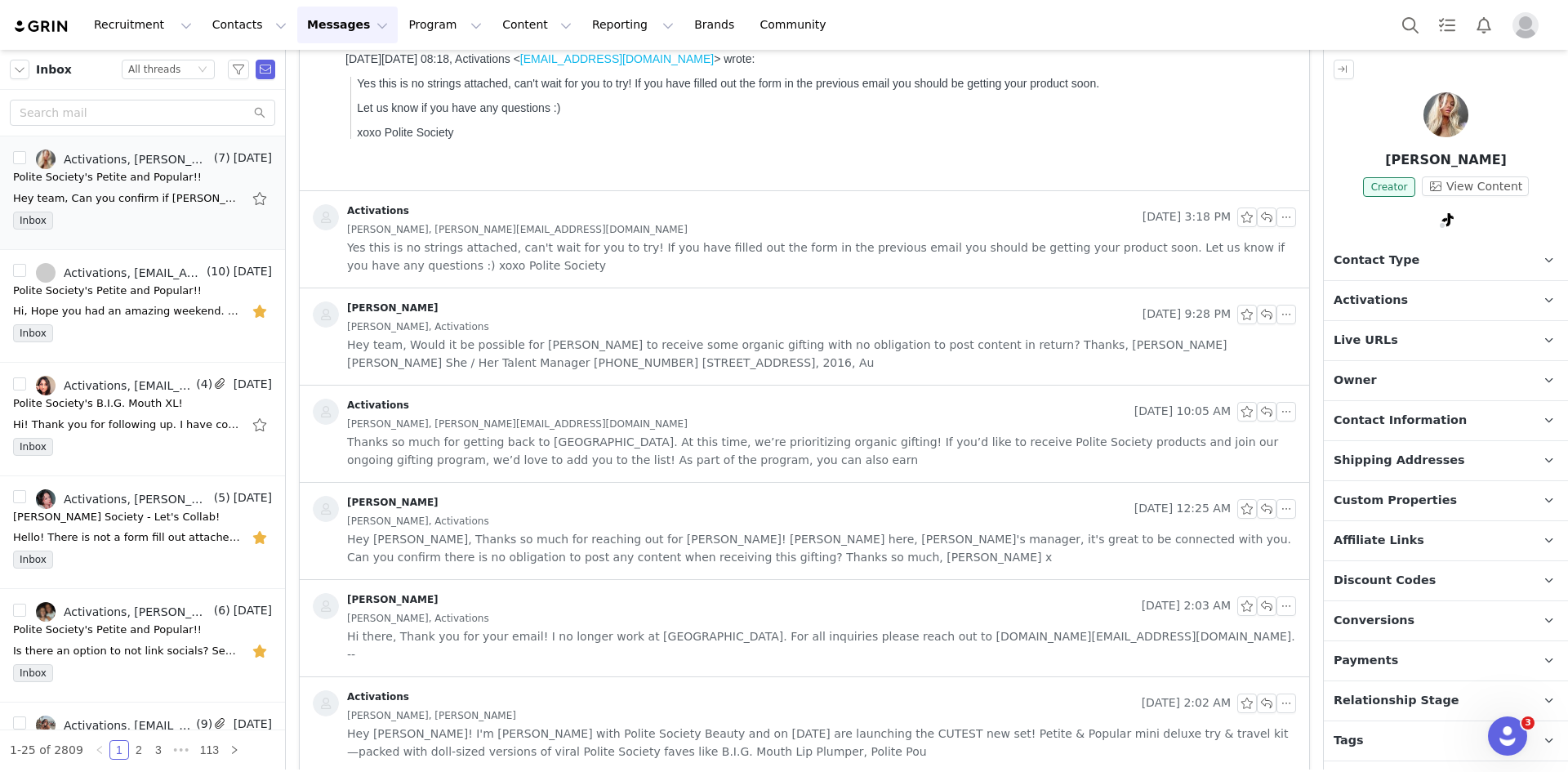
click at [554, 724] on span "Hey [PERSON_NAME]! I'm [PERSON_NAME] with Polite Society Beauty and on [DATE] a…" at bounding box center [821, 742] width 949 height 36
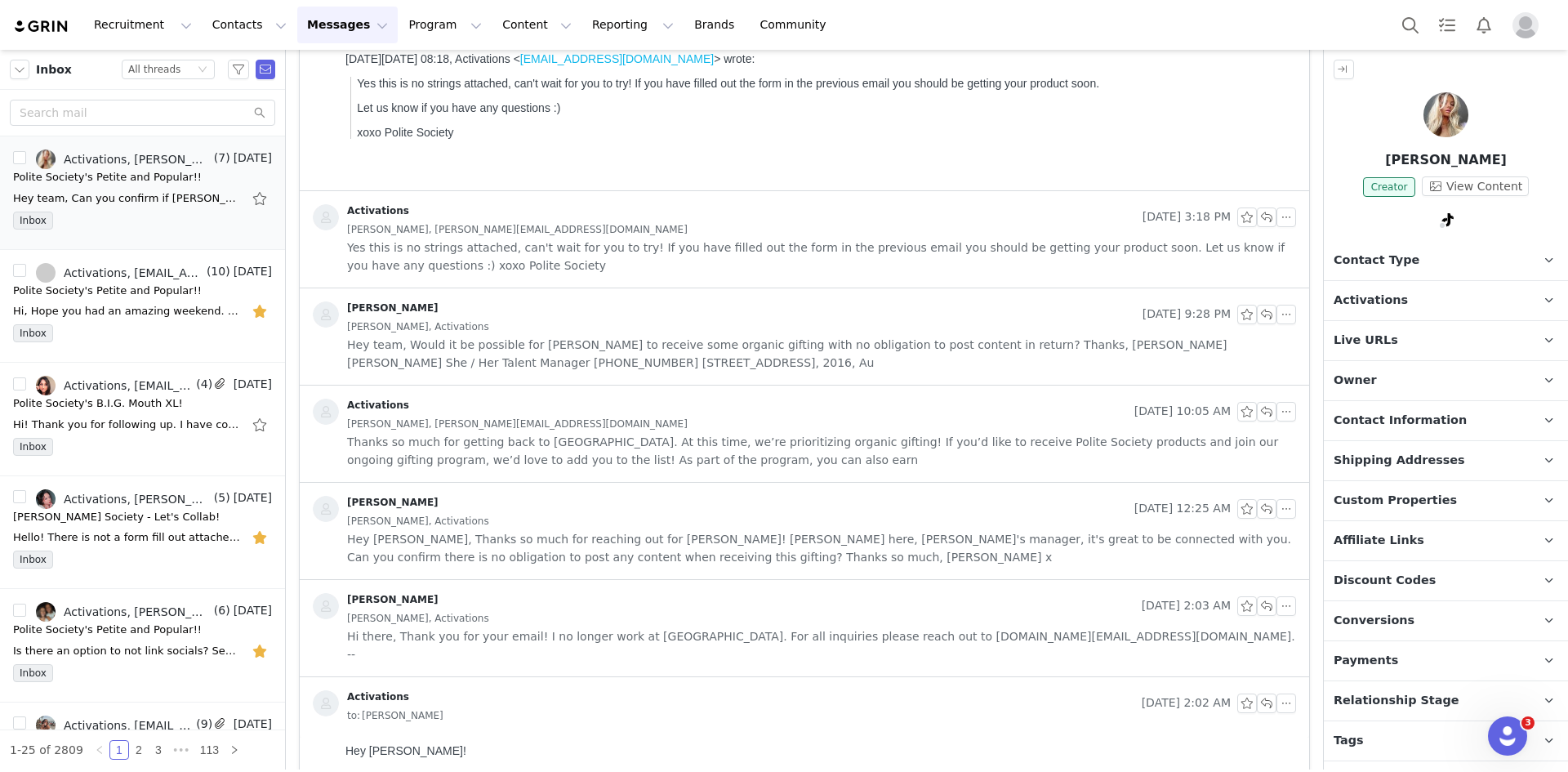
scroll to position [758, 0]
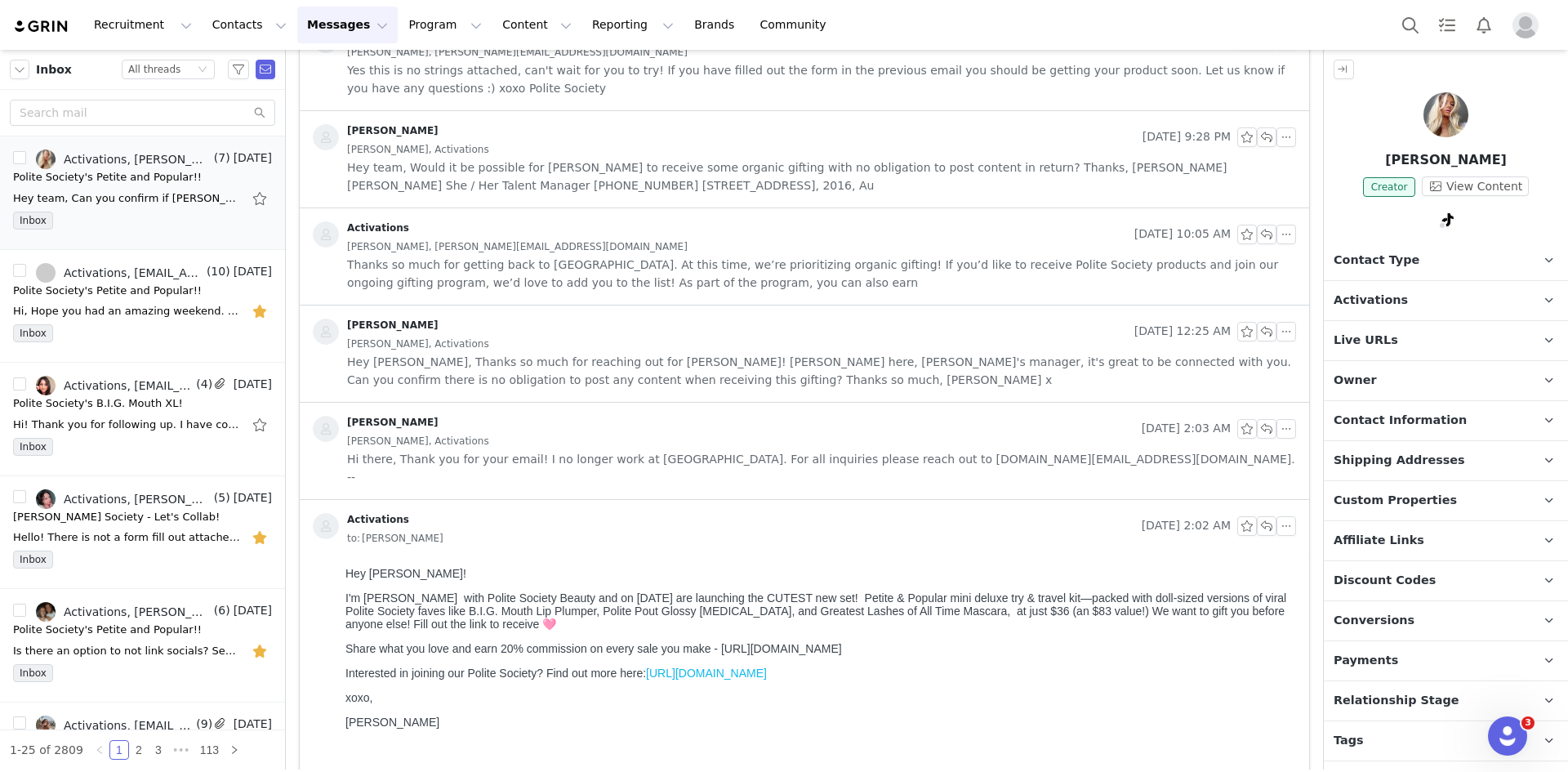
click at [731, 679] on link "[URL][DOMAIN_NAME]" at bounding box center [706, 673] width 121 height 13
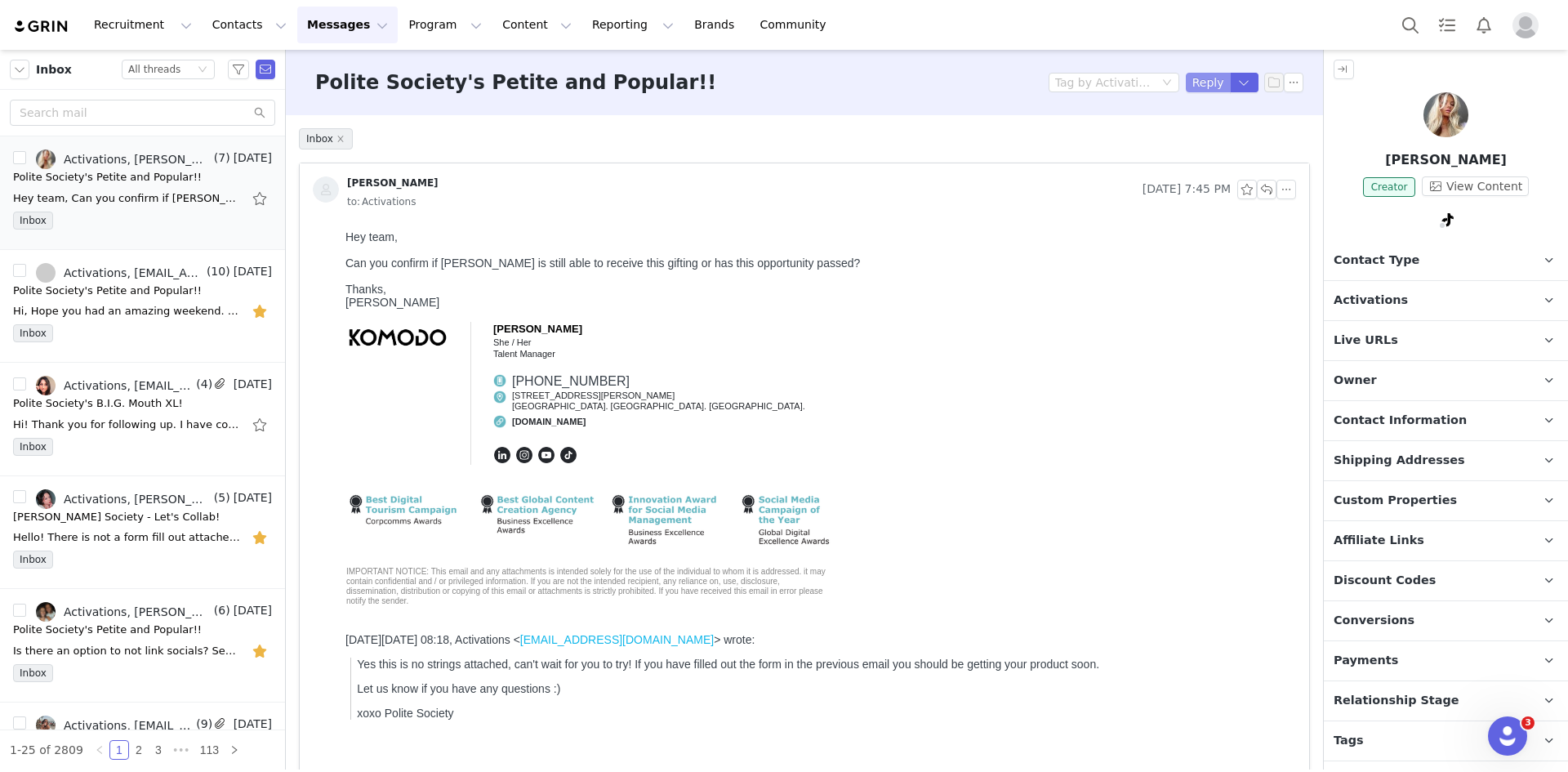
click at [1201, 82] on button "Reply" at bounding box center [1208, 83] width 45 height 20
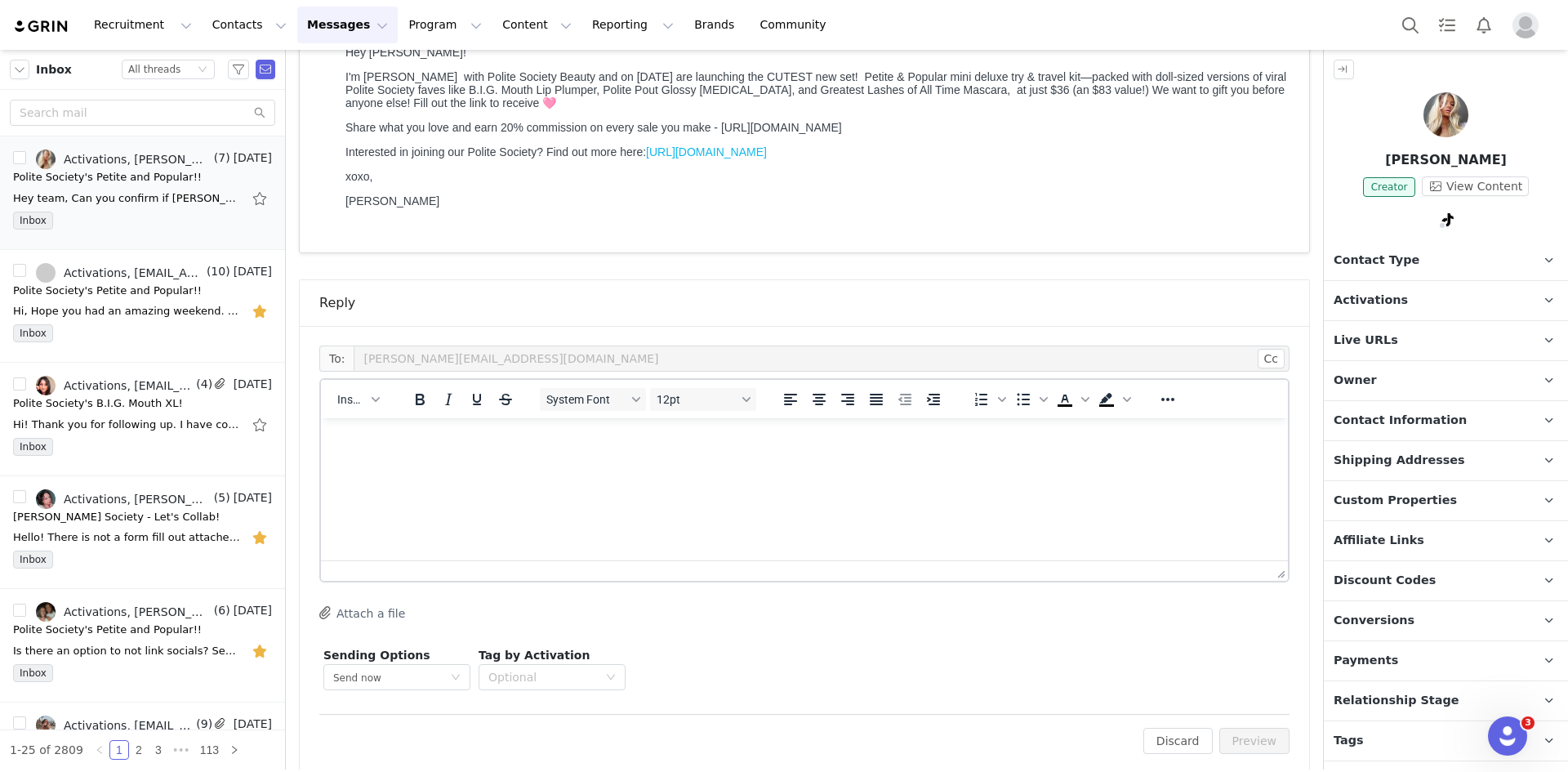
click at [688, 462] on html at bounding box center [804, 441] width 967 height 44
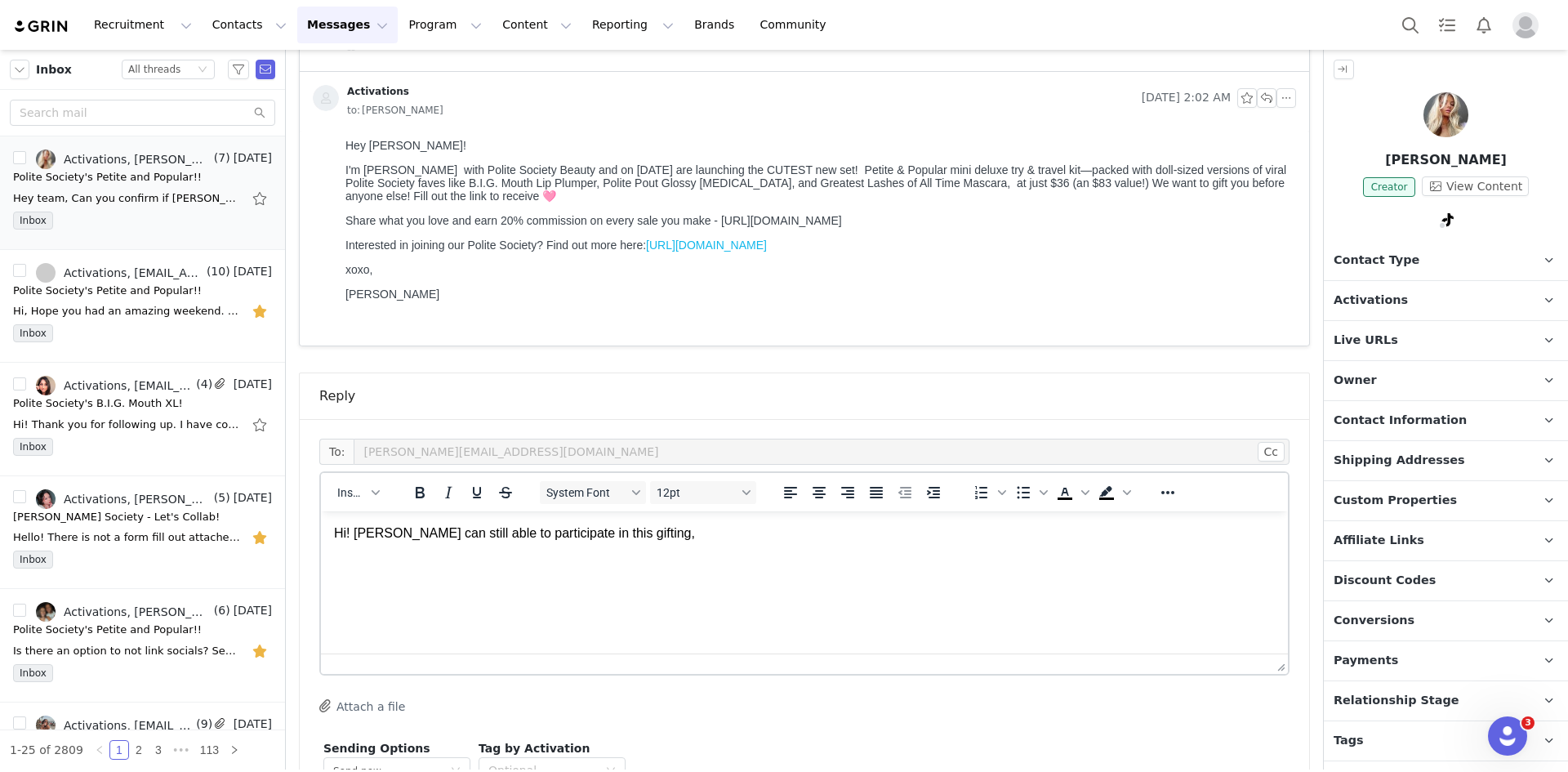
scroll to position [1279, 0]
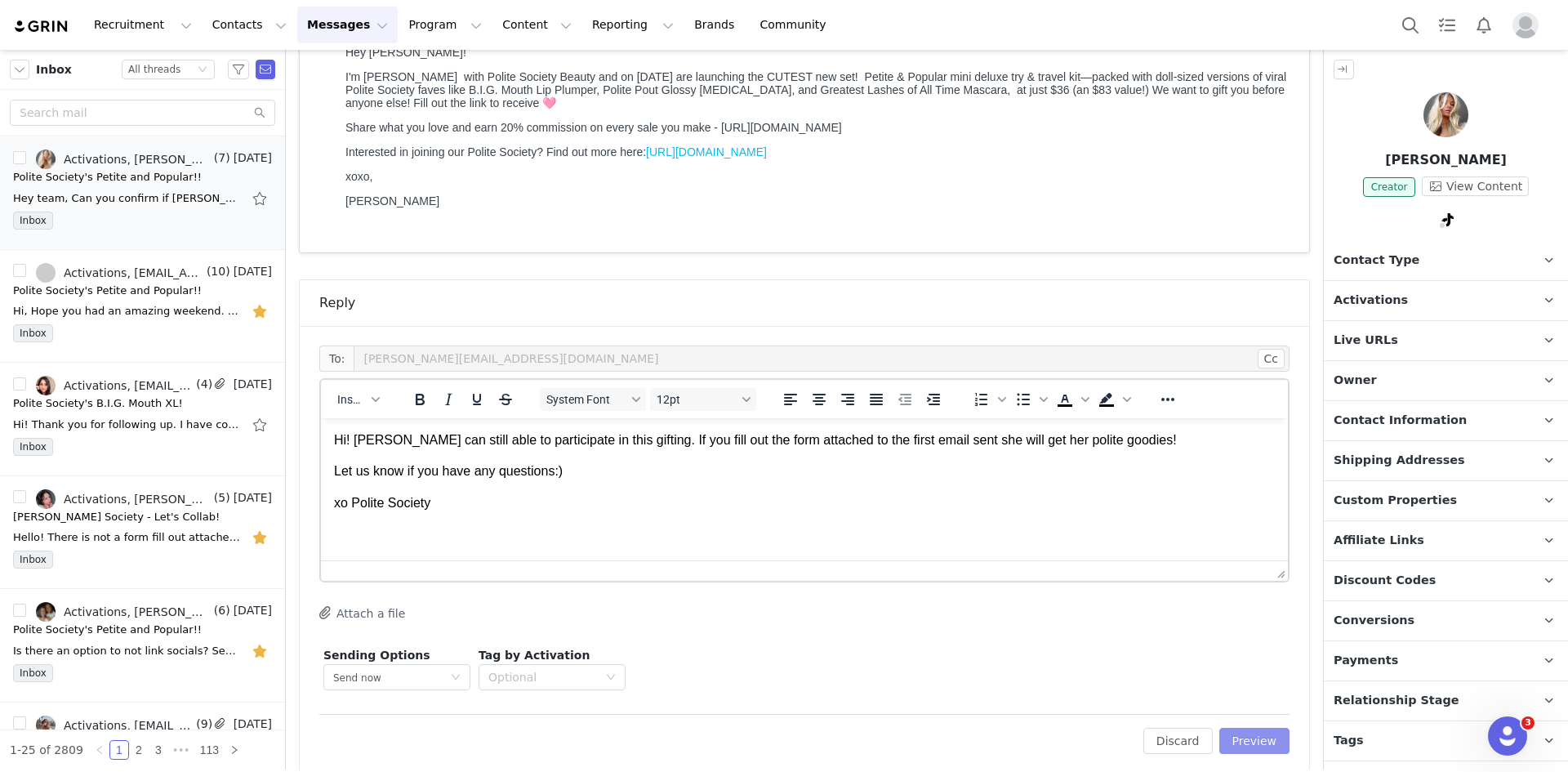
click at [1245, 728] on button "Preview" at bounding box center [1255, 741] width 71 height 26
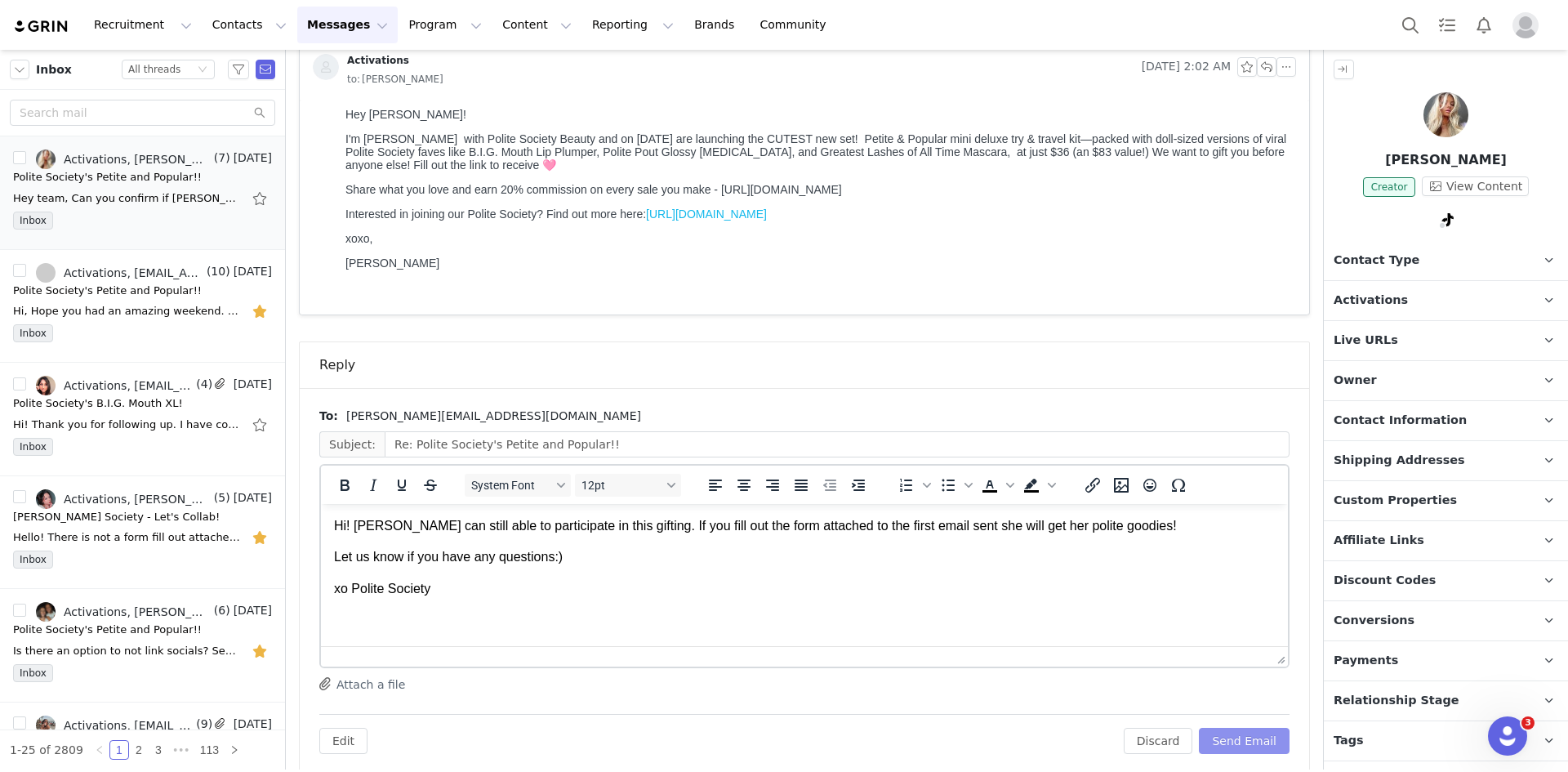
scroll to position [0, 0]
click at [1240, 729] on button "Send Email" at bounding box center [1244, 741] width 90 height 26
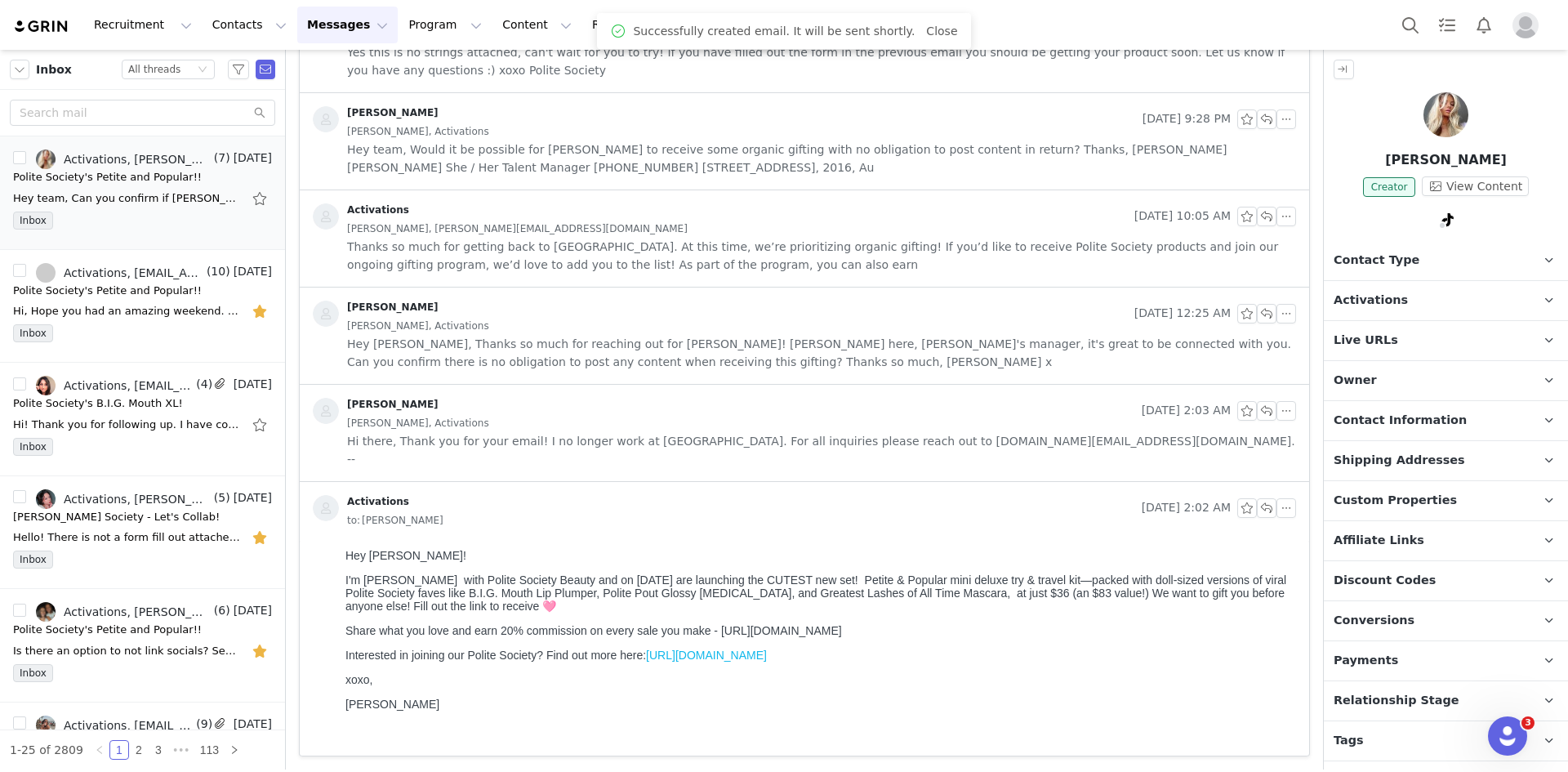
scroll to position [758, 0]
